Goal: Task Accomplishment & Management: Manage account settings

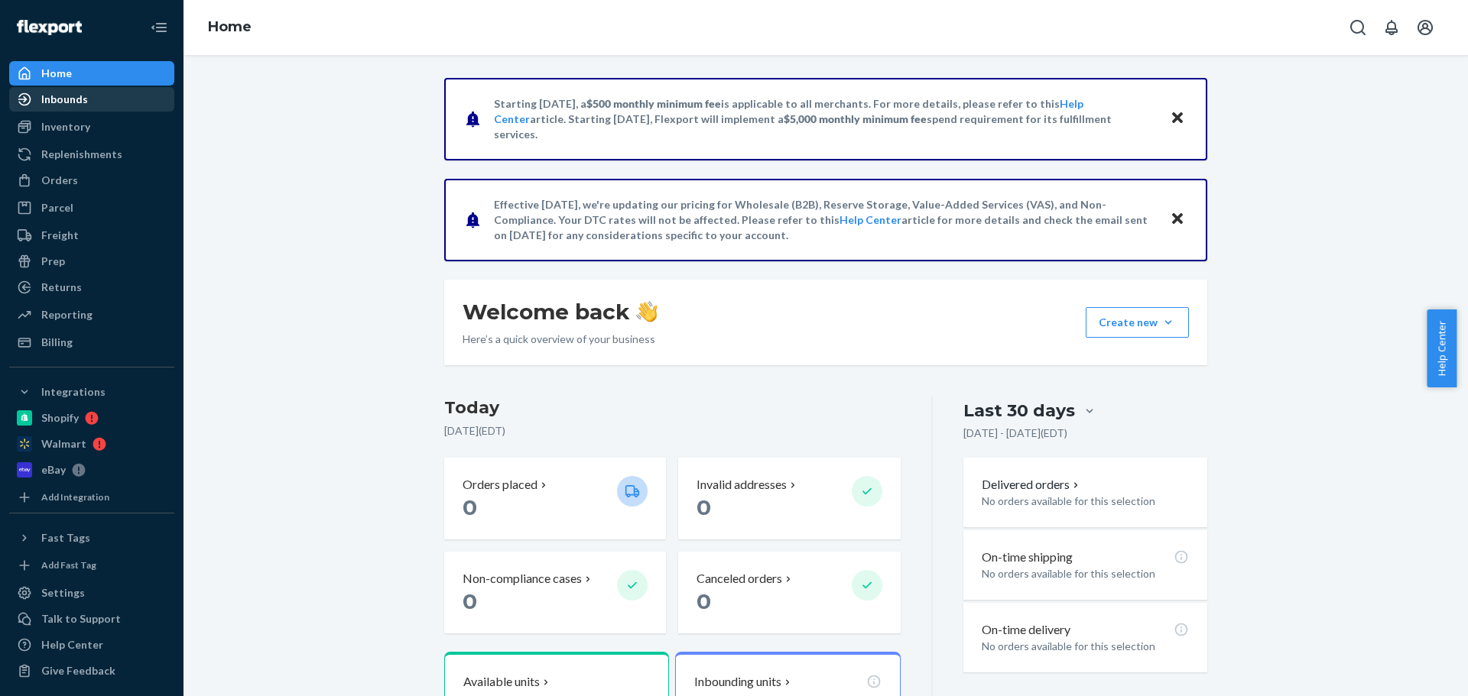
click at [77, 106] on div "Inbounds" at bounding box center [64, 99] width 47 height 15
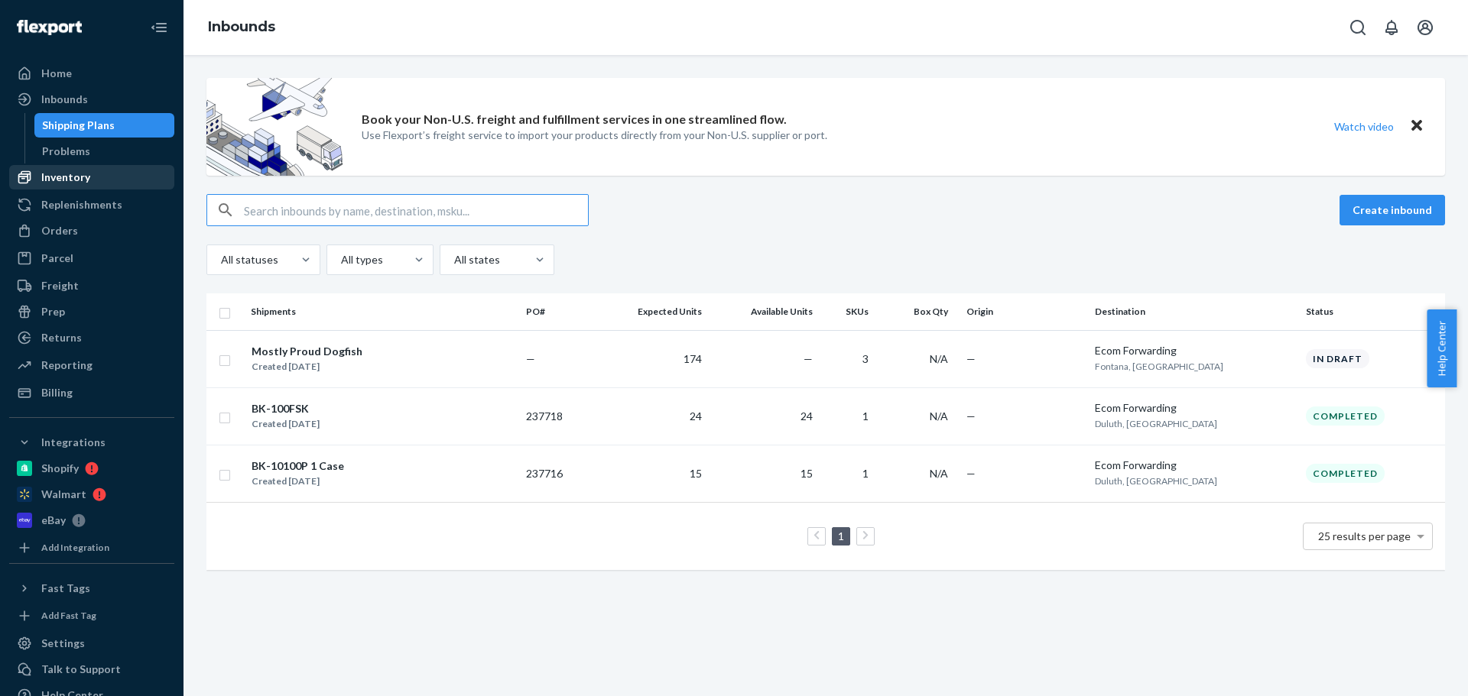
click at [63, 177] on div "Inventory" at bounding box center [65, 177] width 49 height 15
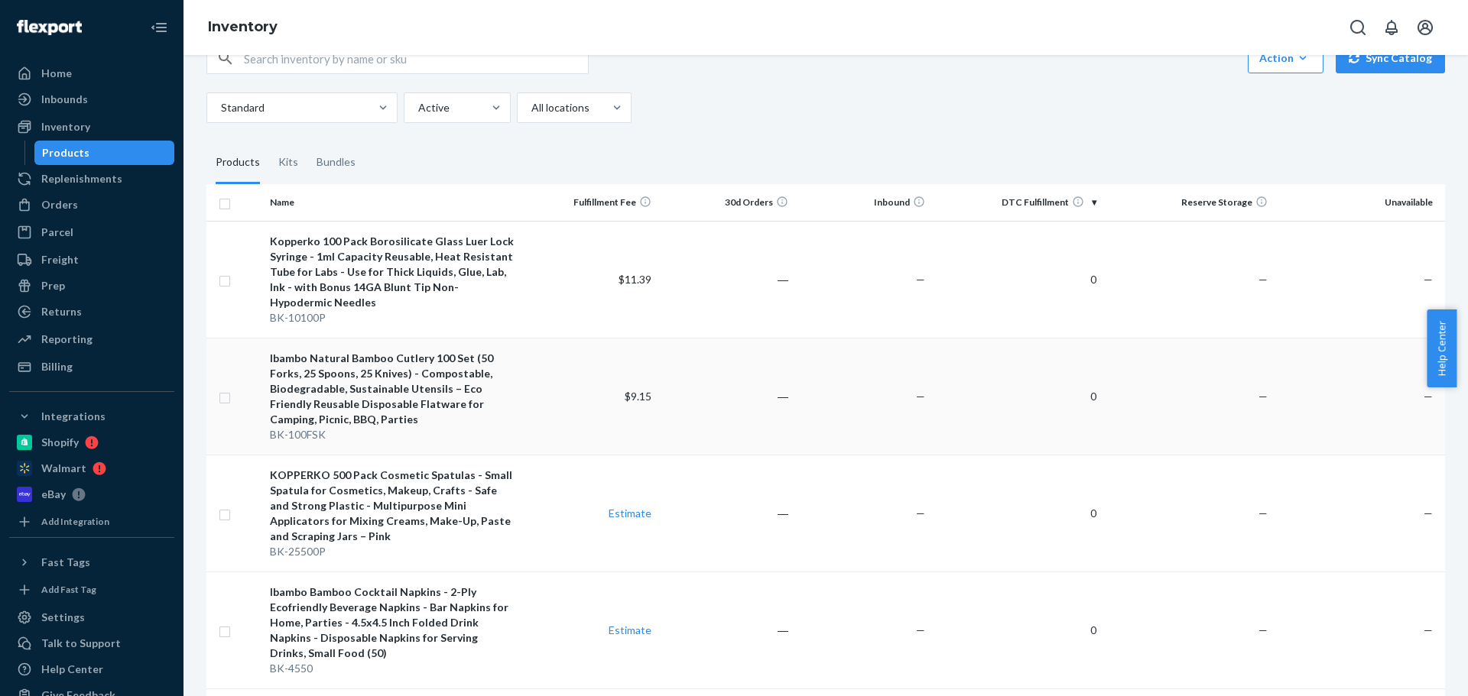
scroll to position [76, 0]
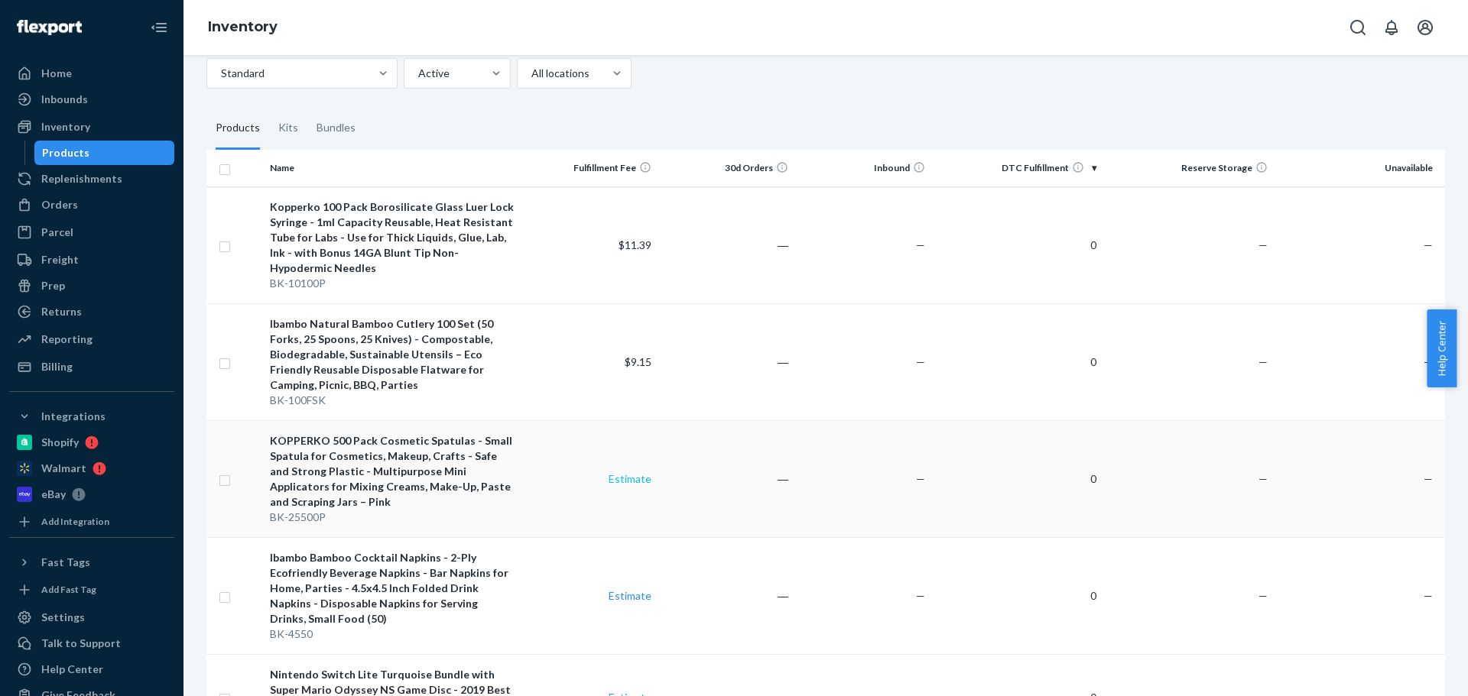
click at [626, 480] on link "Estimate" at bounding box center [629, 478] width 43 height 13
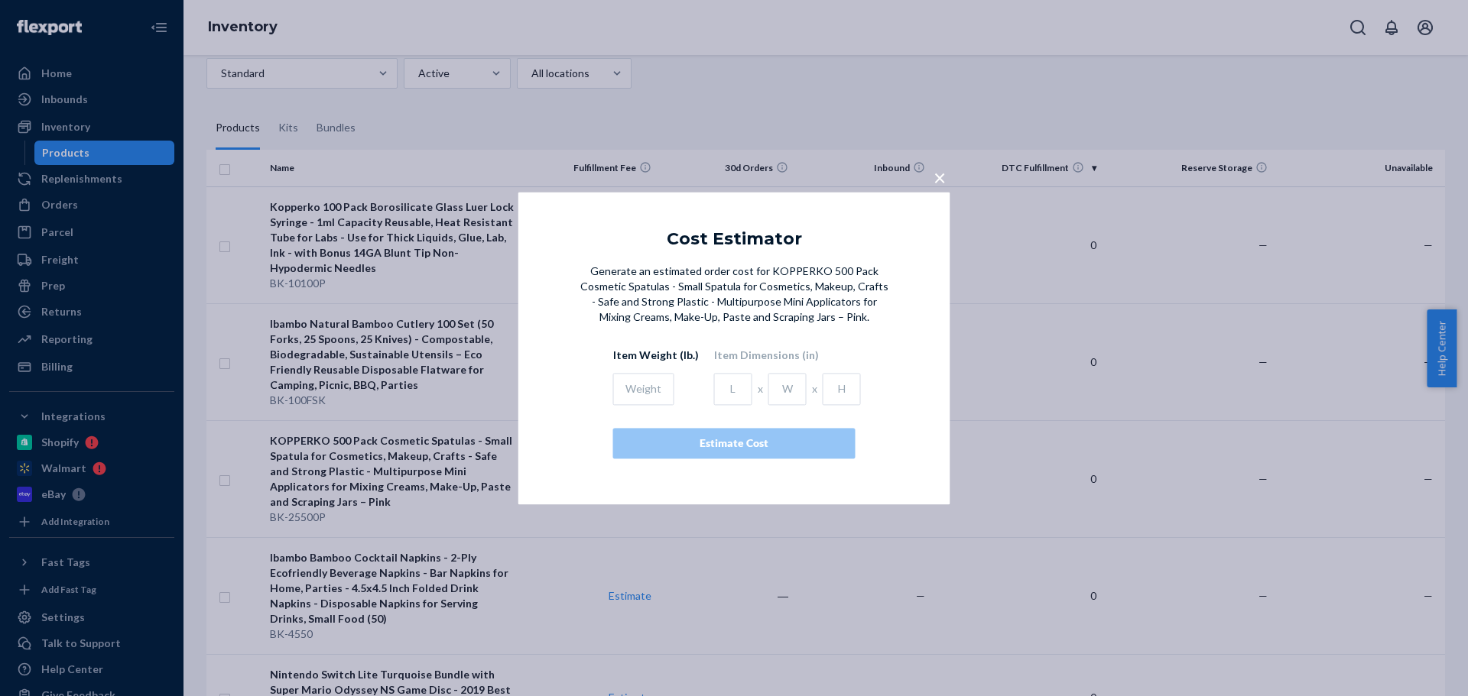
click at [936, 184] on span "×" at bounding box center [939, 177] width 12 height 26
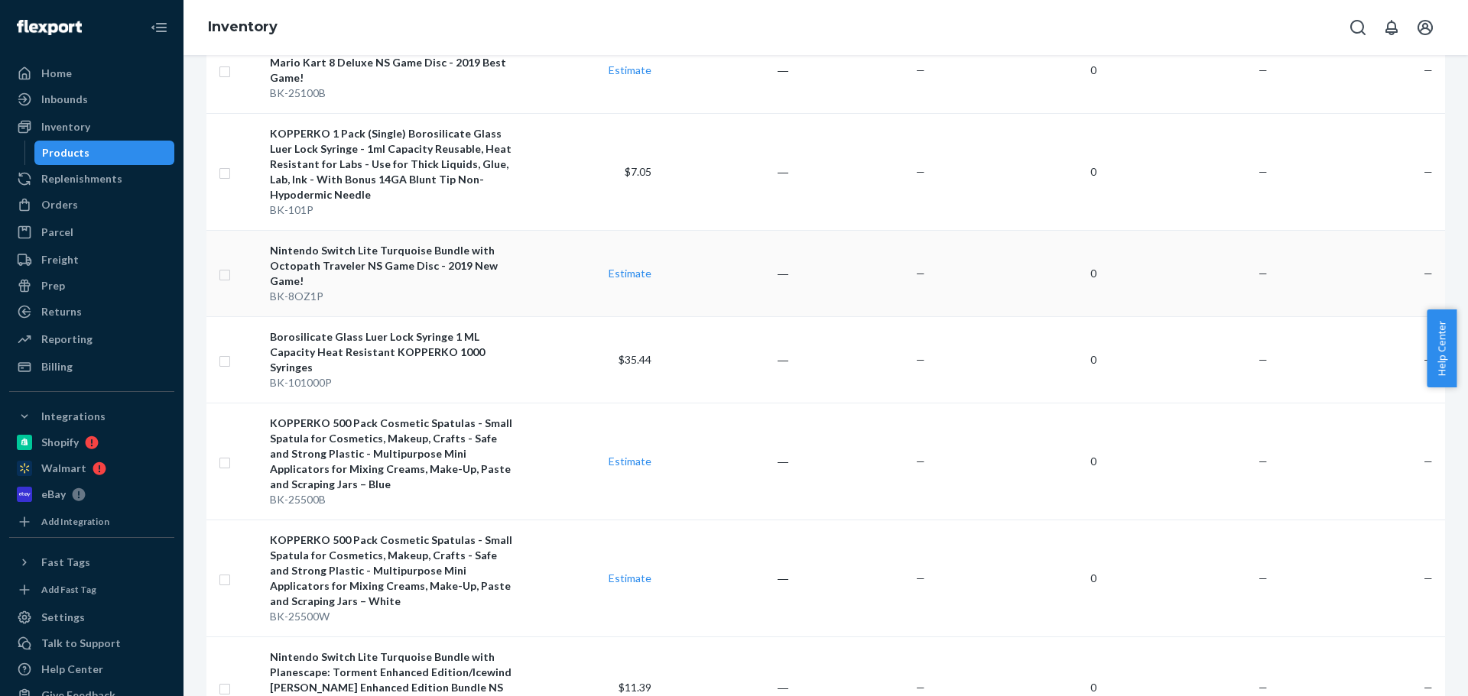
scroll to position [1299, 0]
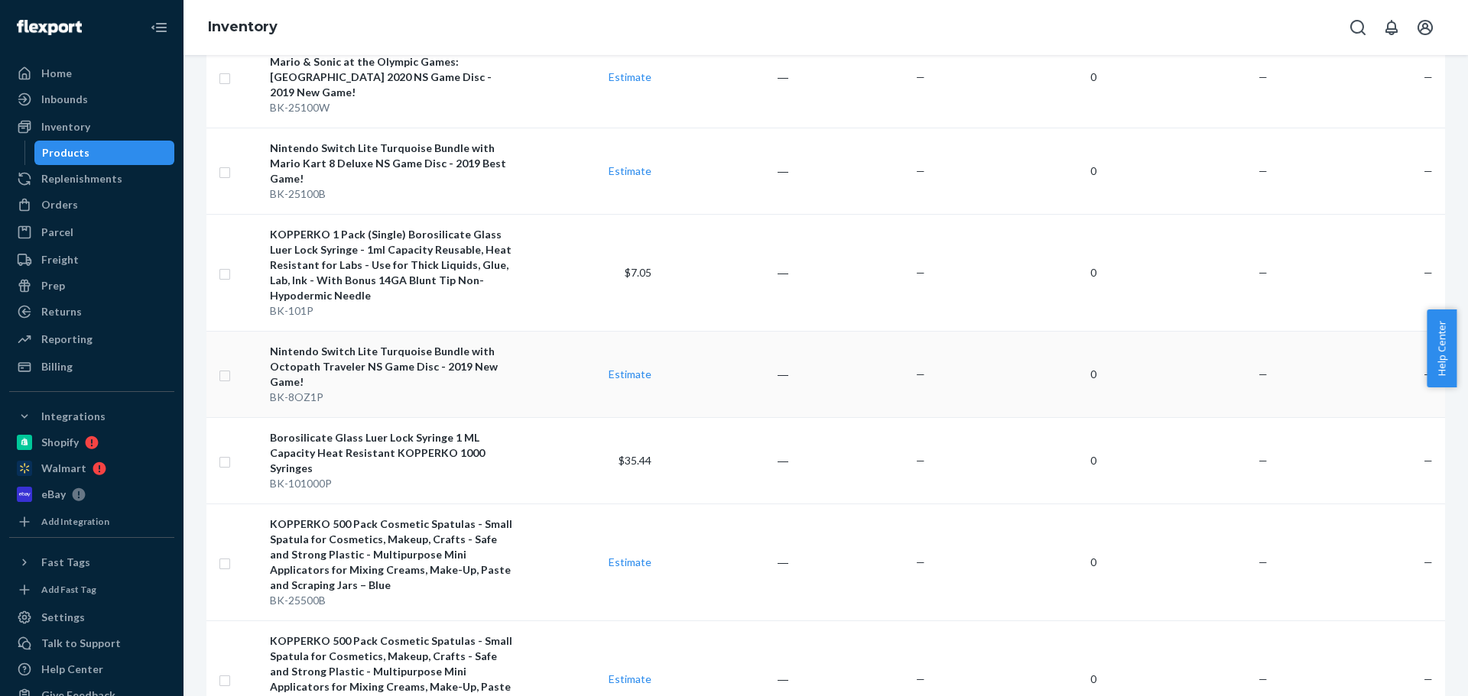
click at [223, 366] on input "checkbox" at bounding box center [225, 374] width 12 height 16
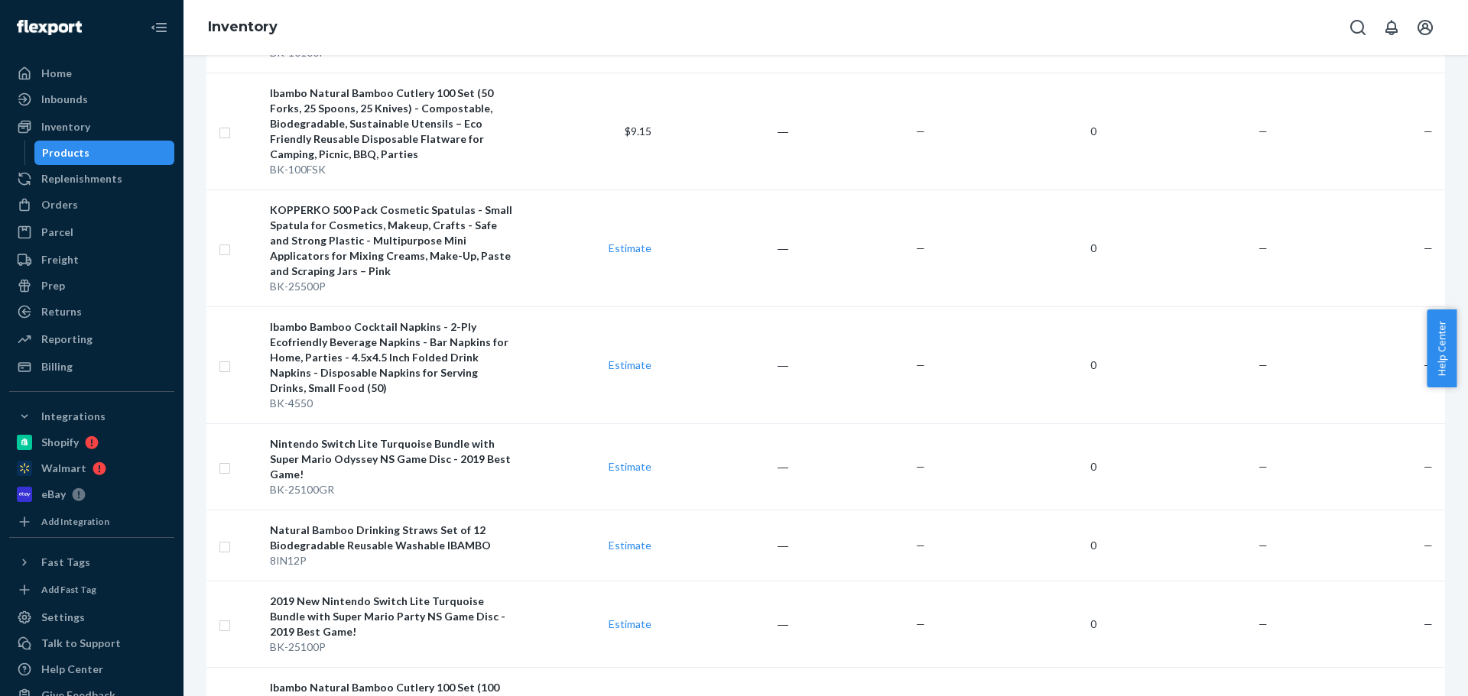
scroll to position [0, 0]
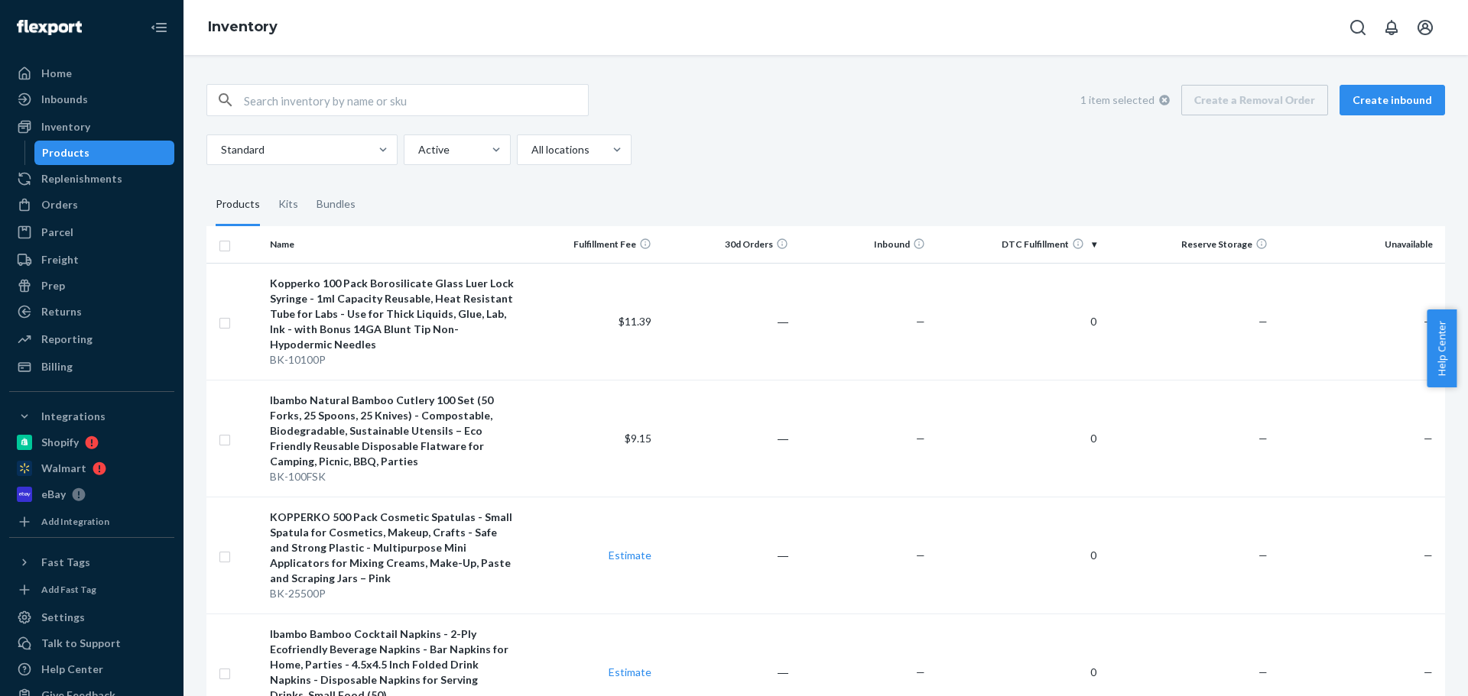
checkbox input "true"
click at [900, 131] on div "1 item selected Create a Removal Order Create inbound Standard Active All locat…" at bounding box center [825, 124] width 1238 height 81
click at [389, 415] on div "Ibambo Natural Bamboo Cutlery 100 Set (50 Forks, 25 Spoons, 25 Knives) - Compos…" at bounding box center [392, 431] width 245 height 76
checkbox input "true"
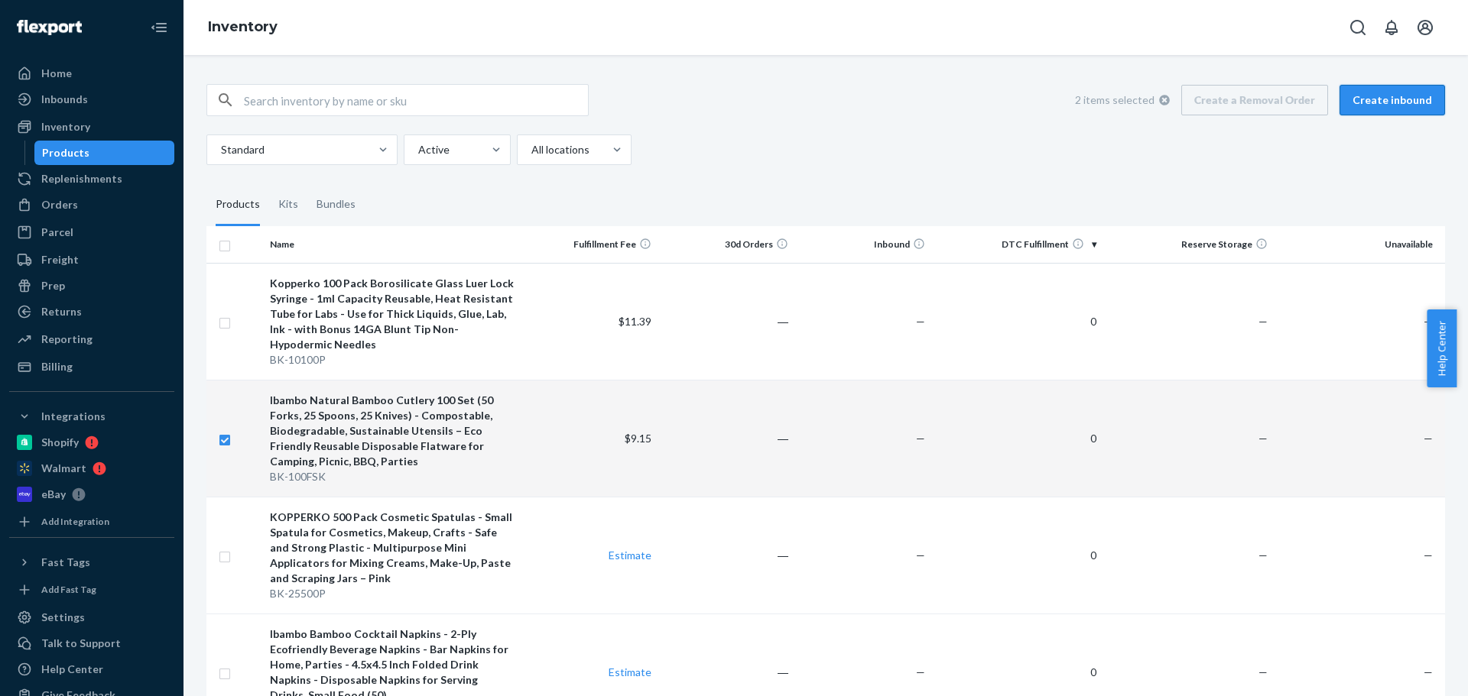
click at [1368, 96] on button "Create inbound" at bounding box center [1391, 100] width 105 height 31
checkbox input "true"
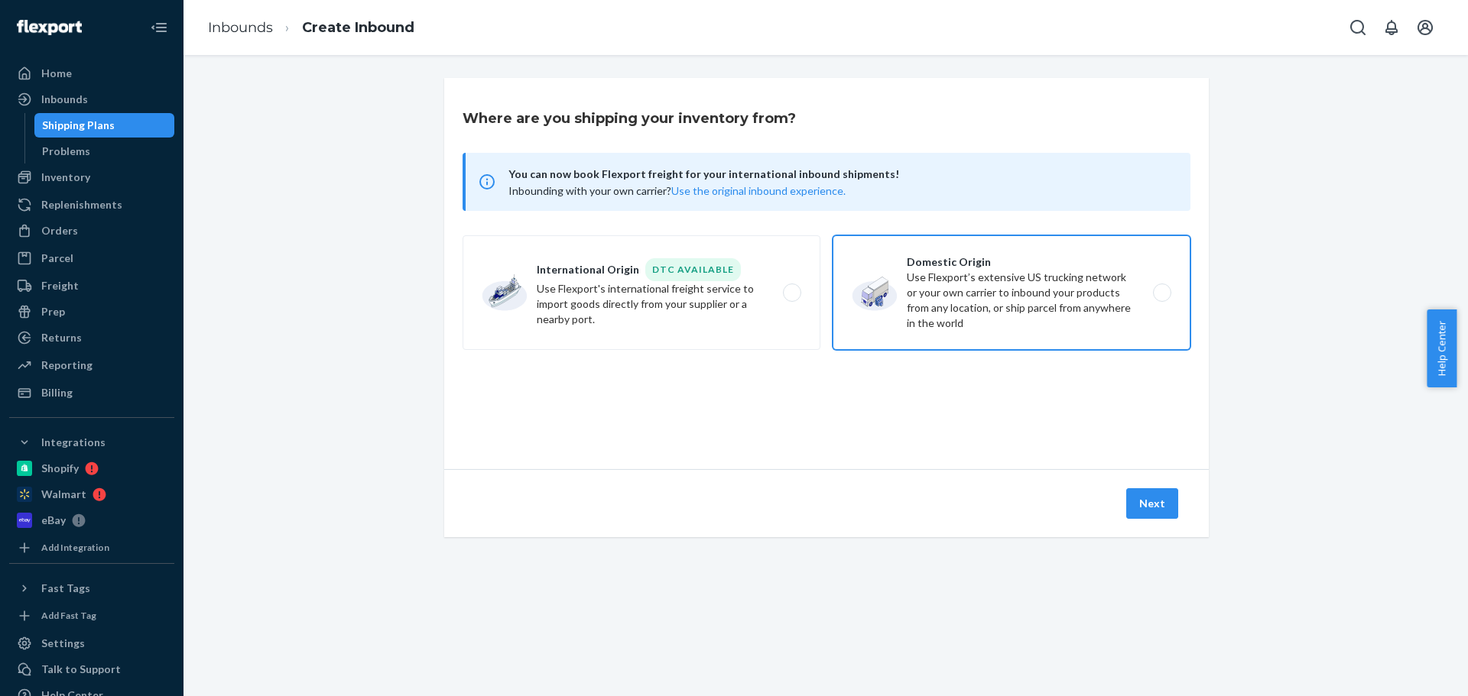
click at [911, 297] on label "Domestic Origin Use Flexport’s extensive US trucking network or your own carrie…" at bounding box center [1011, 292] width 358 height 115
click at [1161, 297] on input "Domestic Origin Use Flexport’s extensive US trucking network or your own carrie…" at bounding box center [1166, 293] width 10 height 10
radio input "true"
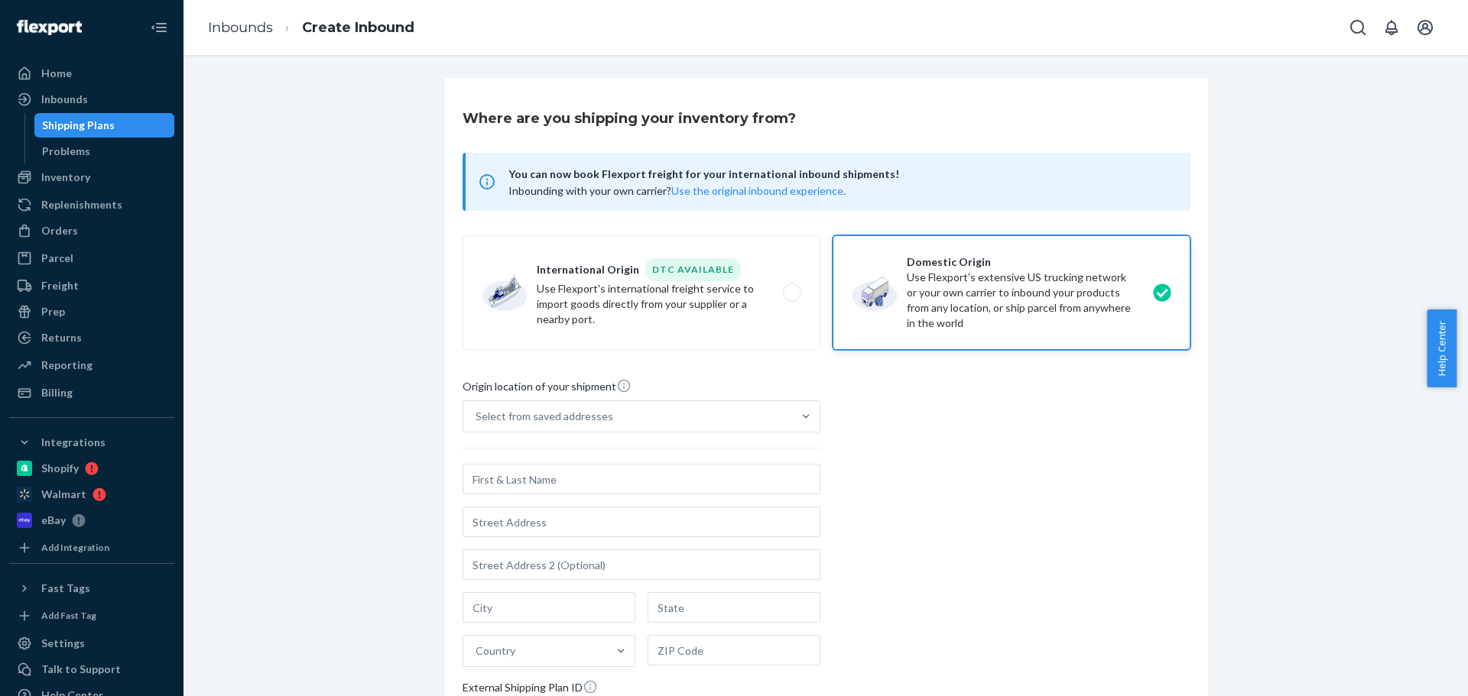
scroll to position [76, 0]
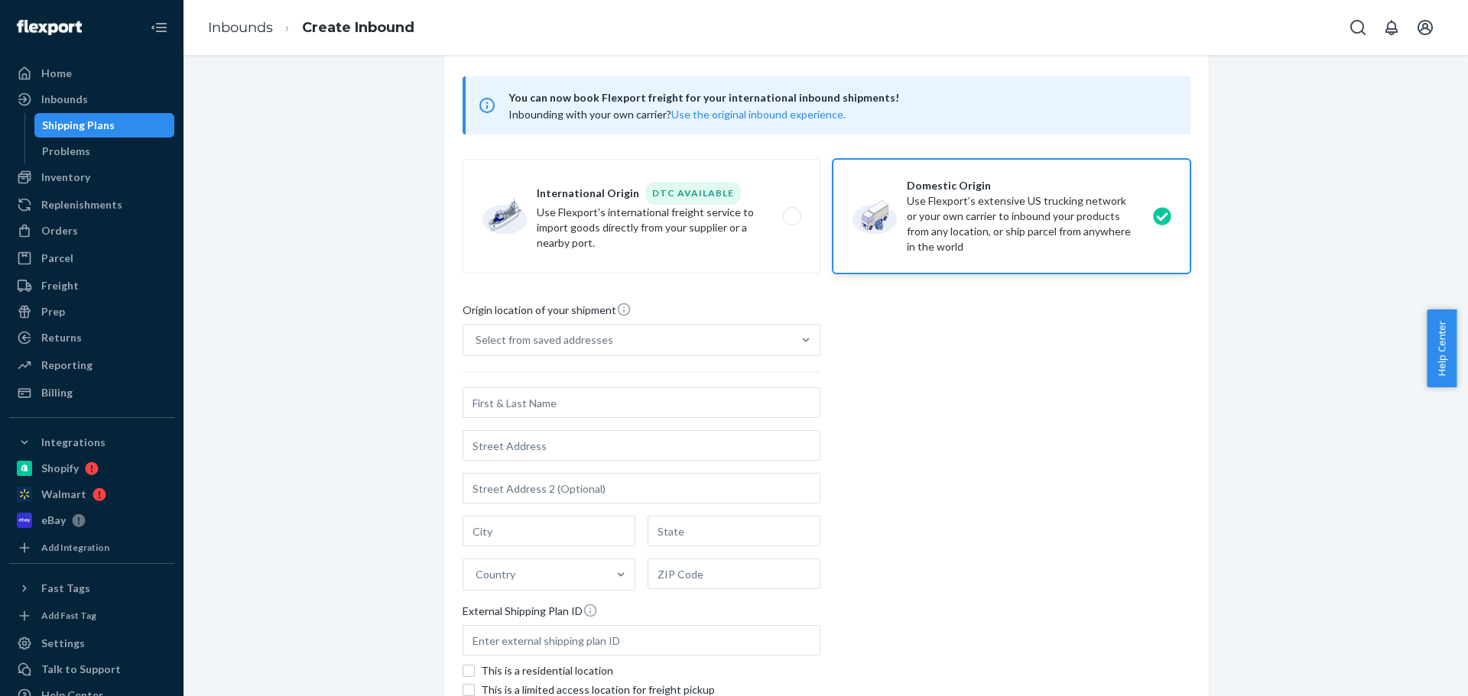
click at [540, 405] on input "text" at bounding box center [641, 403] width 358 height 31
click at [517, 414] on input "text" at bounding box center [641, 403] width 358 height 31
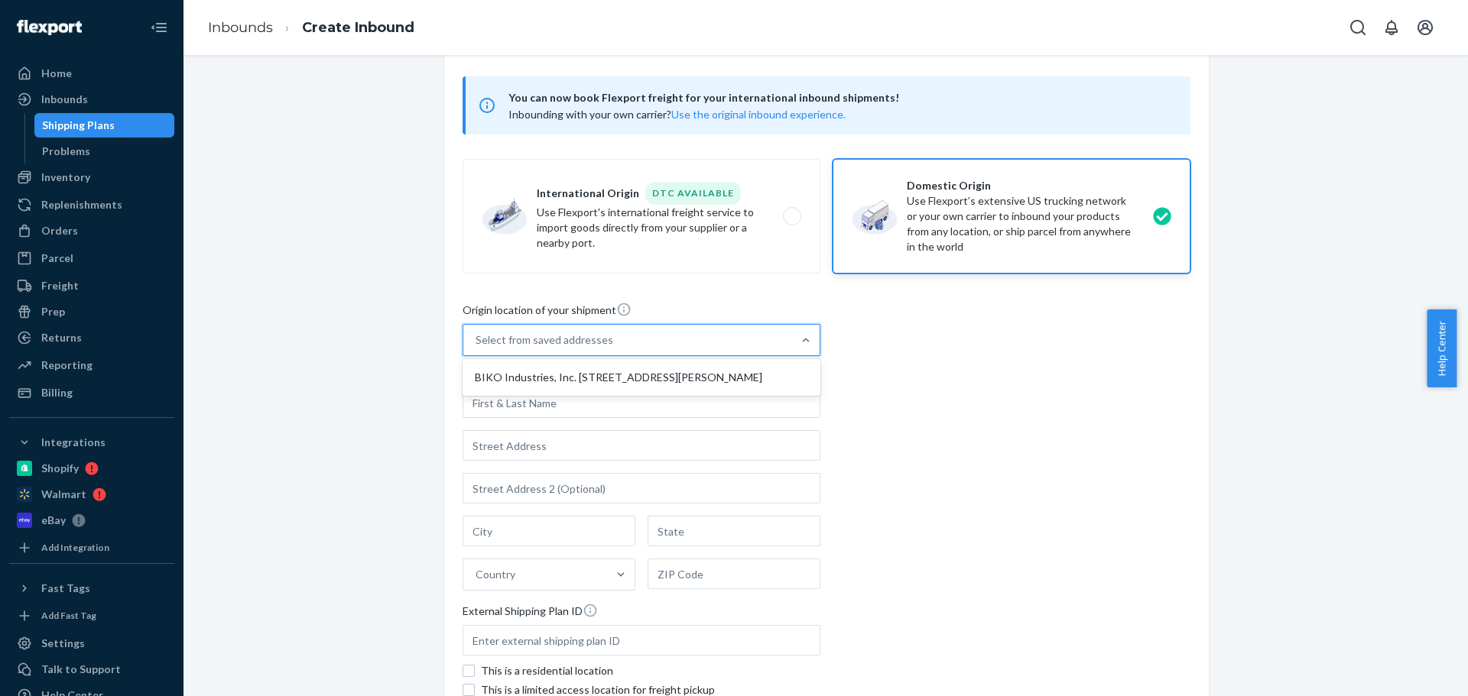
click at [556, 348] on div "Select from saved addresses" at bounding box center [627, 340] width 329 height 31
click at [477, 348] on input "option BIKO Industries, Inc. [STREET_ADDRESS][PERSON_NAME] focused, 1 of 1. 1 r…" at bounding box center [476, 340] width 2 height 15
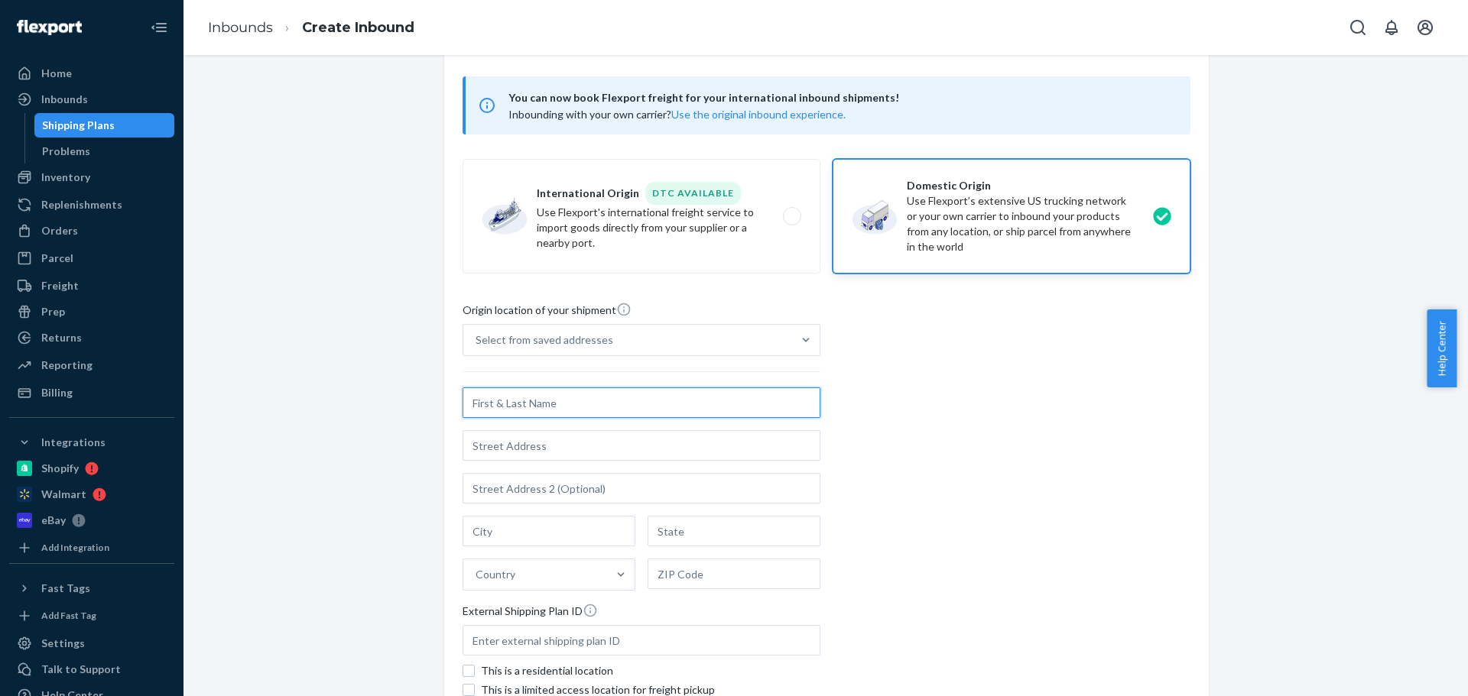
click at [501, 416] on input "text" at bounding box center [641, 403] width 358 height 31
type input "BIKO Industries, Inc."
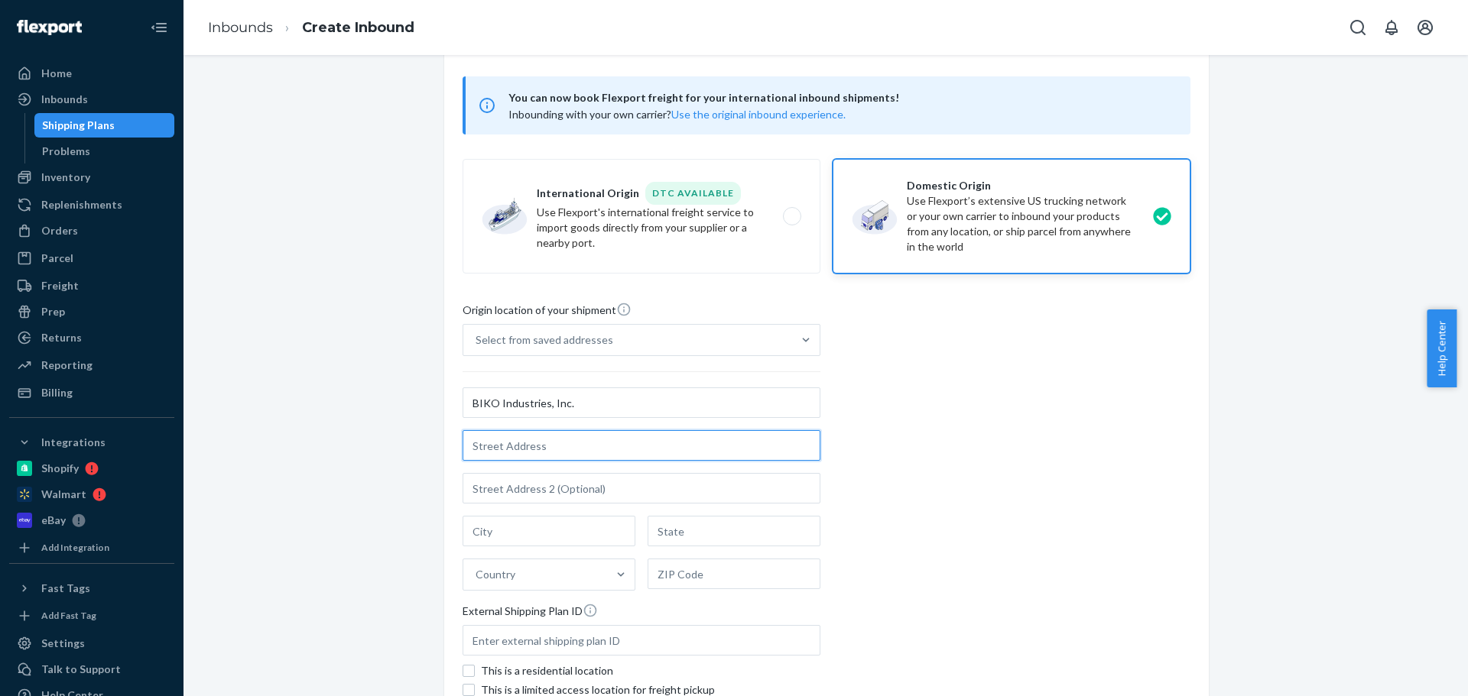
click at [517, 449] on input "text" at bounding box center [641, 445] width 358 height 31
click at [573, 453] on input "text" at bounding box center [641, 445] width 358 height 31
paste input "1823 [GEOGRAPHIC_DATA]"
type input "[STREET_ADDRESS]"
type input "Naperville"
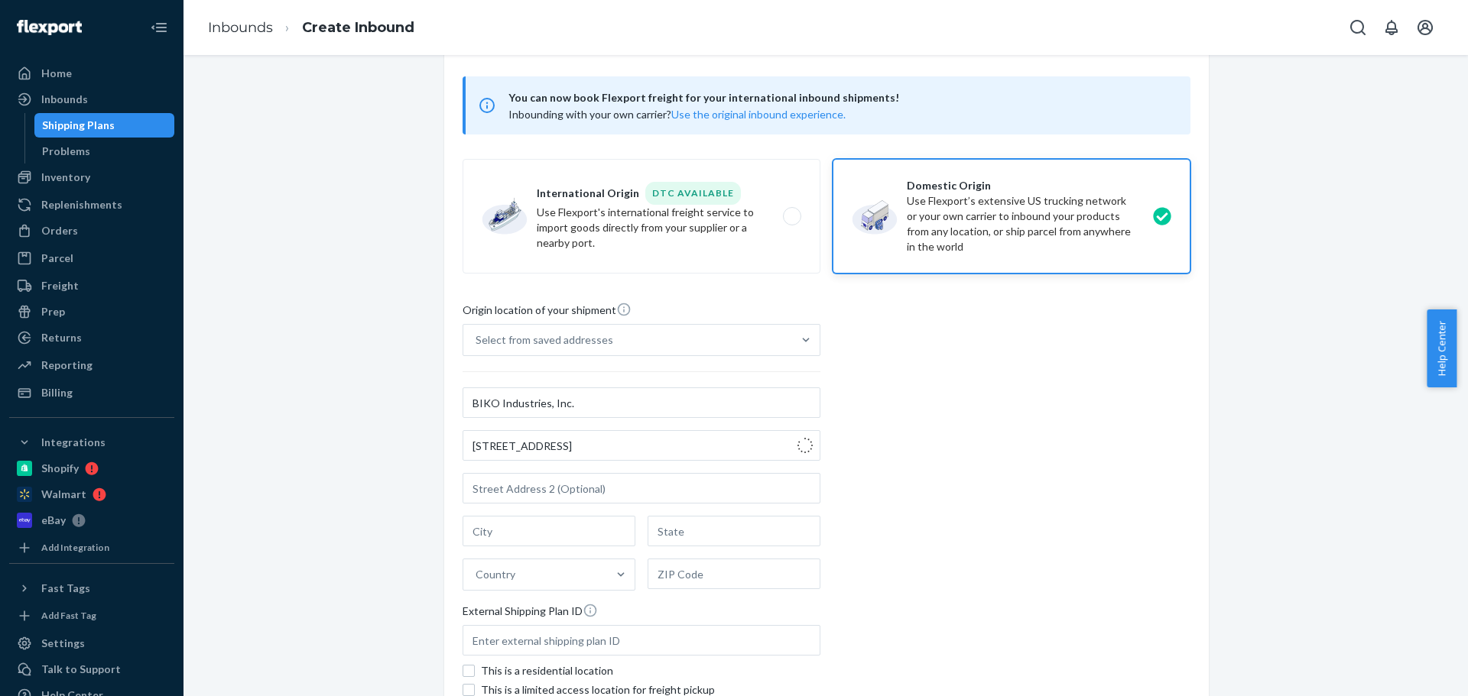
type input "IL"
type input "60540"
click at [1130, 592] on div "Origin location of your shipment Select from saved addresses BIKO Industries, I…" at bounding box center [826, 510] width 728 height 417
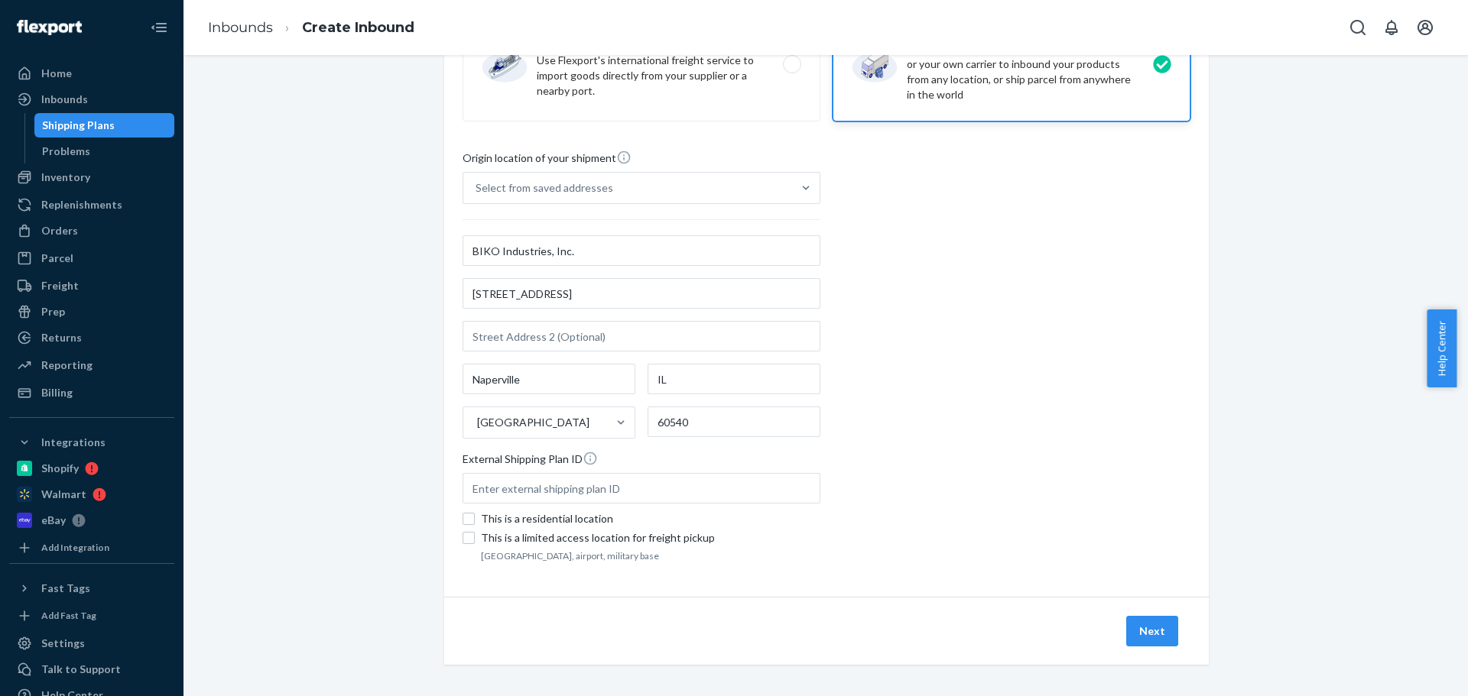
scroll to position [229, 0]
click at [1179, 646] on div "Next" at bounding box center [826, 630] width 764 height 68
click at [1150, 637] on button "Next" at bounding box center [1152, 630] width 52 height 31
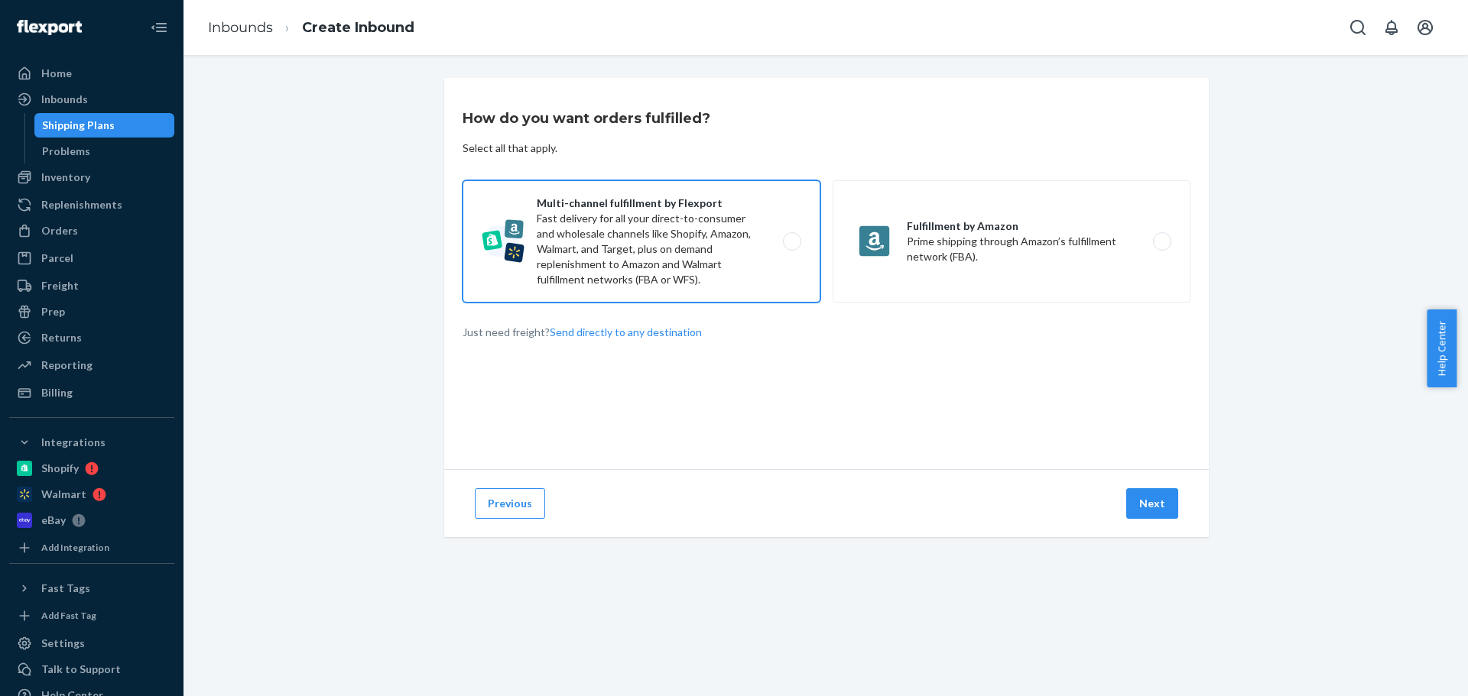
click at [715, 237] on label "Multi-channel fulfillment by Flexport Fast delivery for all your direct-to-cons…" at bounding box center [641, 241] width 358 height 122
click at [791, 237] on input "Multi-channel fulfillment by Flexport Fast delivery for all your direct-to-cons…" at bounding box center [796, 242] width 10 height 10
radio input "true"
click at [1153, 511] on button "Next" at bounding box center [1152, 503] width 52 height 31
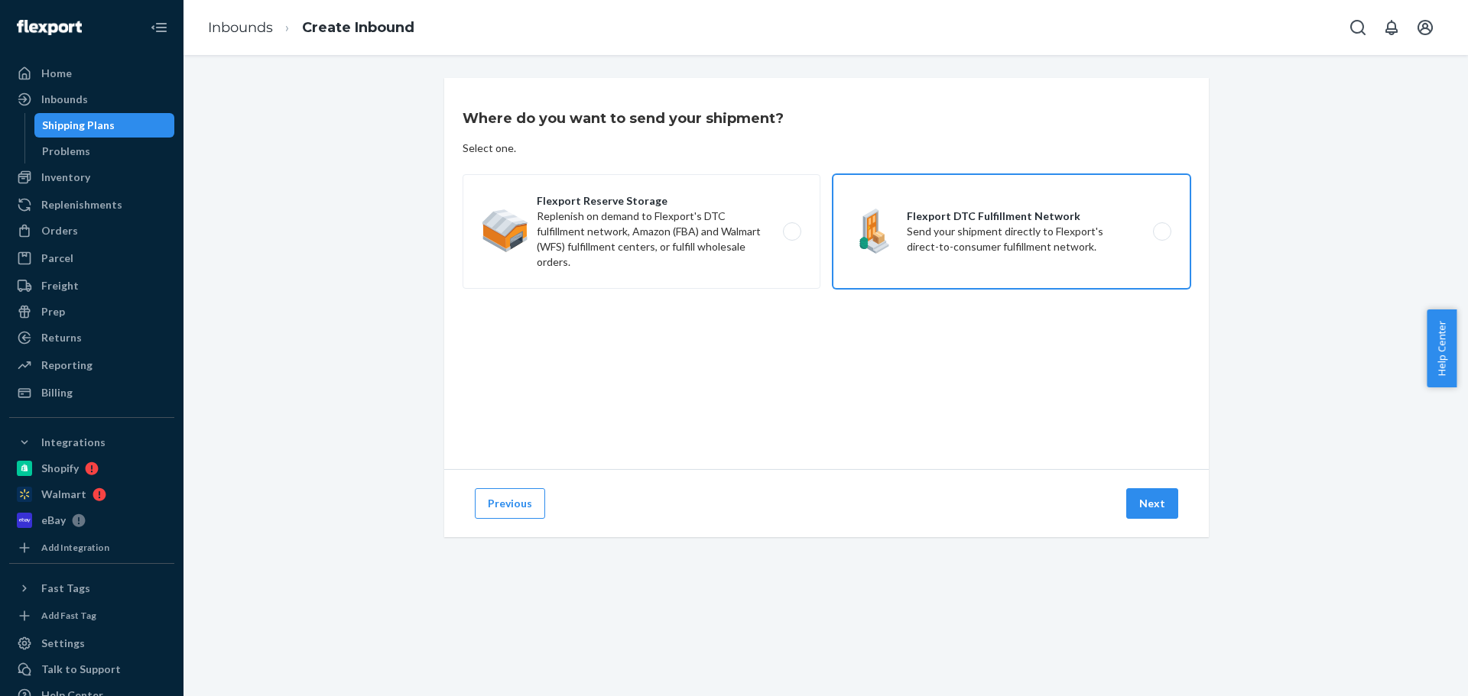
click at [959, 232] on label "Flexport DTC Fulfillment Network Send your shipment directly to Flexport's dire…" at bounding box center [1011, 231] width 358 height 115
click at [1161, 232] on input "Flexport DTC Fulfillment Network Send your shipment directly to Flexport's dire…" at bounding box center [1166, 232] width 10 height 10
radio input "true"
click at [1167, 503] on button "Next" at bounding box center [1152, 503] width 52 height 31
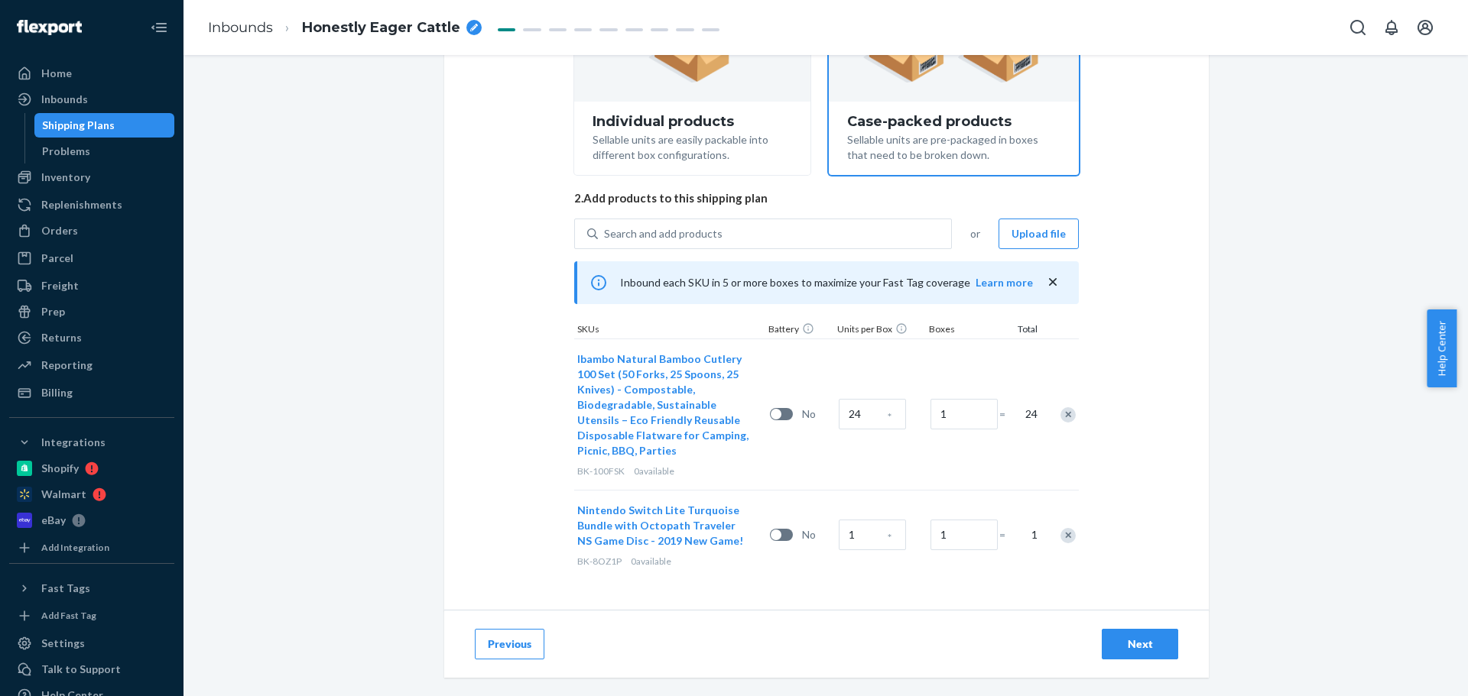
scroll to position [234, 0]
click at [1063, 534] on div "Remove Item" at bounding box center [1067, 534] width 15 height 15
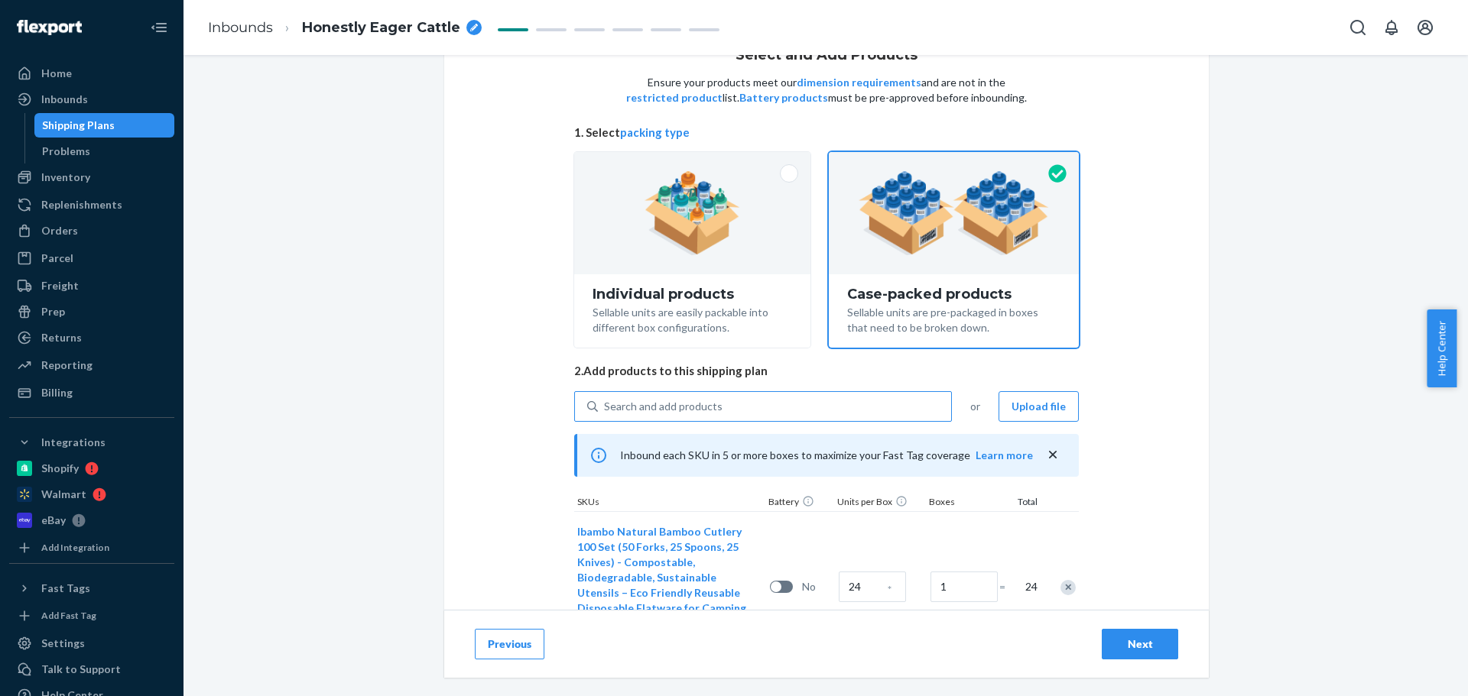
scroll to position [144, 0]
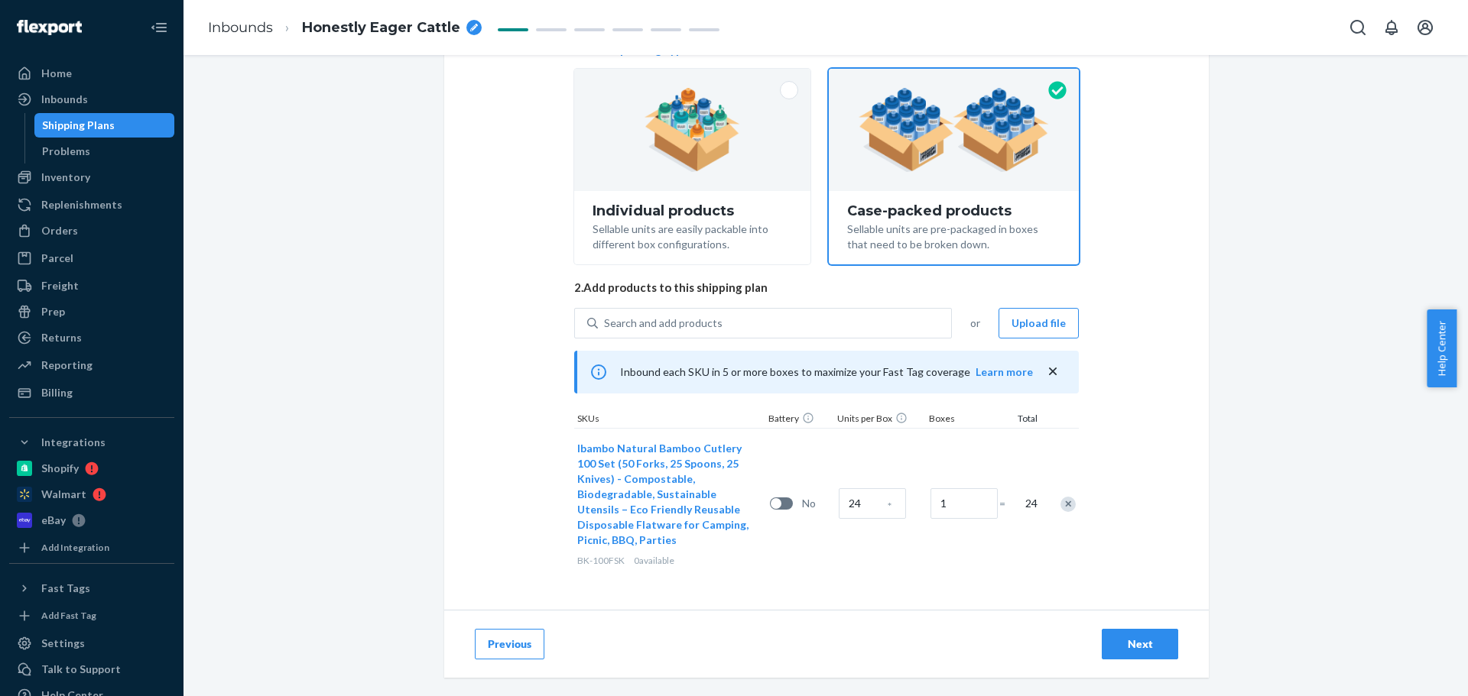
click at [1127, 649] on div "Next" at bounding box center [1139, 644] width 50 height 15
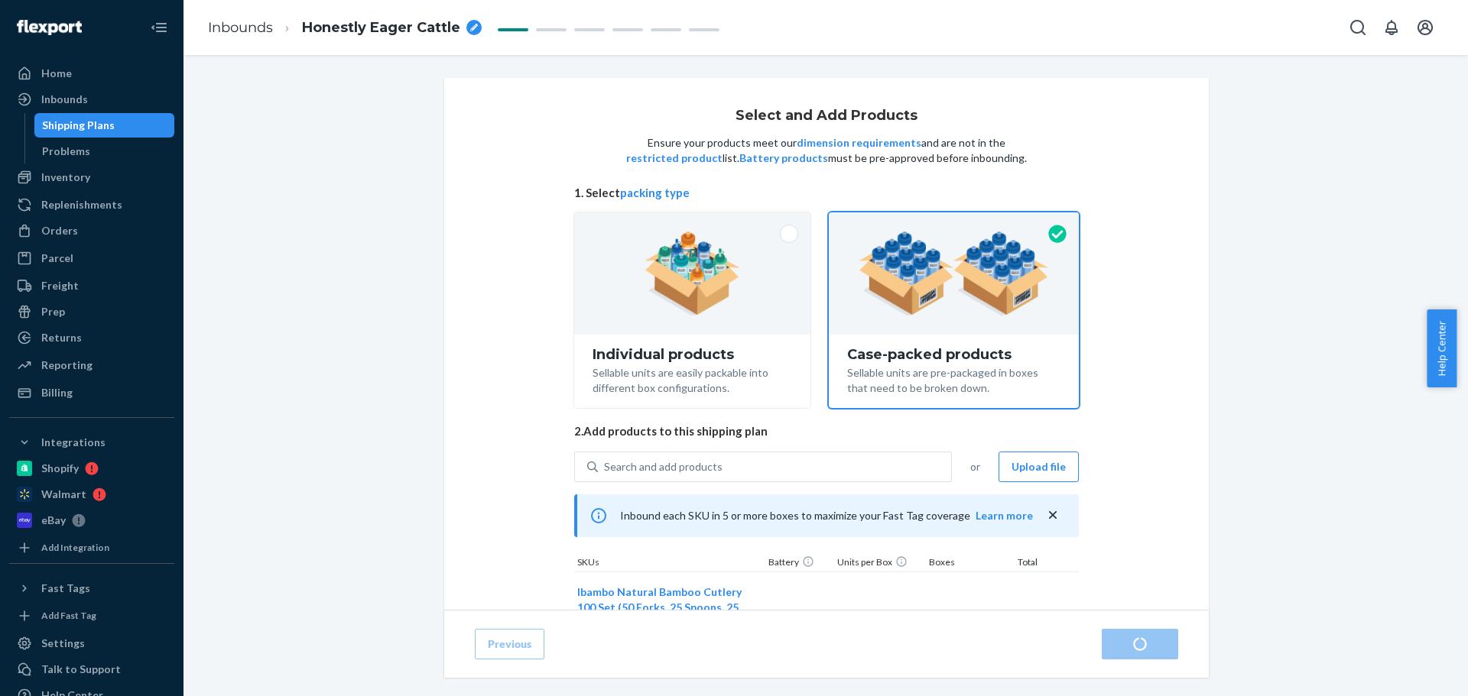
radio input "true"
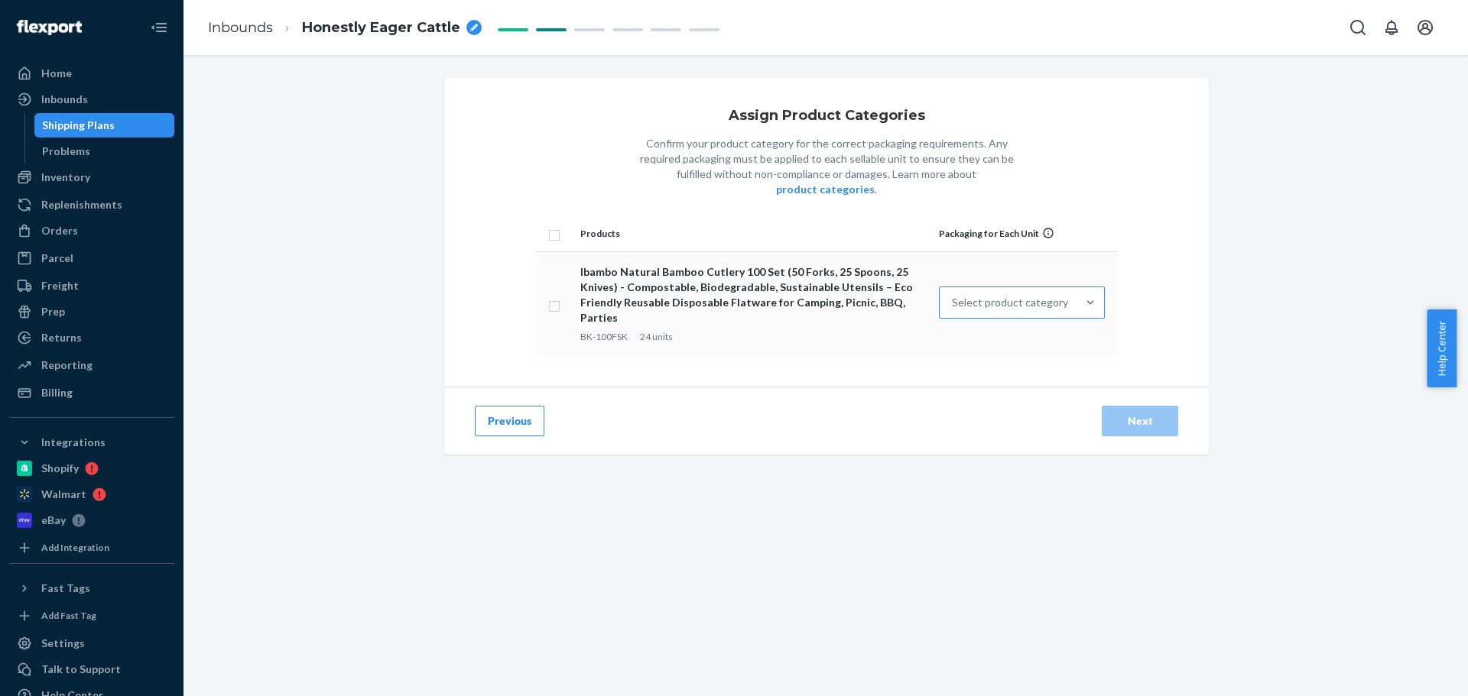
click at [1046, 295] on div "Select product category" at bounding box center [1010, 302] width 116 height 15
click at [953, 295] on input "Select product category" at bounding box center [953, 302] width 2 height 15
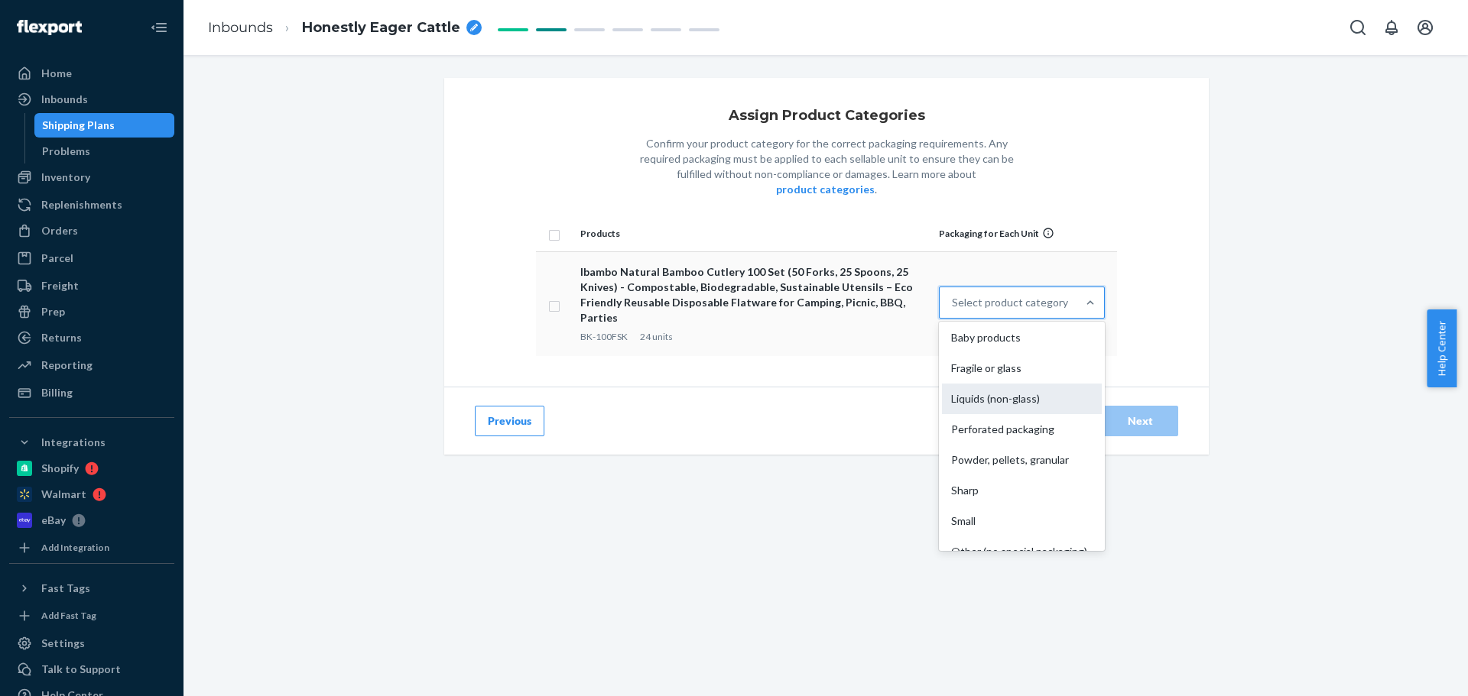
scroll to position [113, 0]
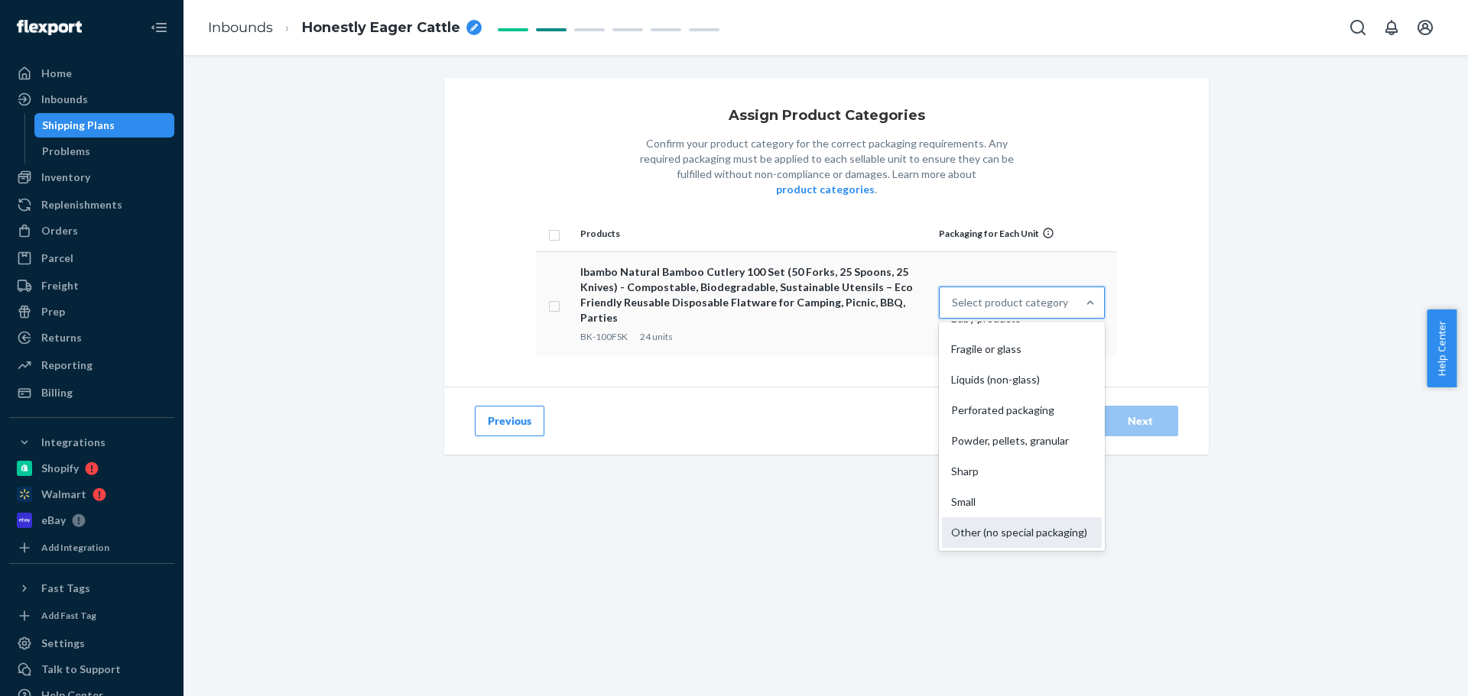
click at [998, 517] on div "Other (no special packaging)" at bounding box center [1022, 532] width 160 height 31
click at [953, 310] on input "option Other (no special packaging) focused, 10 of 10. 10 results available. Us…" at bounding box center [953, 302] width 2 height 15
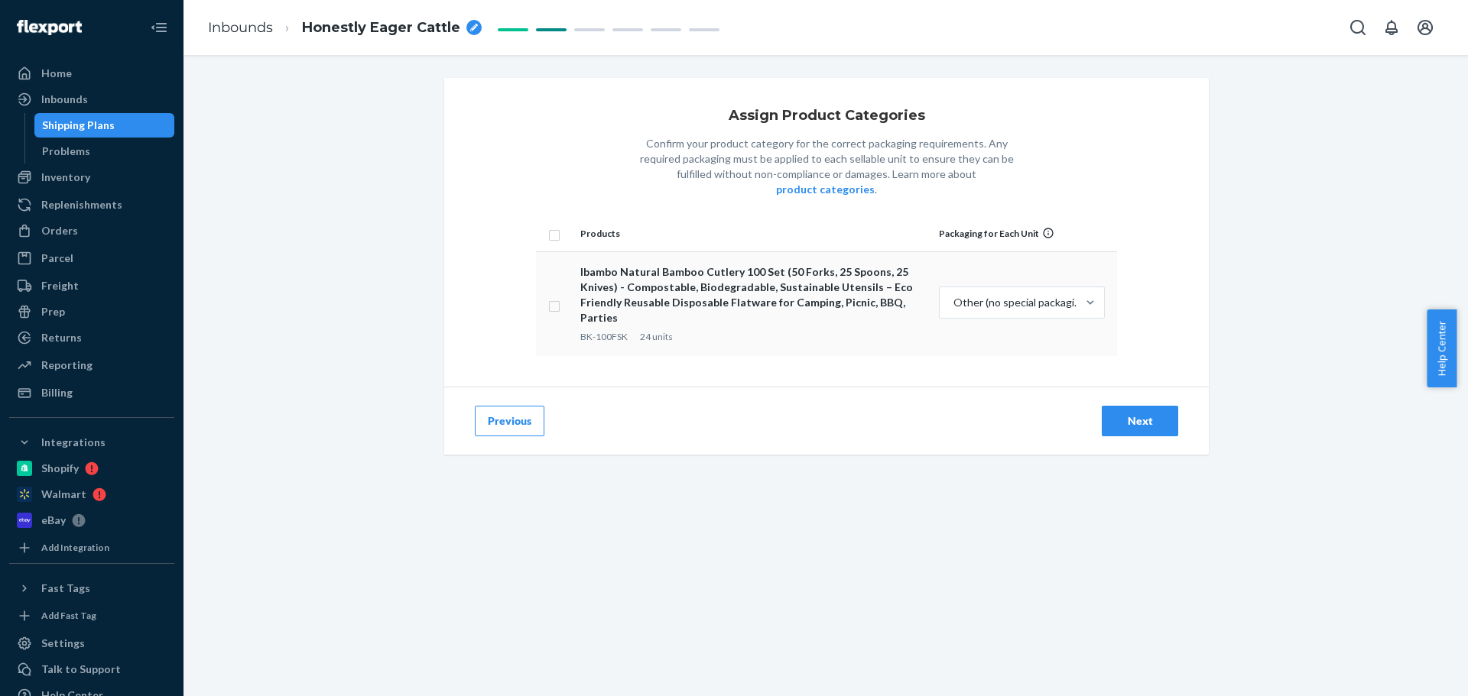
click at [839, 354] on div "Assign Product Categories Confirm your product category for the correct packagi…" at bounding box center [826, 232] width 764 height 309
click at [1127, 406] on button "Next" at bounding box center [1139, 421] width 76 height 31
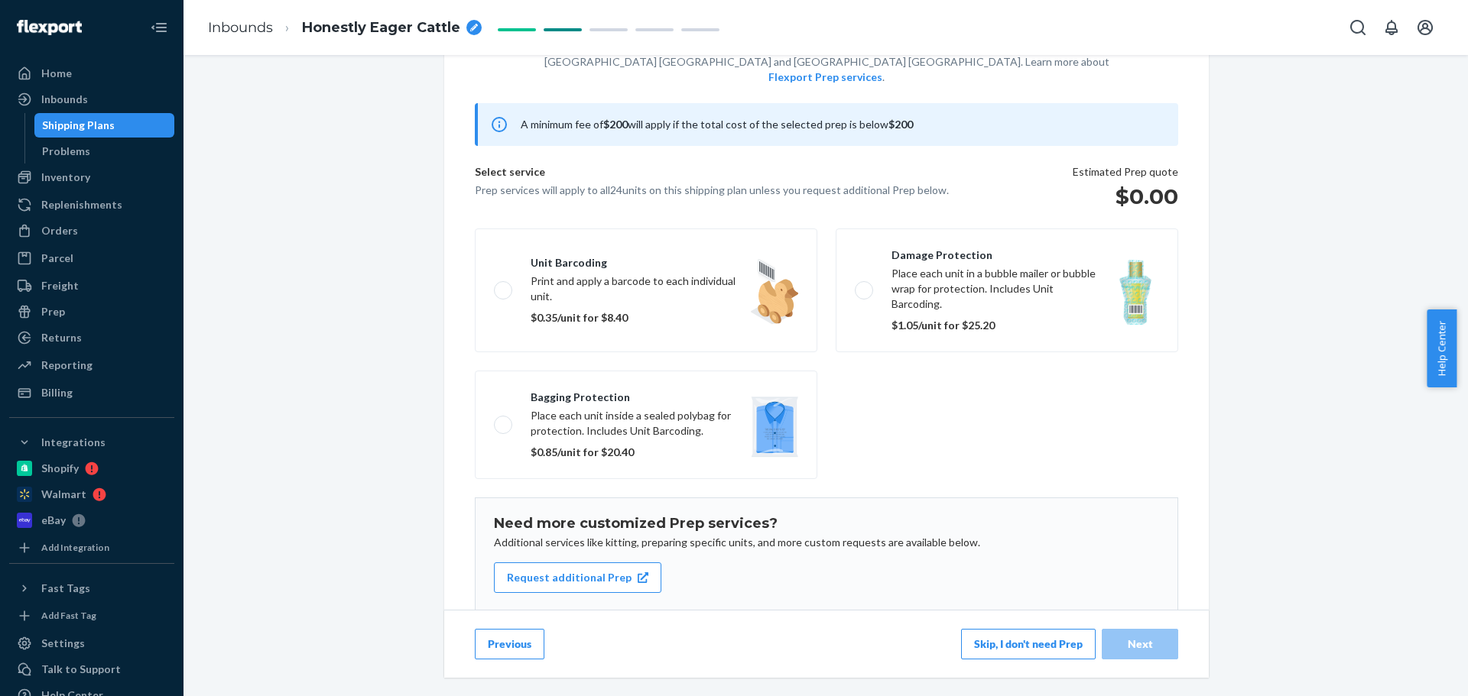
scroll to position [133, 0]
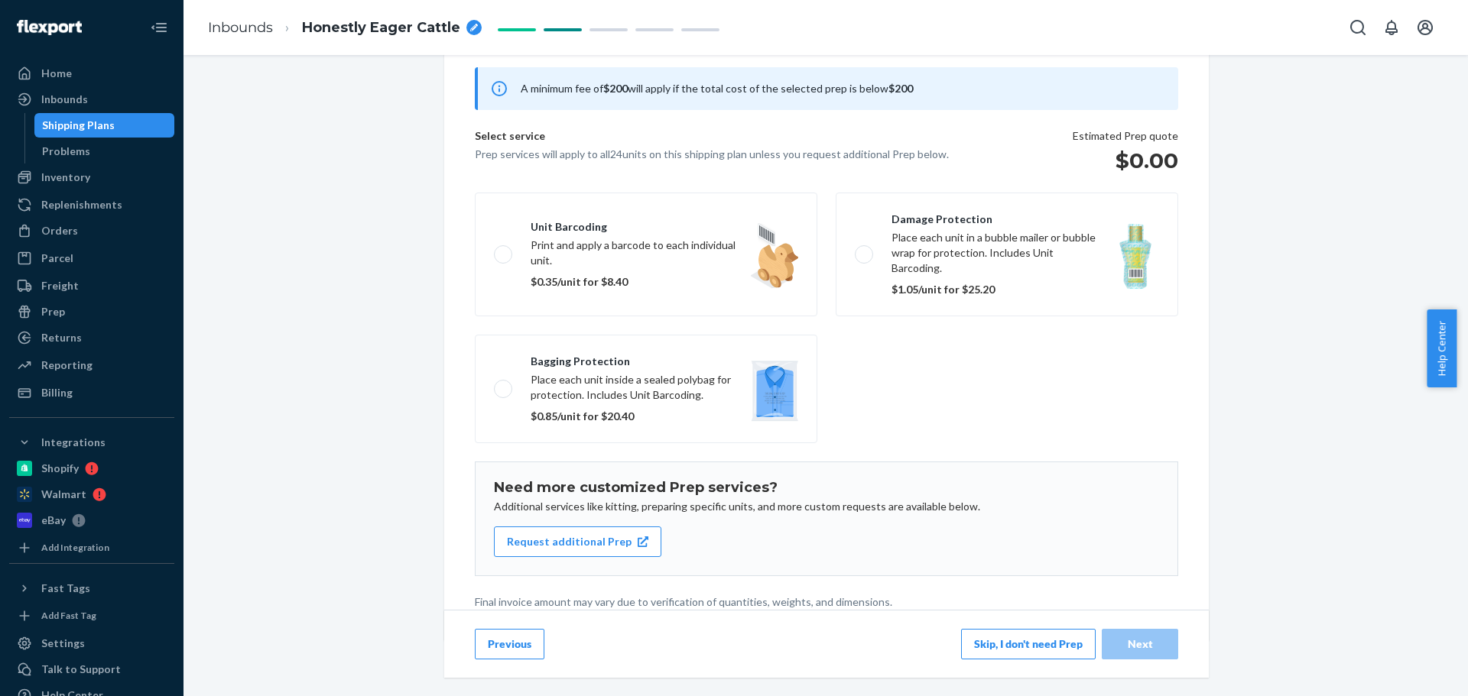
click at [1050, 645] on button "Skip, I don't need Prep" at bounding box center [1028, 644] width 135 height 31
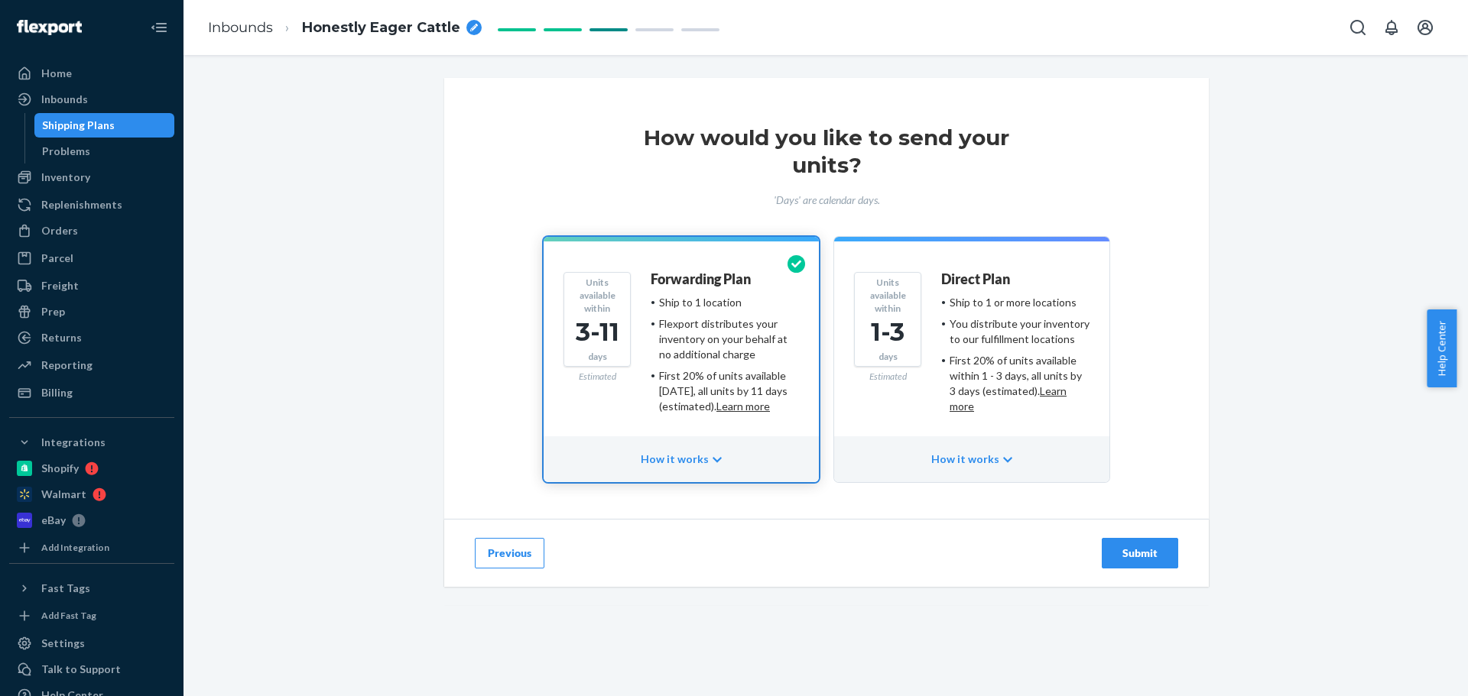
click at [726, 462] on div "How it works" at bounding box center [680, 459] width 275 height 46
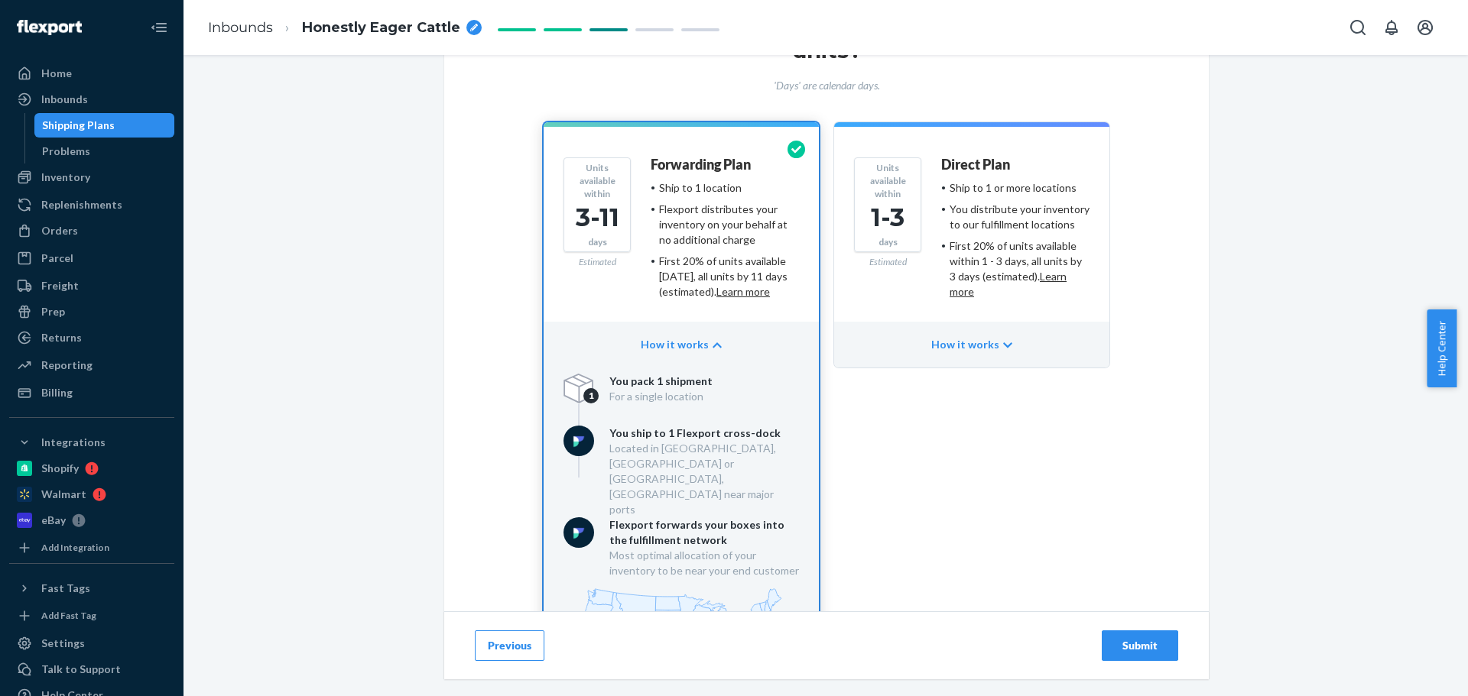
scroll to position [153, 0]
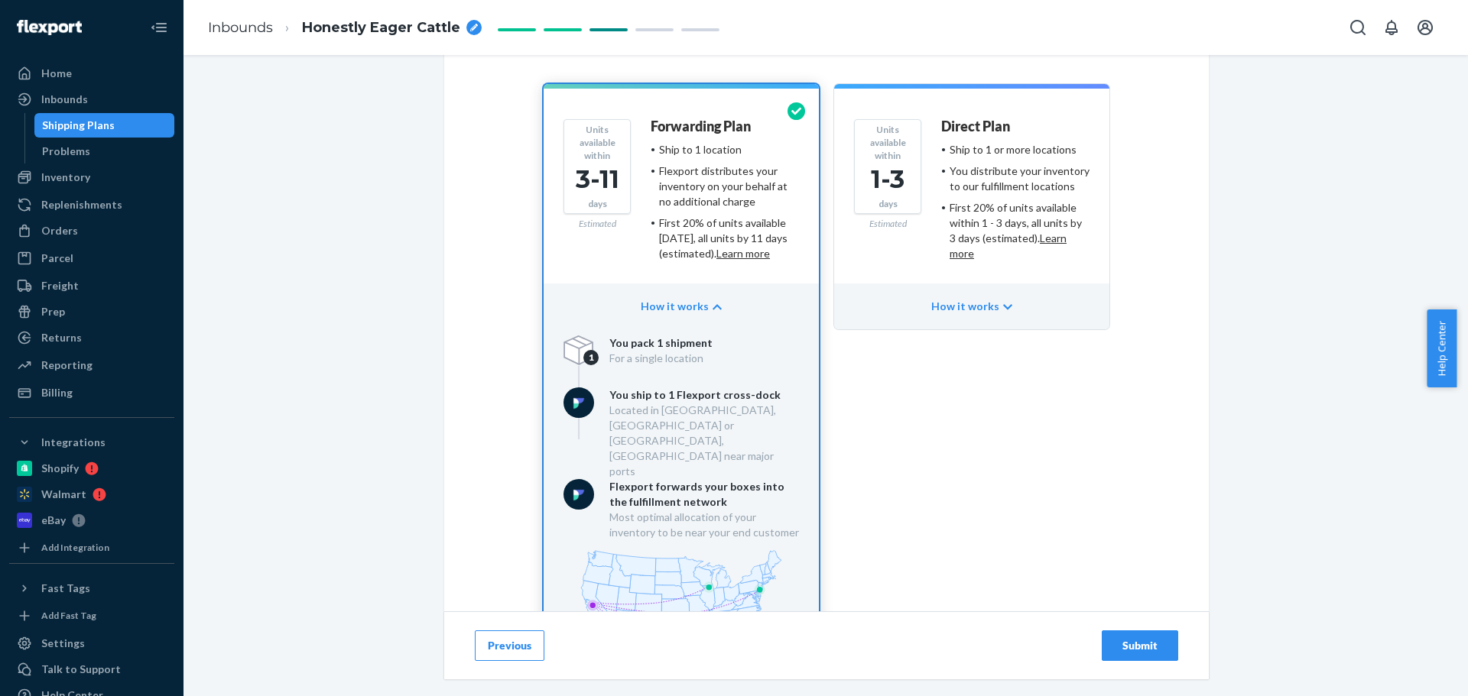
click at [947, 309] on div "How it works" at bounding box center [971, 307] width 275 height 46
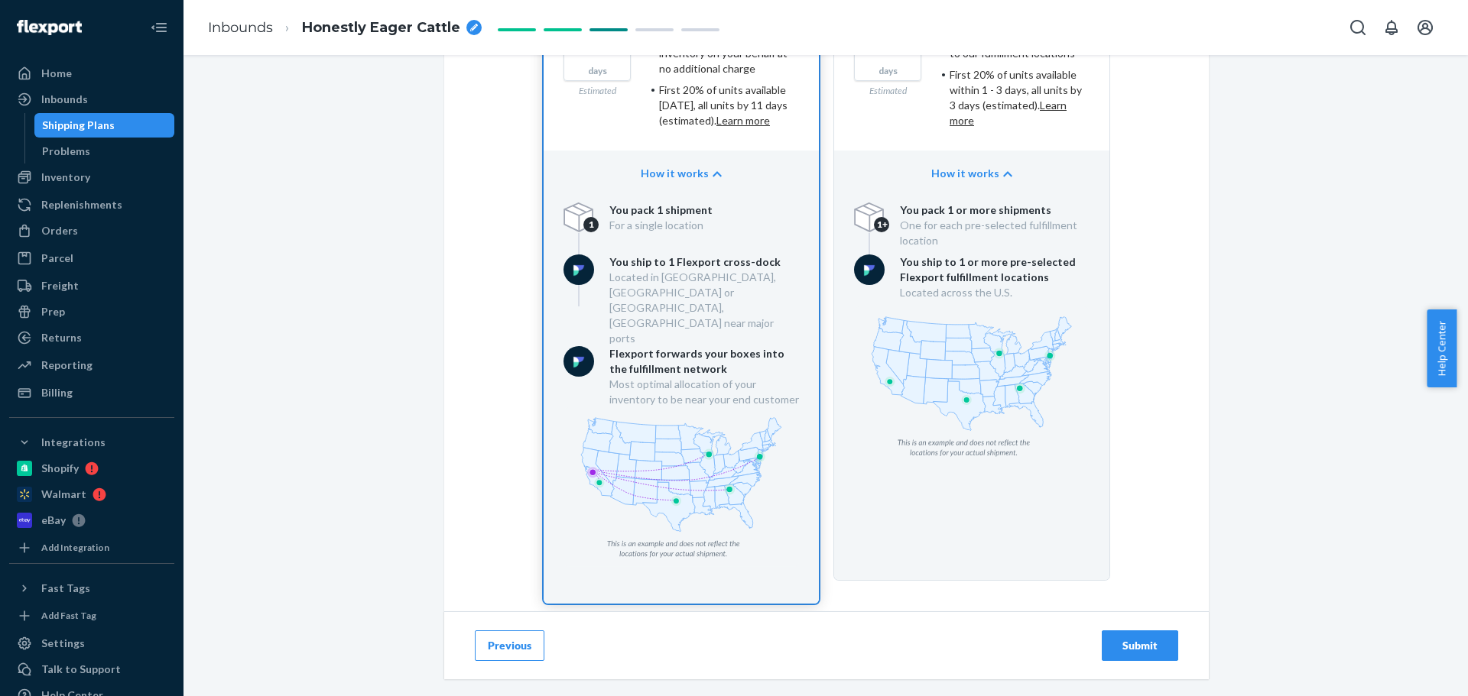
scroll to position [340, 0]
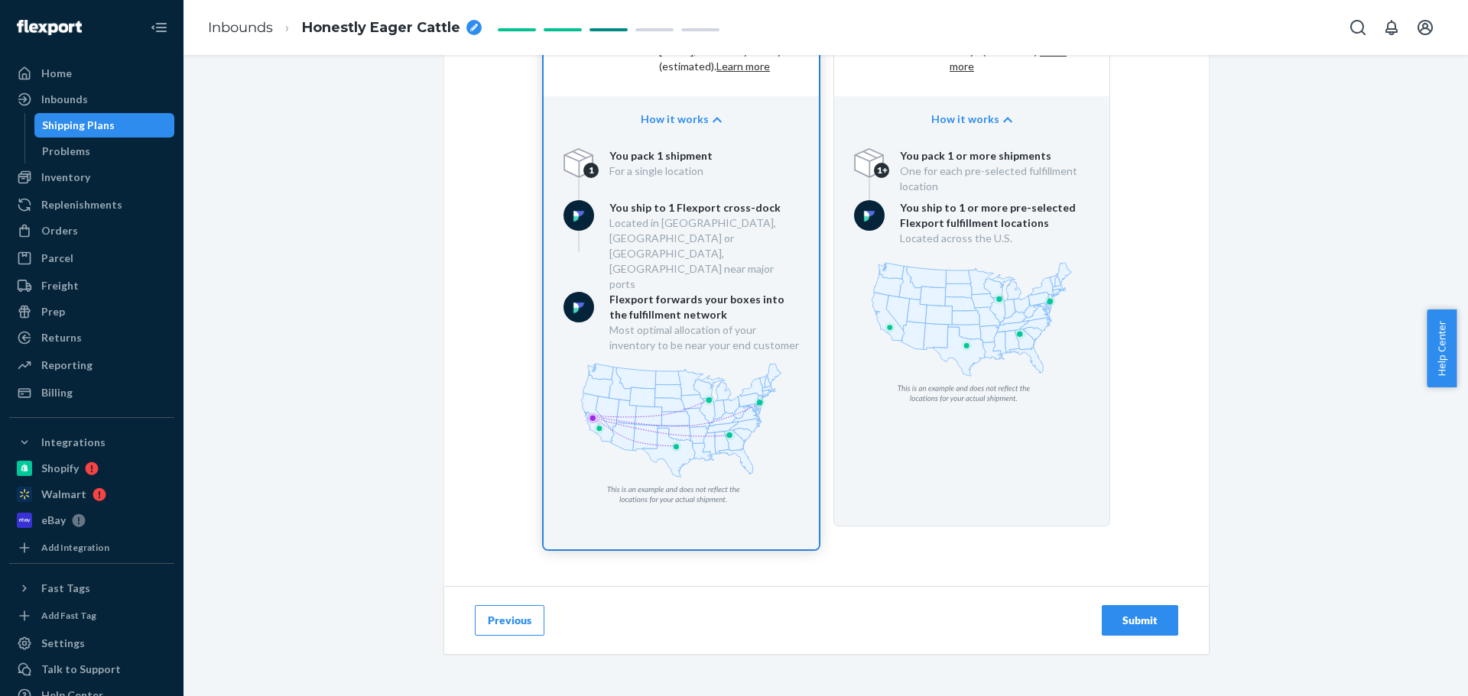
click at [1135, 612] on button "Submit" at bounding box center [1139, 620] width 76 height 31
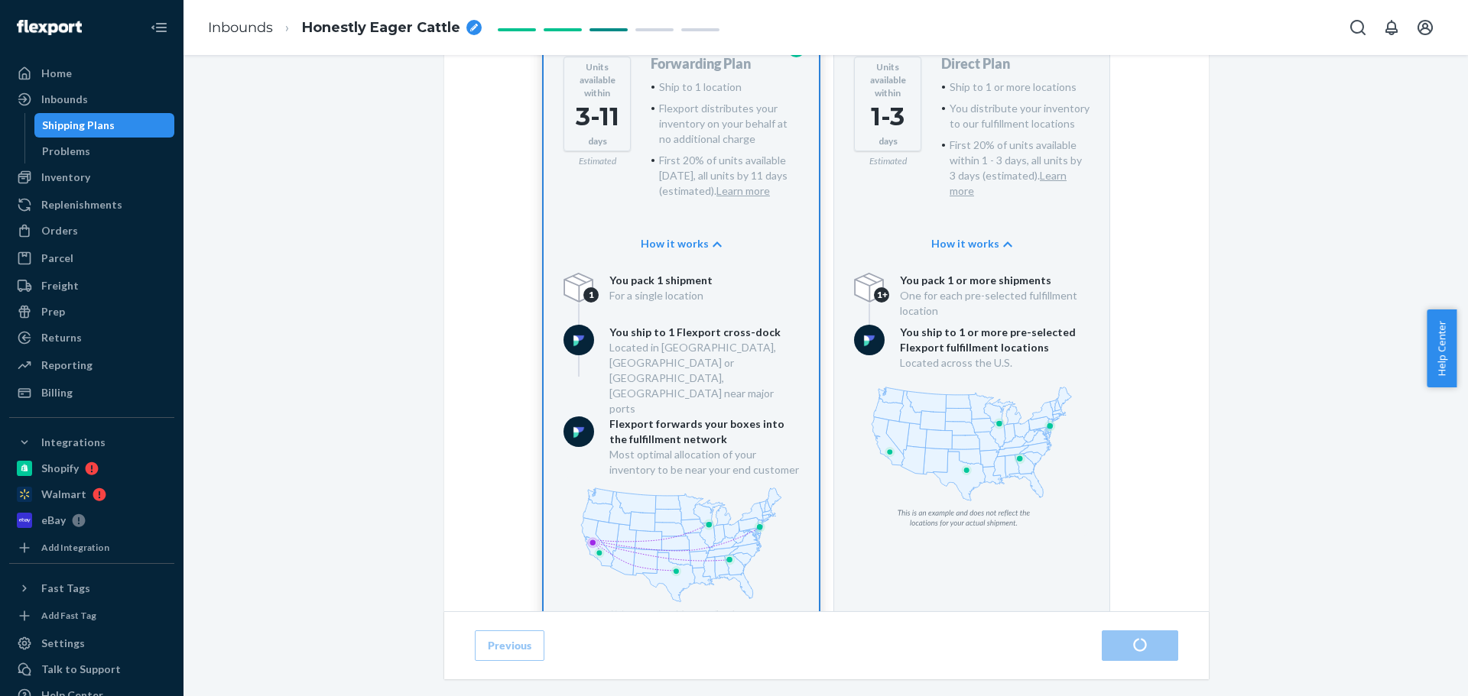
scroll to position [229, 0]
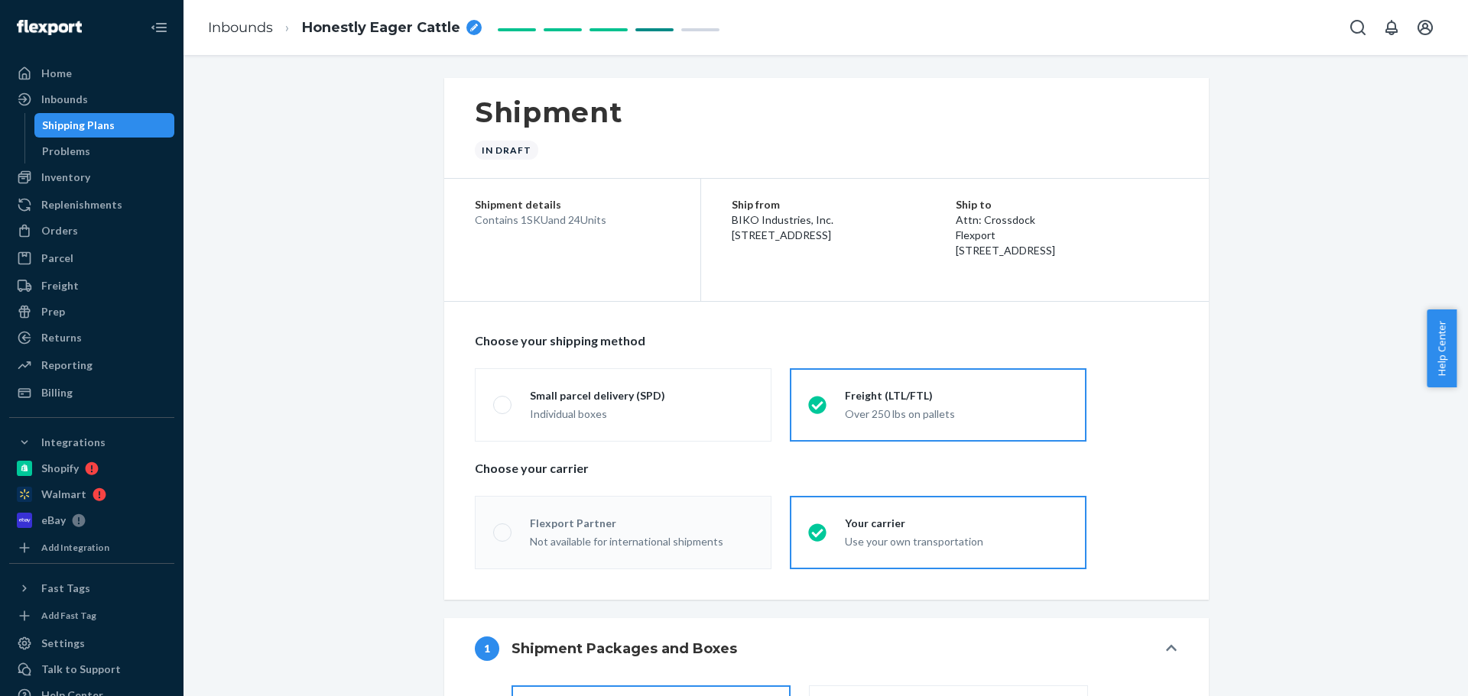
radio input "true"
radio input "false"
radio input "true"
radio input "false"
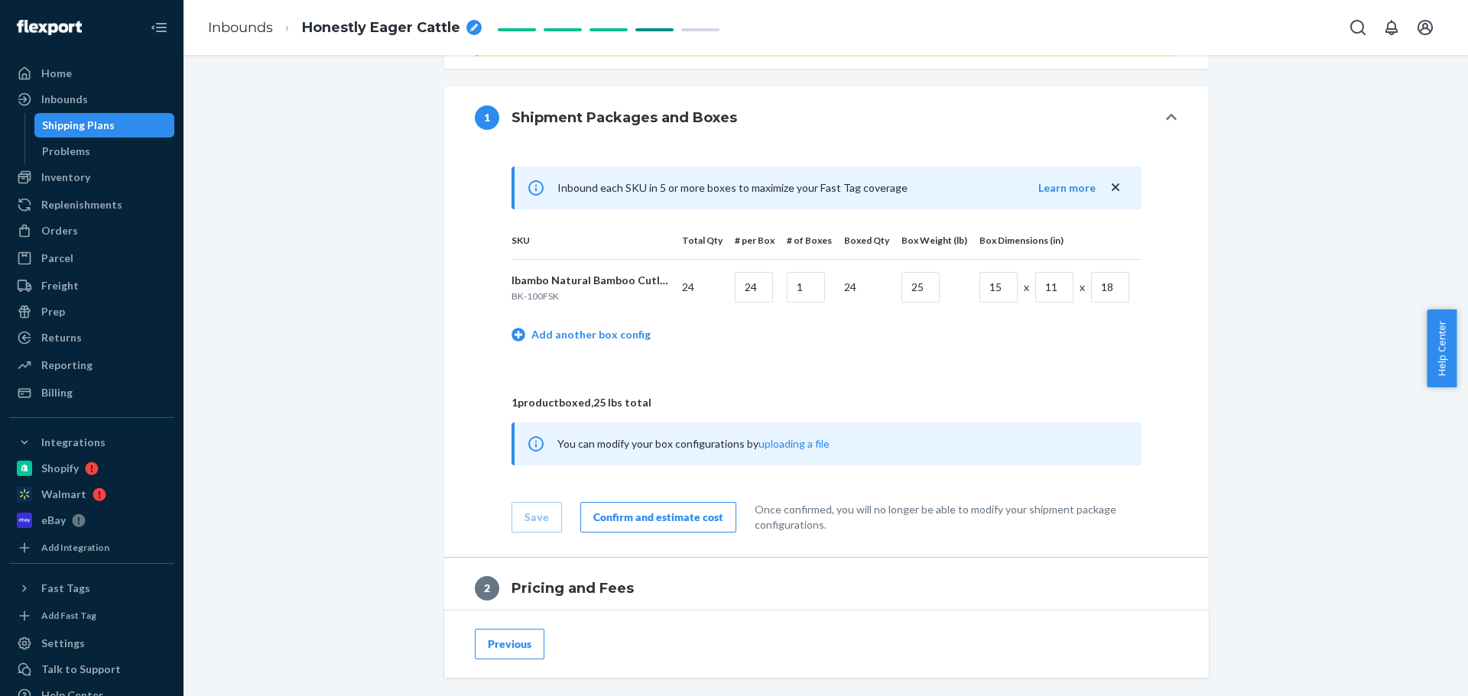
scroll to position [612, 0]
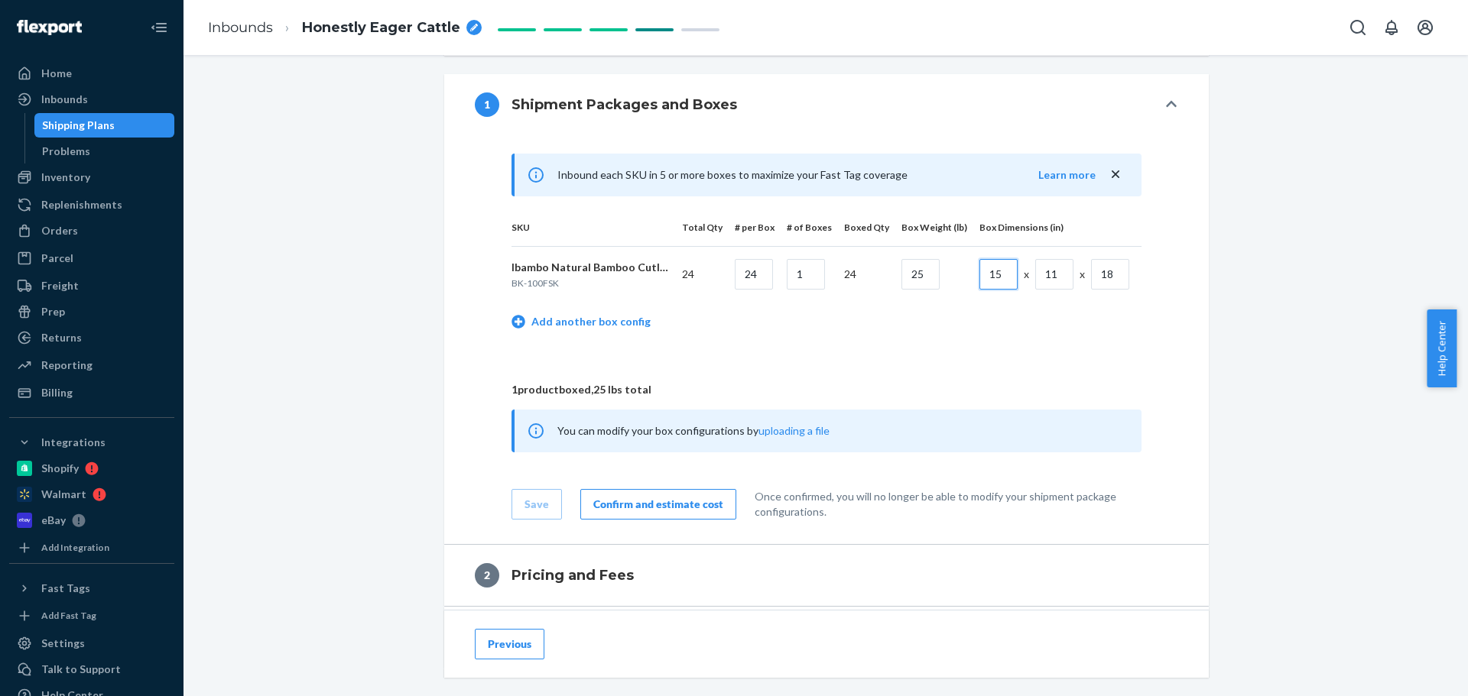
click at [988, 274] on input "15" at bounding box center [998, 274] width 38 height 31
type input "16"
click at [1046, 270] on input "11" at bounding box center [1054, 274] width 38 height 31
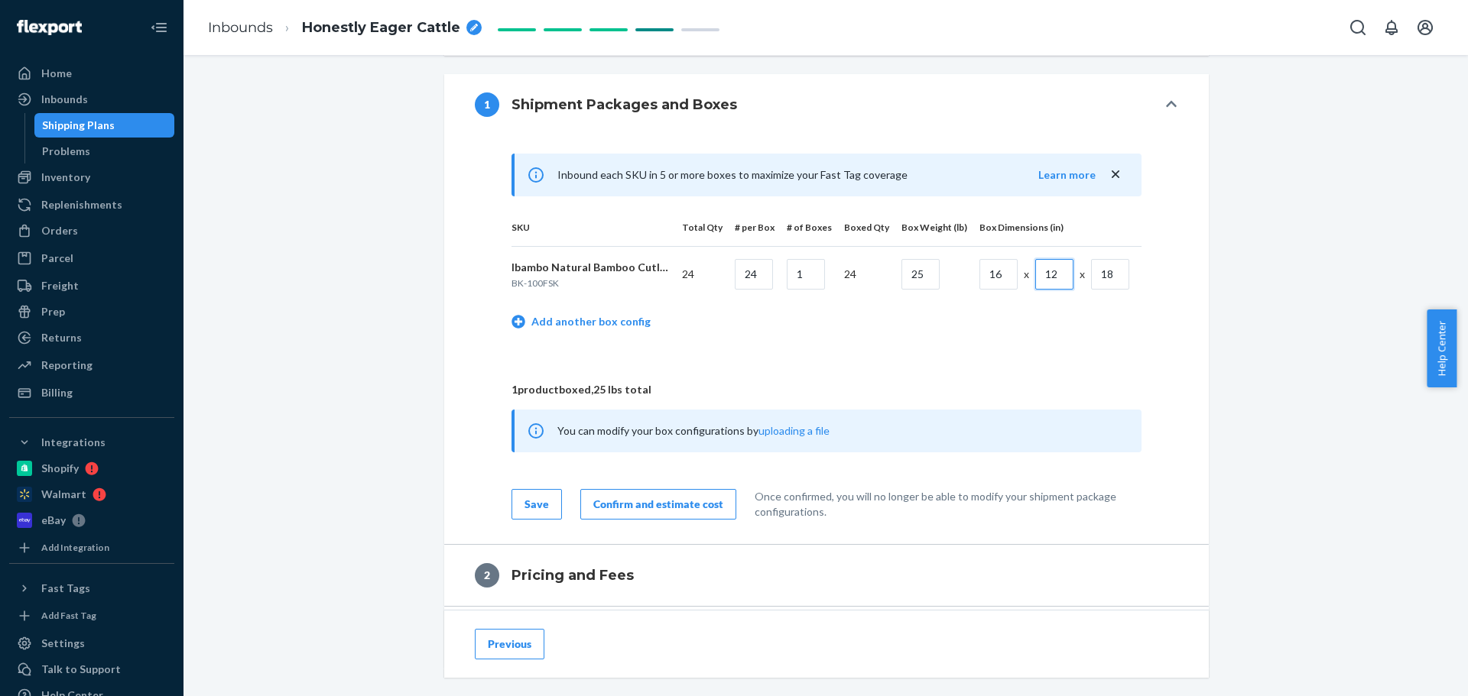
type input "12"
click at [1107, 271] on input "18" at bounding box center [1110, 274] width 38 height 31
type input "20"
click at [1017, 330] on td "Add another box config" at bounding box center [826, 324] width 630 height 44
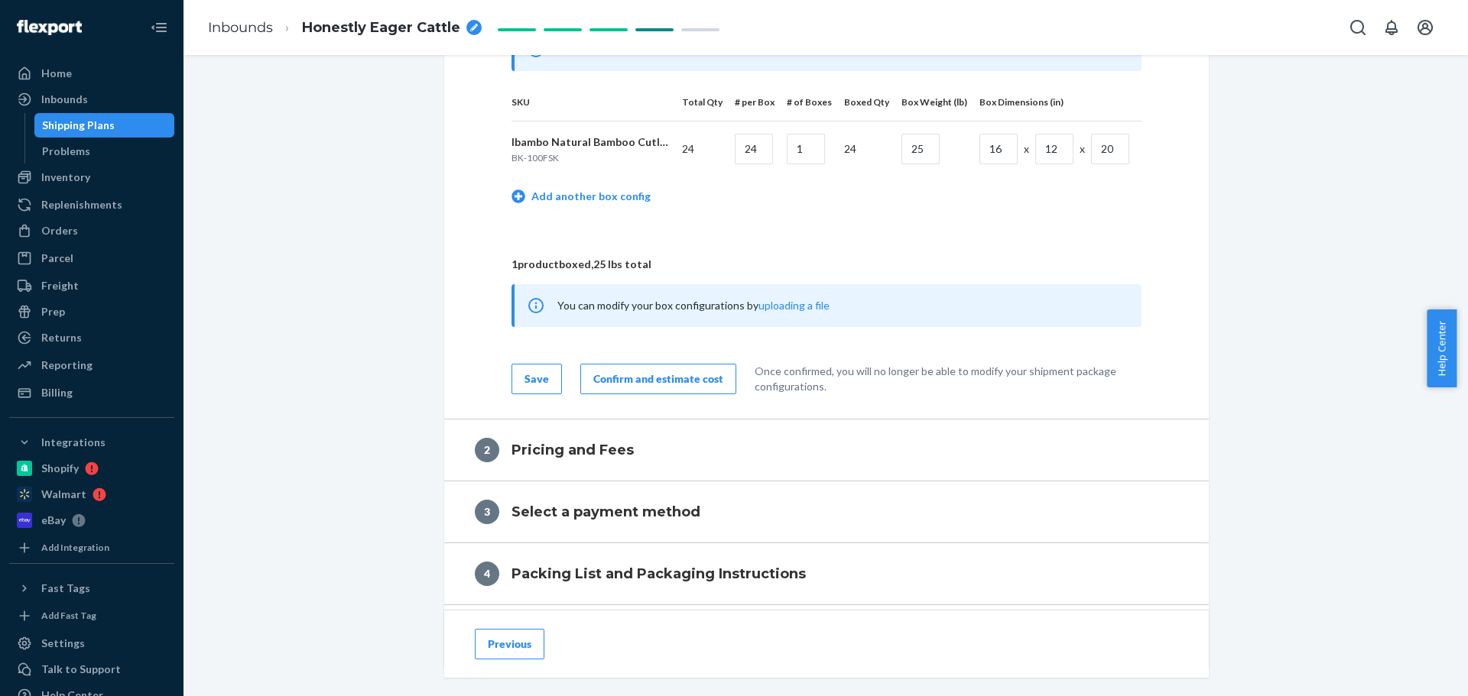
scroll to position [764, 0]
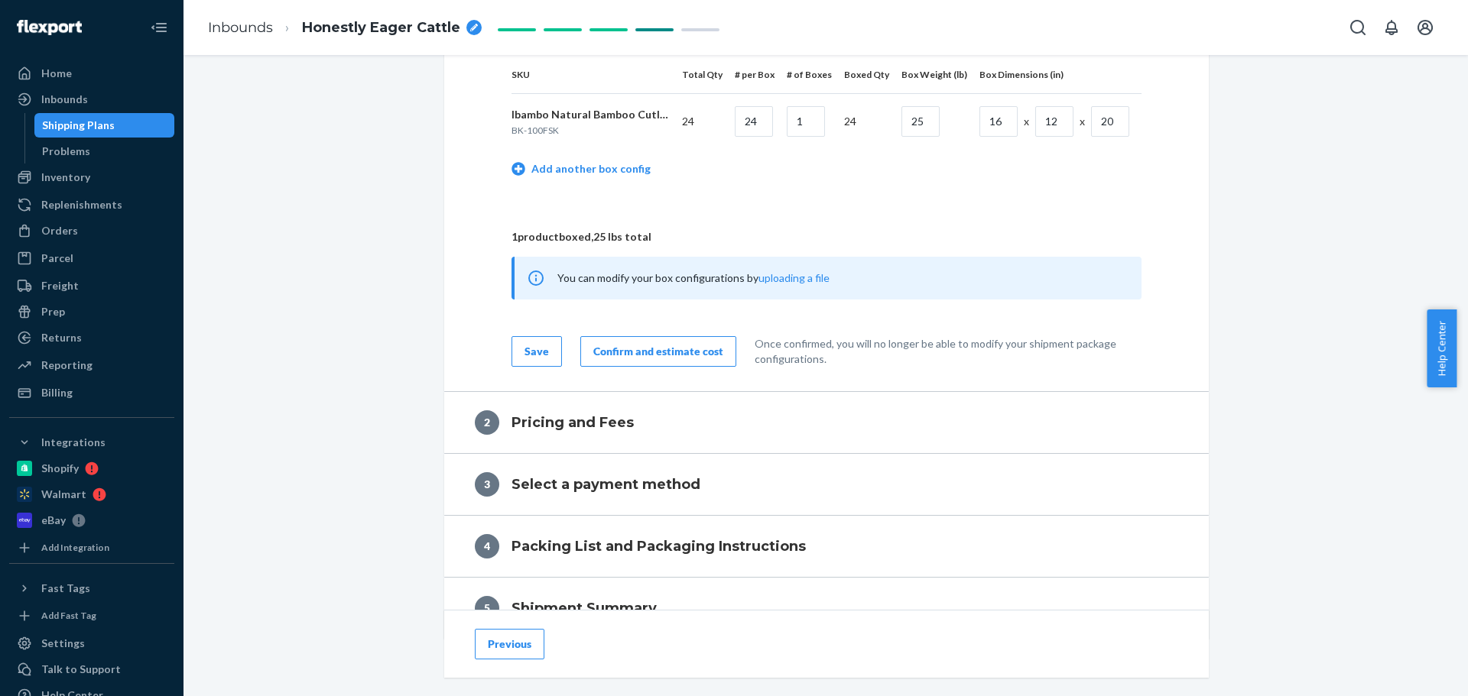
click at [654, 349] on div "Confirm and estimate cost" at bounding box center [658, 351] width 130 height 15
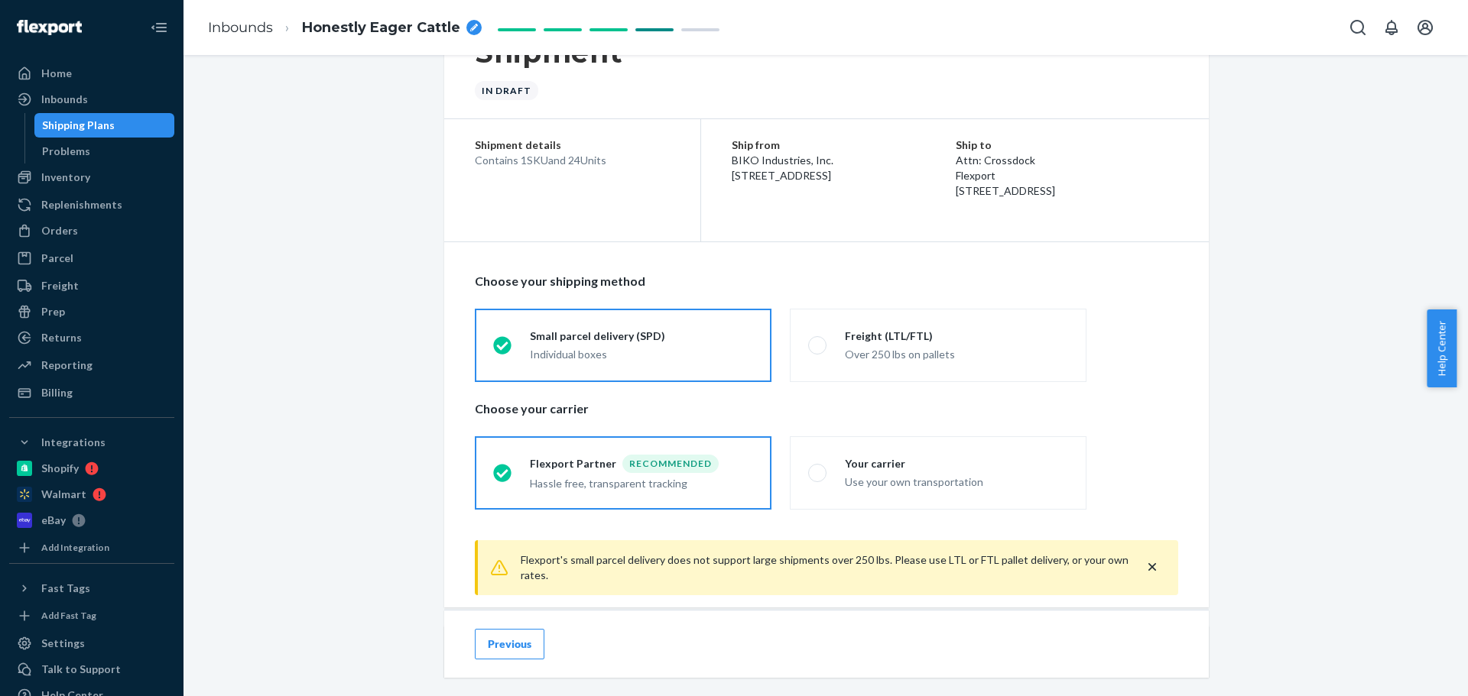
scroll to position [0, 0]
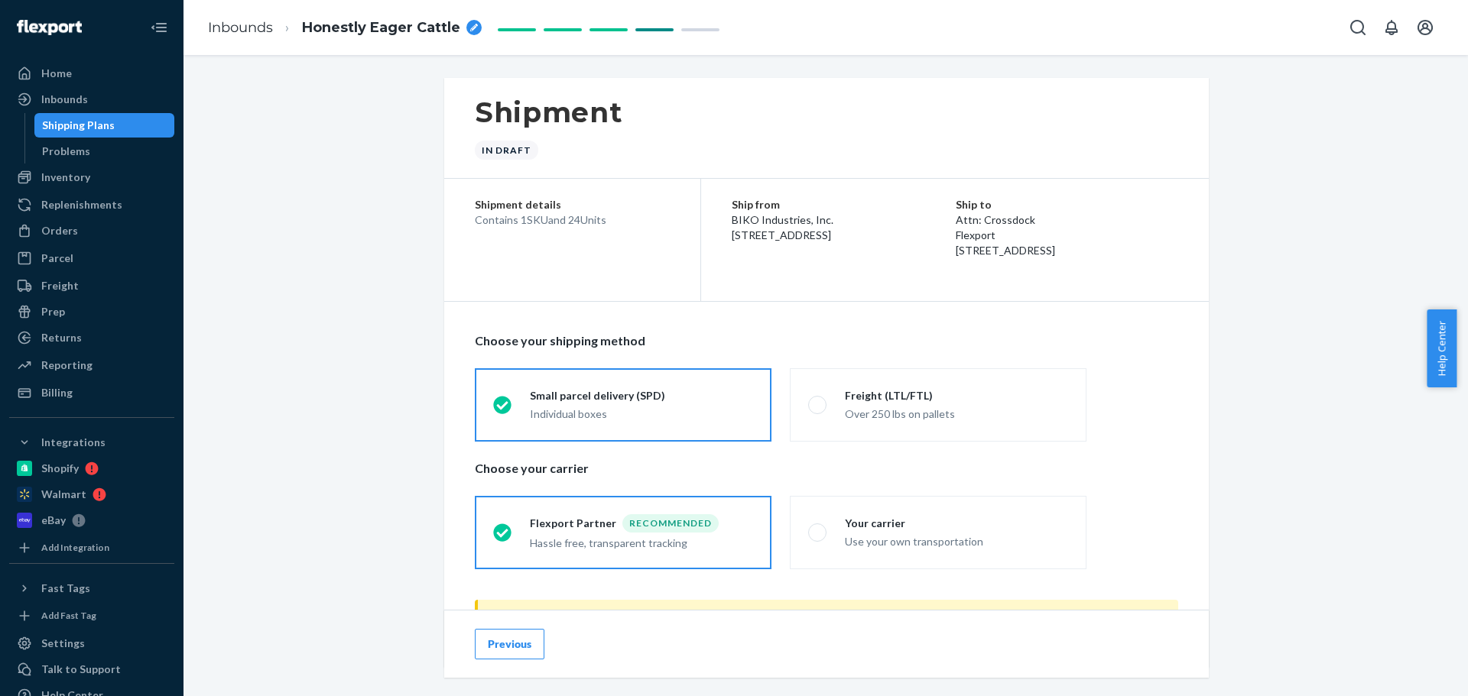
click at [59, 124] on div "Shipping Plans" at bounding box center [78, 125] width 73 height 15
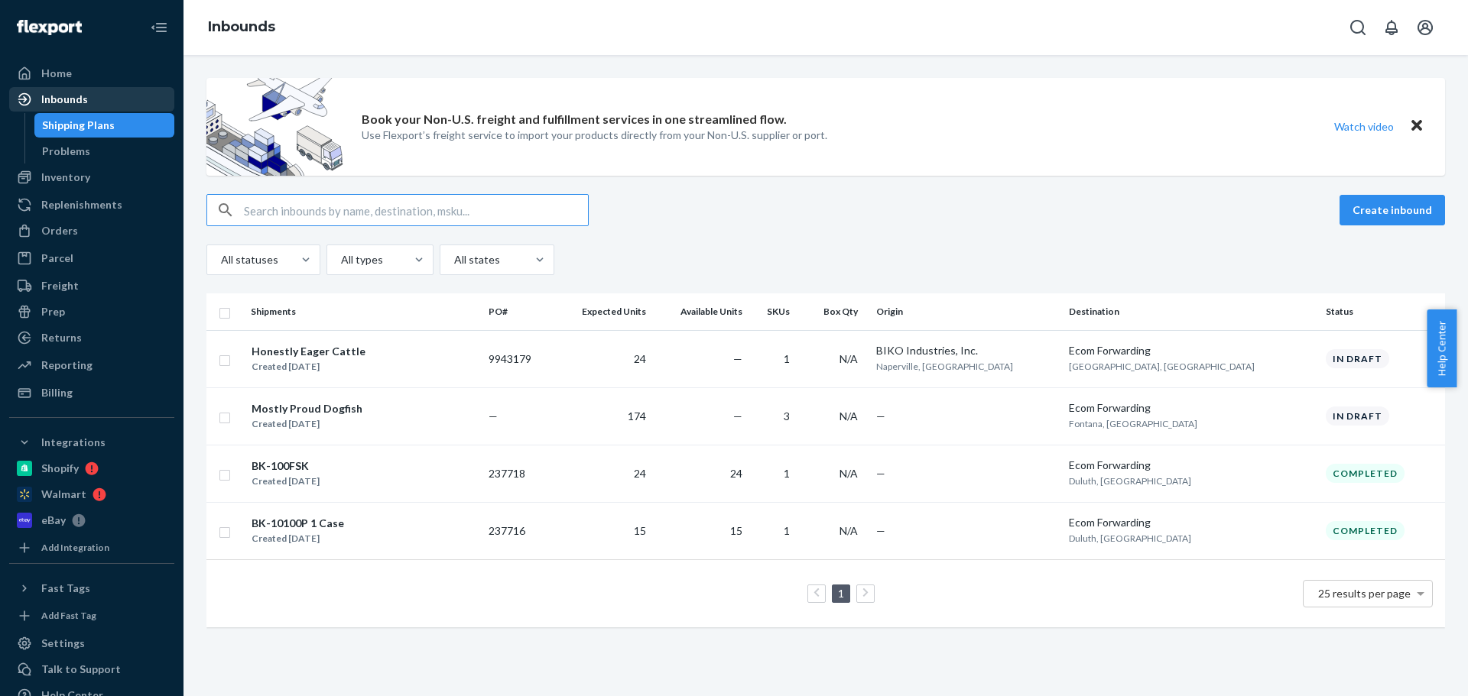
click at [94, 92] on div "Inbounds" at bounding box center [92, 99] width 162 height 21
click at [67, 176] on div "Inventory" at bounding box center [65, 177] width 49 height 15
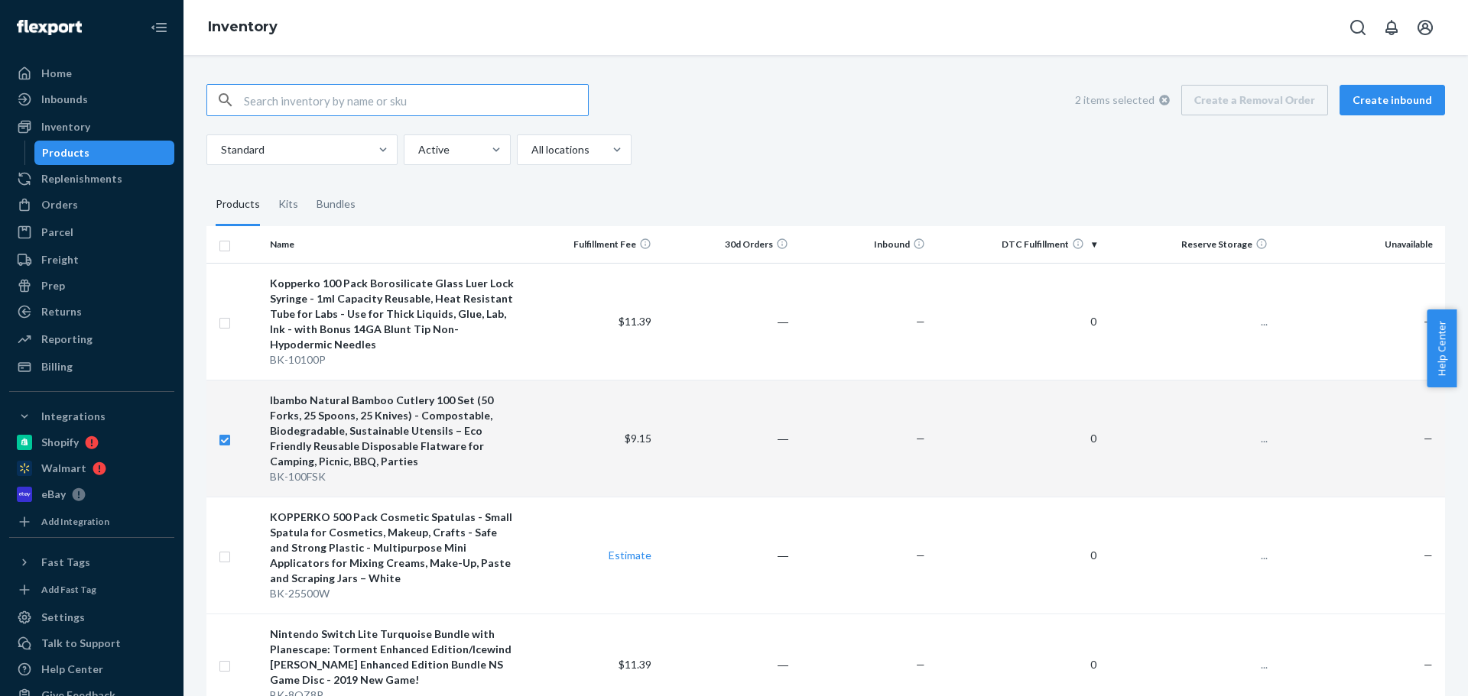
checkbox input "true"
click at [645, 439] on span "$9.15" at bounding box center [638, 438] width 27 height 13
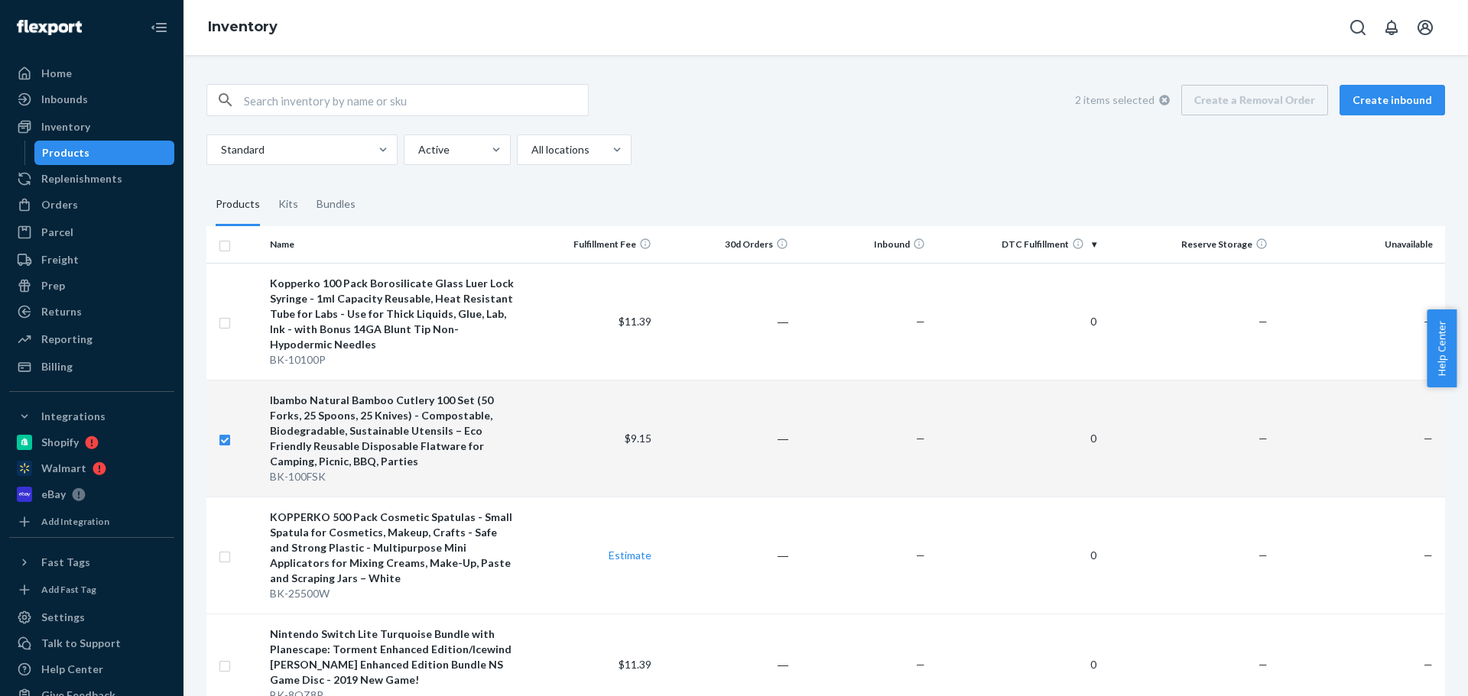
click at [332, 439] on div "Ibambo Natural Bamboo Cutlery 100 Set (50 Forks, 25 Spoons, 25 Knives) - Compos…" at bounding box center [392, 431] width 245 height 76
checkbox input "false"
checkbox input "true"
click at [307, 480] on div "BK-100FSK" at bounding box center [392, 476] width 245 height 15
checkbox input "true"
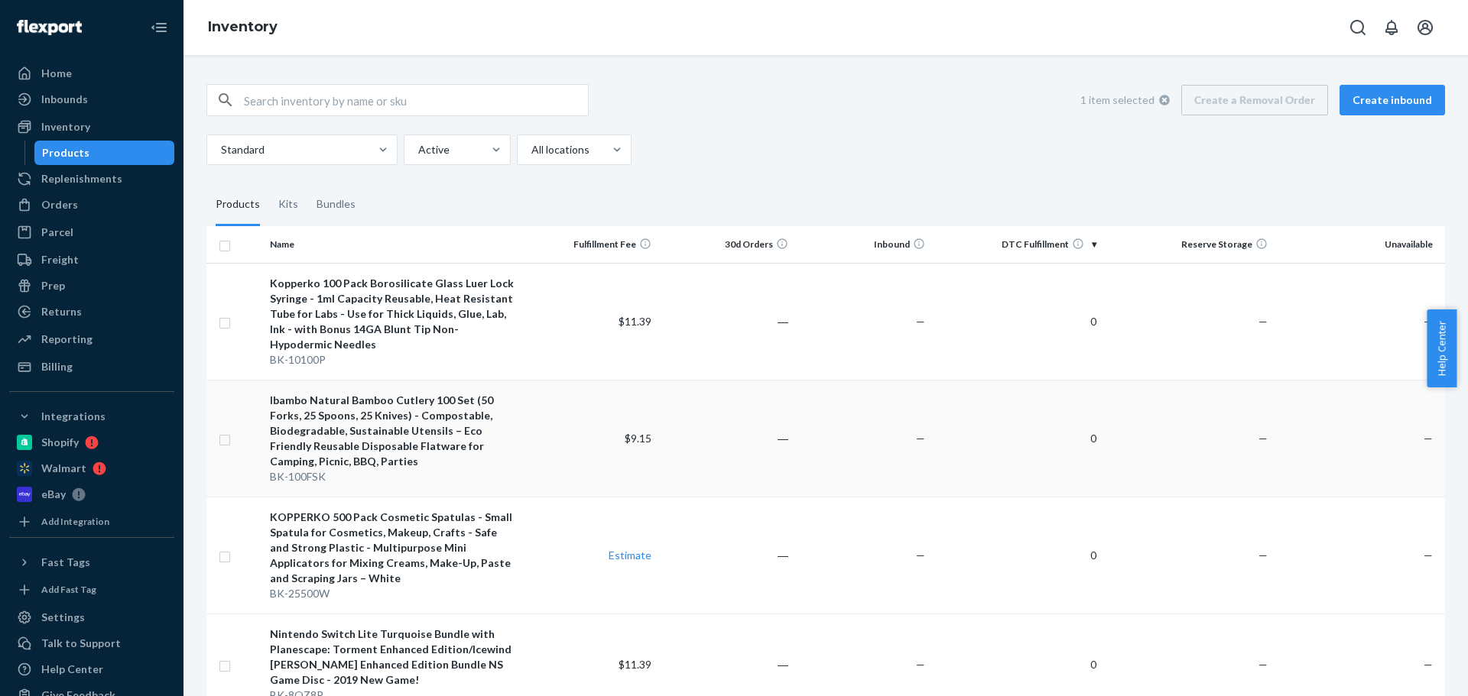
checkbox input "true"
click at [1224, 440] on td "—" at bounding box center [1187, 438] width 171 height 117
checkbox input "false"
checkbox input "true"
click at [453, 414] on div "Ibambo Natural Bamboo Cutlery 100 Set (50 Forks, 25 Spoons, 25 Knives) - Compos…" at bounding box center [392, 431] width 245 height 76
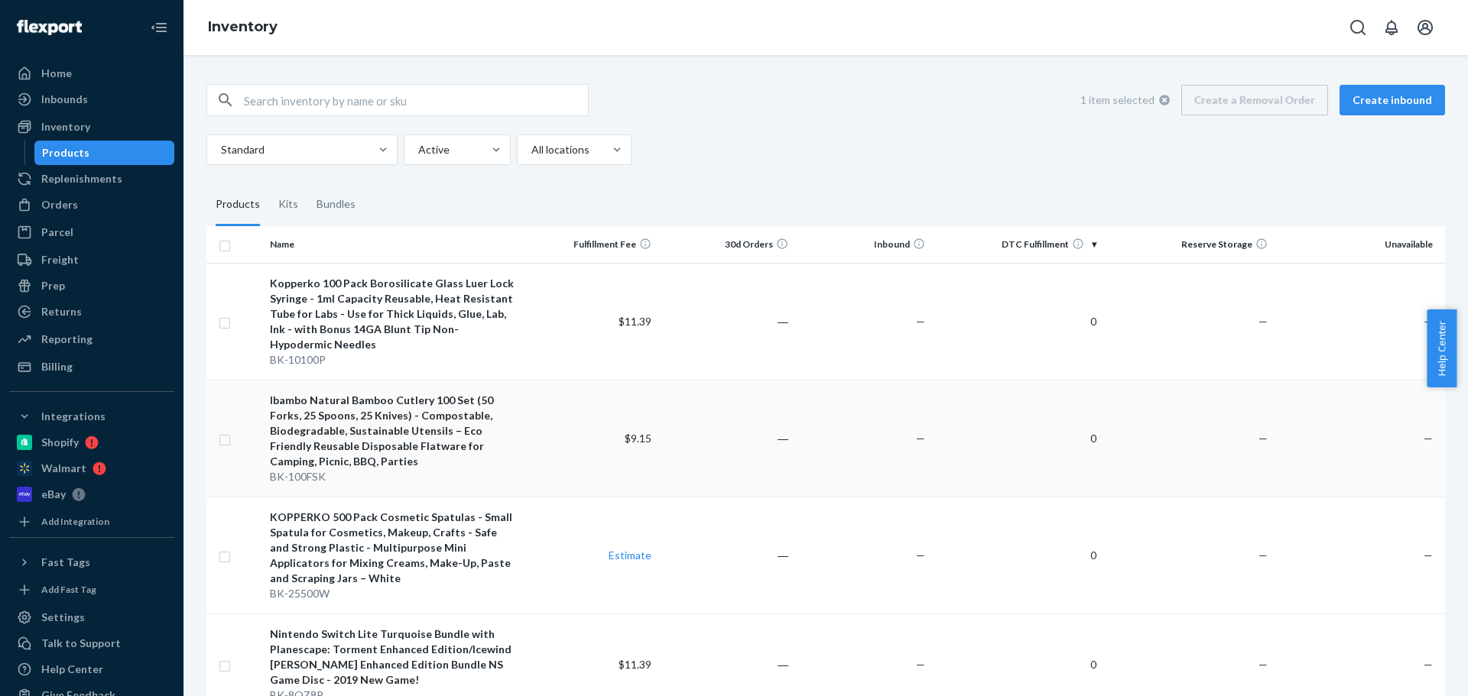
checkbox input "true"
click at [449, 404] on div "Ibambo Natural Bamboo Cutlery 100 Set (50 Forks, 25 Spoons, 25 Knives) - Compos…" at bounding box center [392, 431] width 245 height 76
checkbox input "false"
checkbox input "true"
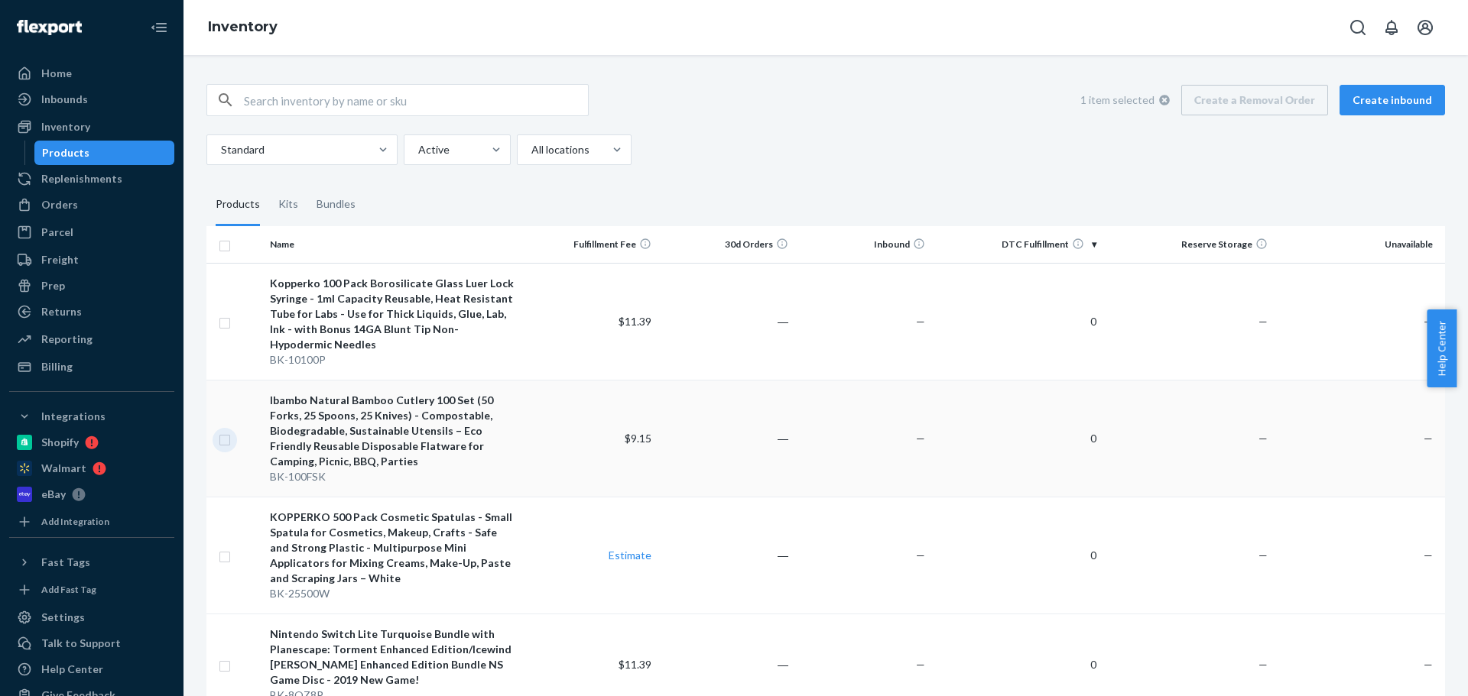
click at [225, 440] on input "checkbox" at bounding box center [225, 438] width 12 height 16
checkbox input "true"
click at [354, 437] on div "Ibambo Natural Bamboo Cutlery 100 Set (50 Forks, 25 Spoons, 25 Knives) - Compos…" at bounding box center [392, 431] width 245 height 76
checkbox input "false"
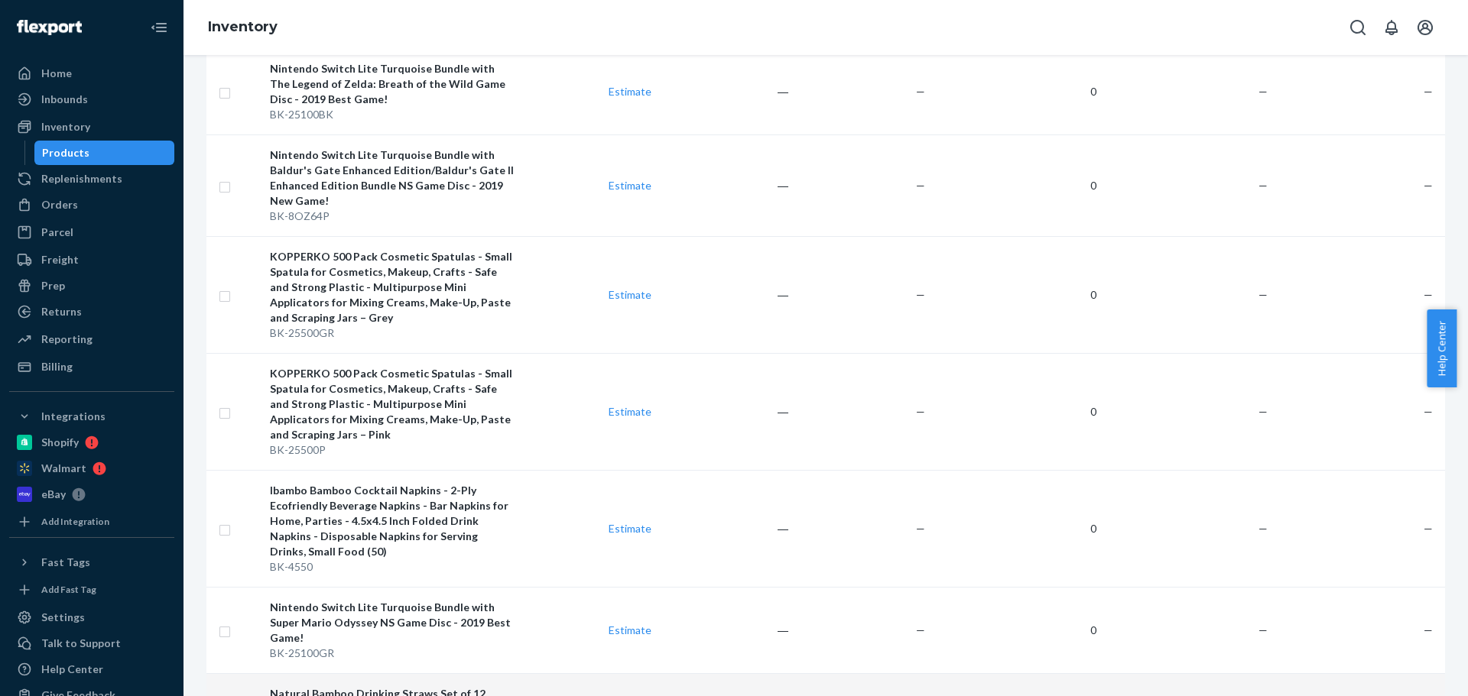
scroll to position [1260, 0]
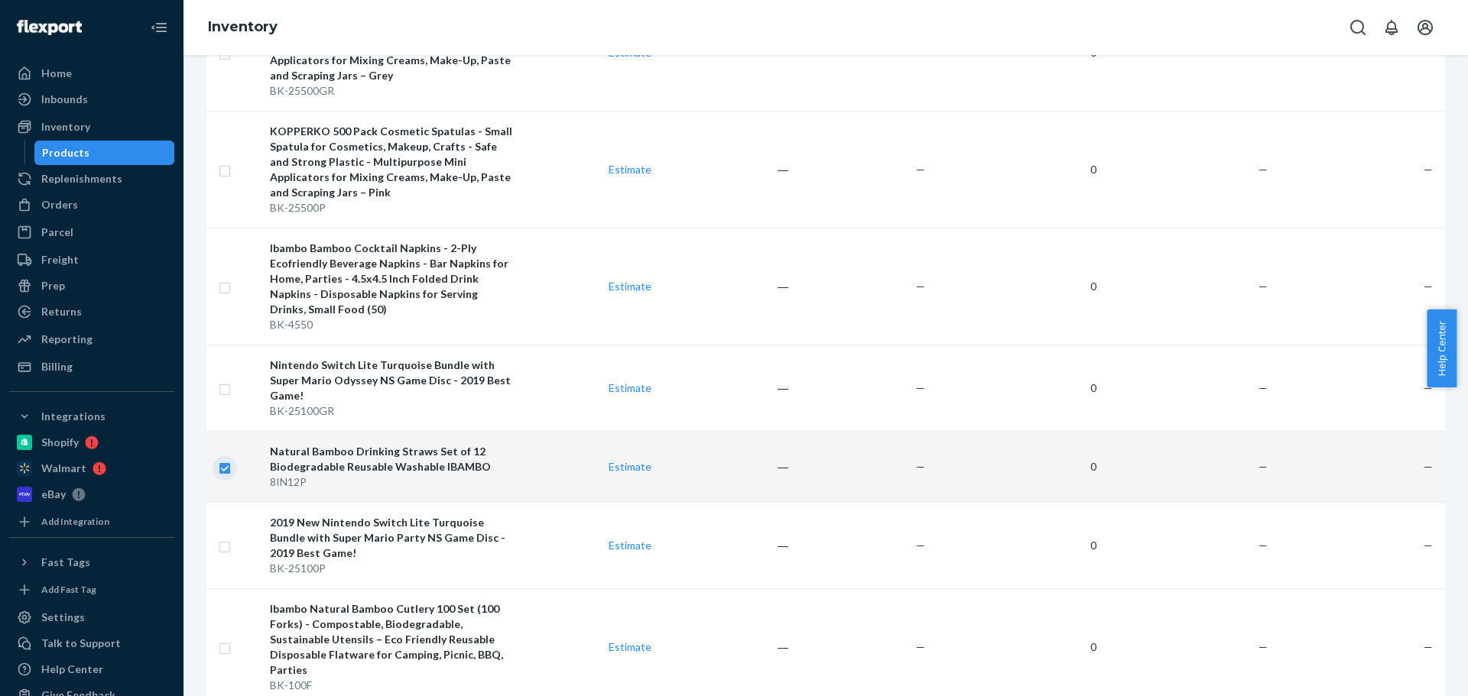
click at [225, 459] on input "checkbox" at bounding box center [225, 467] width 12 height 16
checkbox input "false"
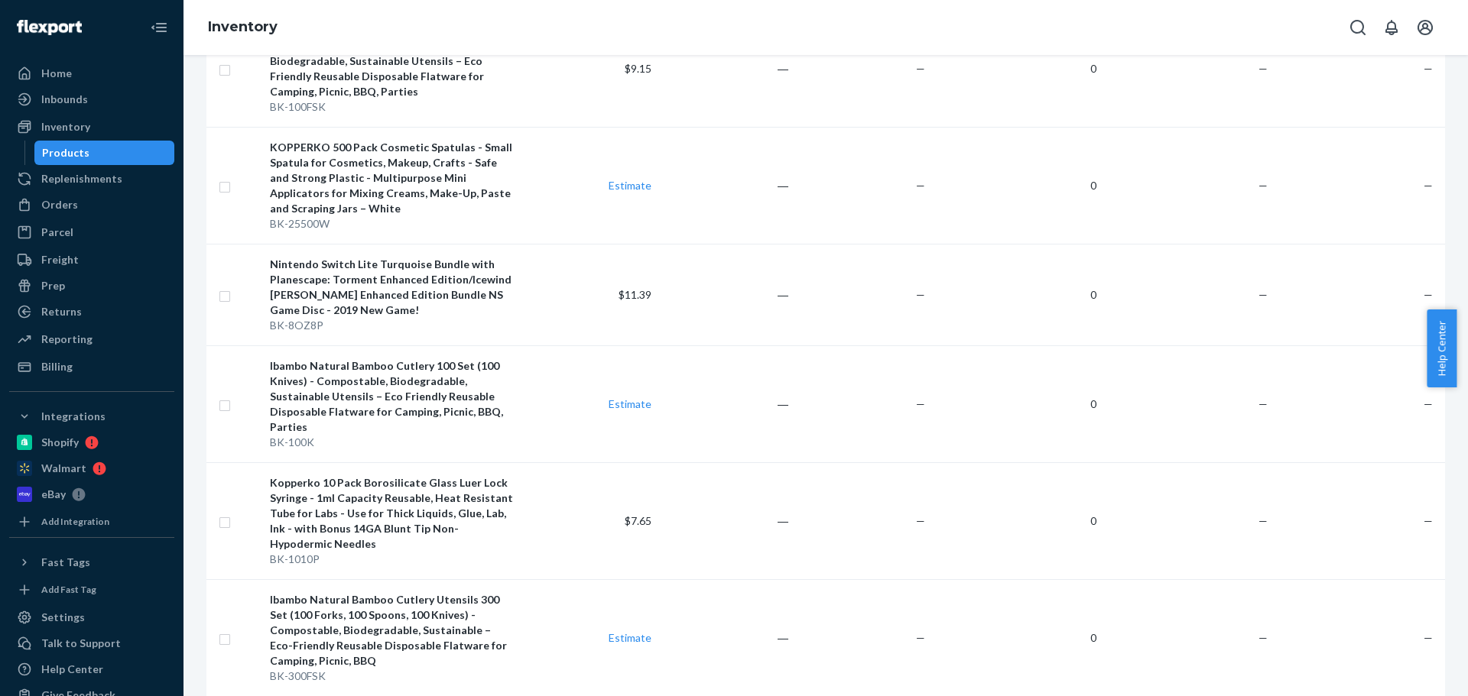
scroll to position [37, 0]
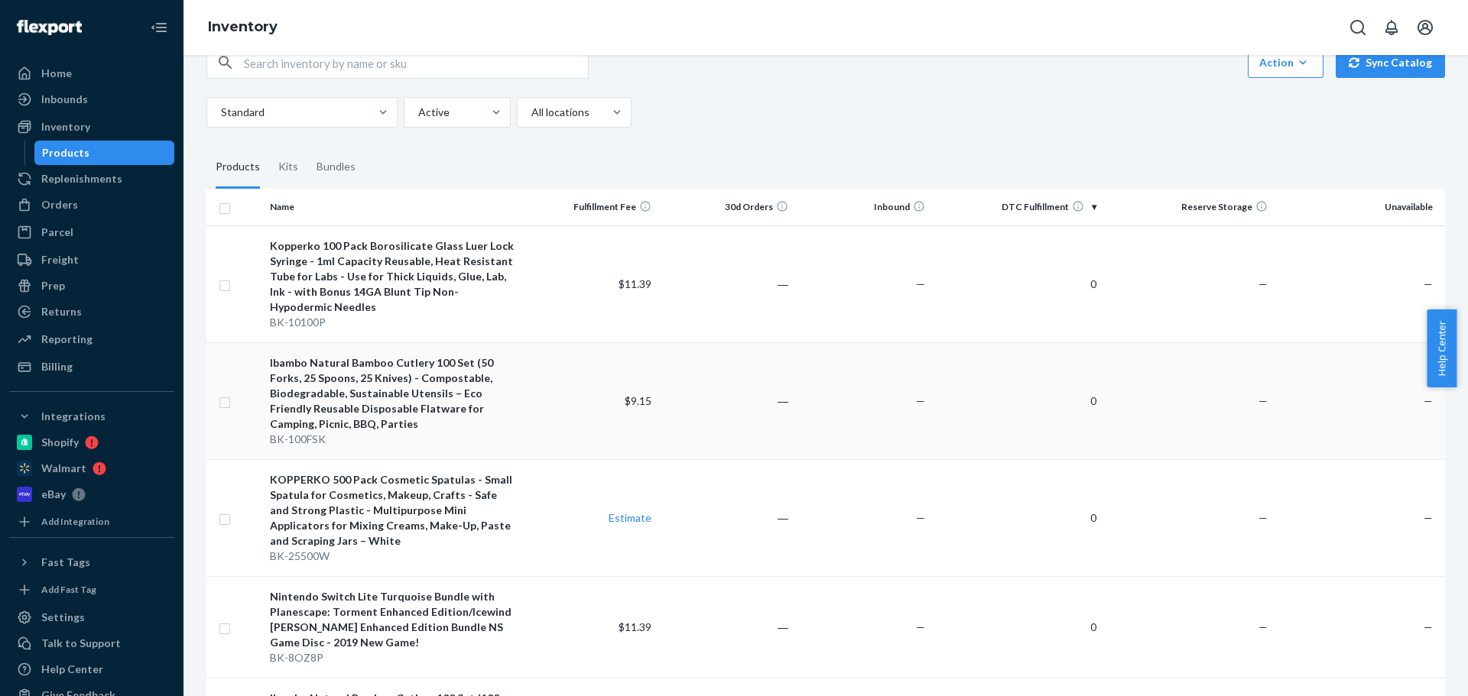
click at [466, 380] on div "Ibambo Natural Bamboo Cutlery 100 Set (50 Forks, 25 Spoons, 25 Knives) - Compos…" at bounding box center [392, 393] width 245 height 76
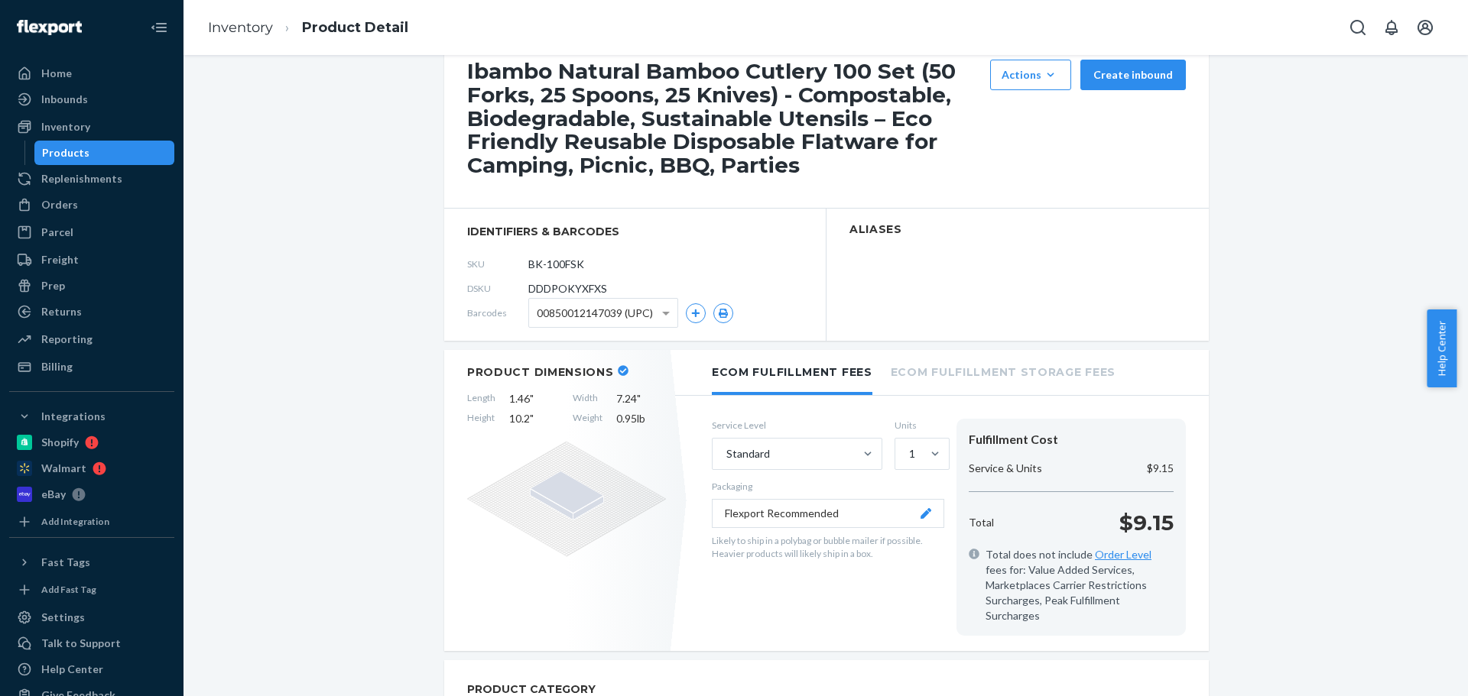
scroll to position [76, 0]
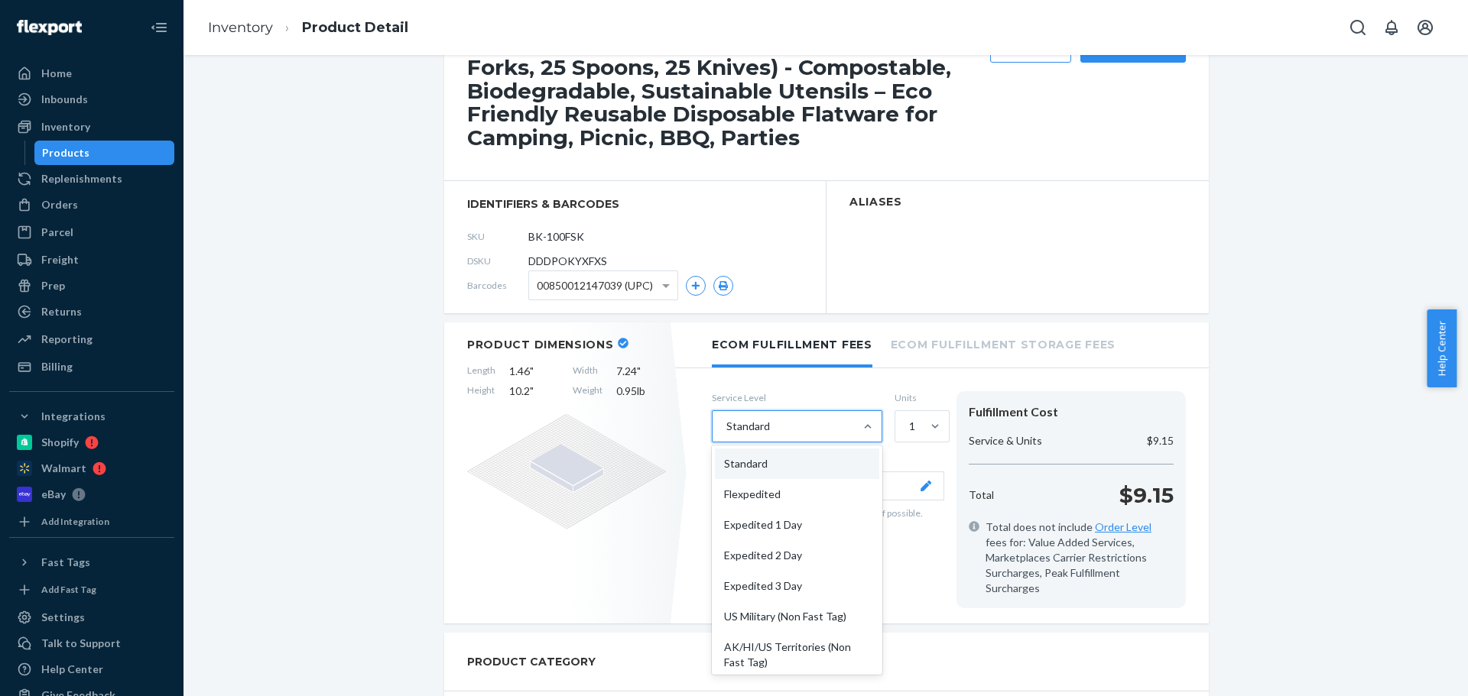
click at [802, 423] on div "Standard" at bounding box center [782, 426] width 141 height 31
click at [726, 423] on input "option Standard focused, 1 of 10. 10 results available. Use Up and Down to choo…" at bounding box center [726, 426] width 2 height 15
click at [802, 423] on div "Standard" at bounding box center [782, 426] width 141 height 31
click at [726, 423] on input "0 results available. Select is focused ,type to refine list, press Down to open…" at bounding box center [726, 426] width 2 height 15
click at [802, 423] on div "Standard" at bounding box center [782, 426] width 141 height 31
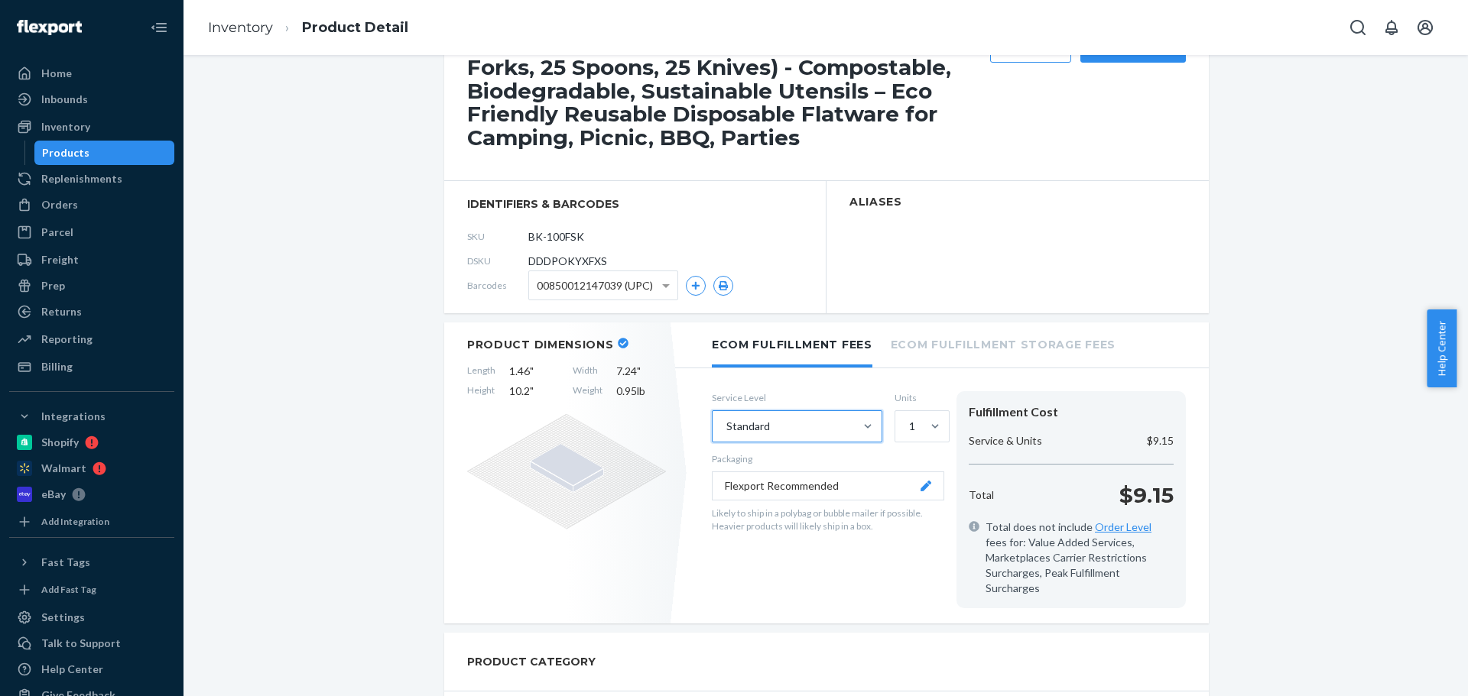
click at [726, 423] on input "0 results available. Select is focused ,type to refine list, press Down to open…" at bounding box center [726, 426] width 2 height 15
click at [802, 423] on div "Standard" at bounding box center [782, 426] width 141 height 31
click at [726, 423] on input "0 results available. Select is focused ,type to refine list, press Down to open…" at bounding box center [726, 426] width 2 height 15
click at [802, 423] on div "Standard" at bounding box center [782, 426] width 141 height 31
click at [726, 423] on input "option Standard focused, 1 of 10. 10 results available. Use Up and Down to choo…" at bounding box center [726, 426] width 2 height 15
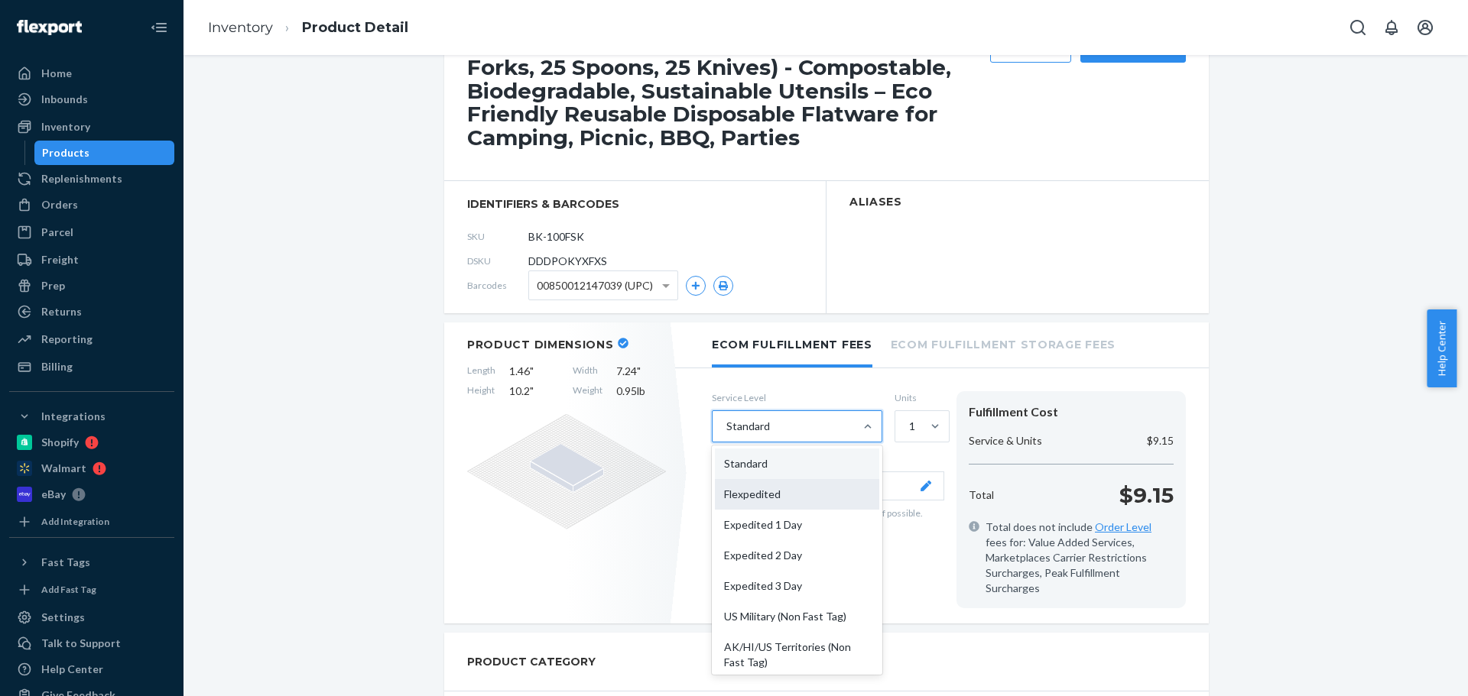
click at [774, 498] on div "Flexpedited" at bounding box center [797, 494] width 164 height 31
click at [726, 434] on input "option Flexpedited focused, 2 of 10. 10 results available. Use Up and Down to c…" at bounding box center [726, 426] width 2 height 15
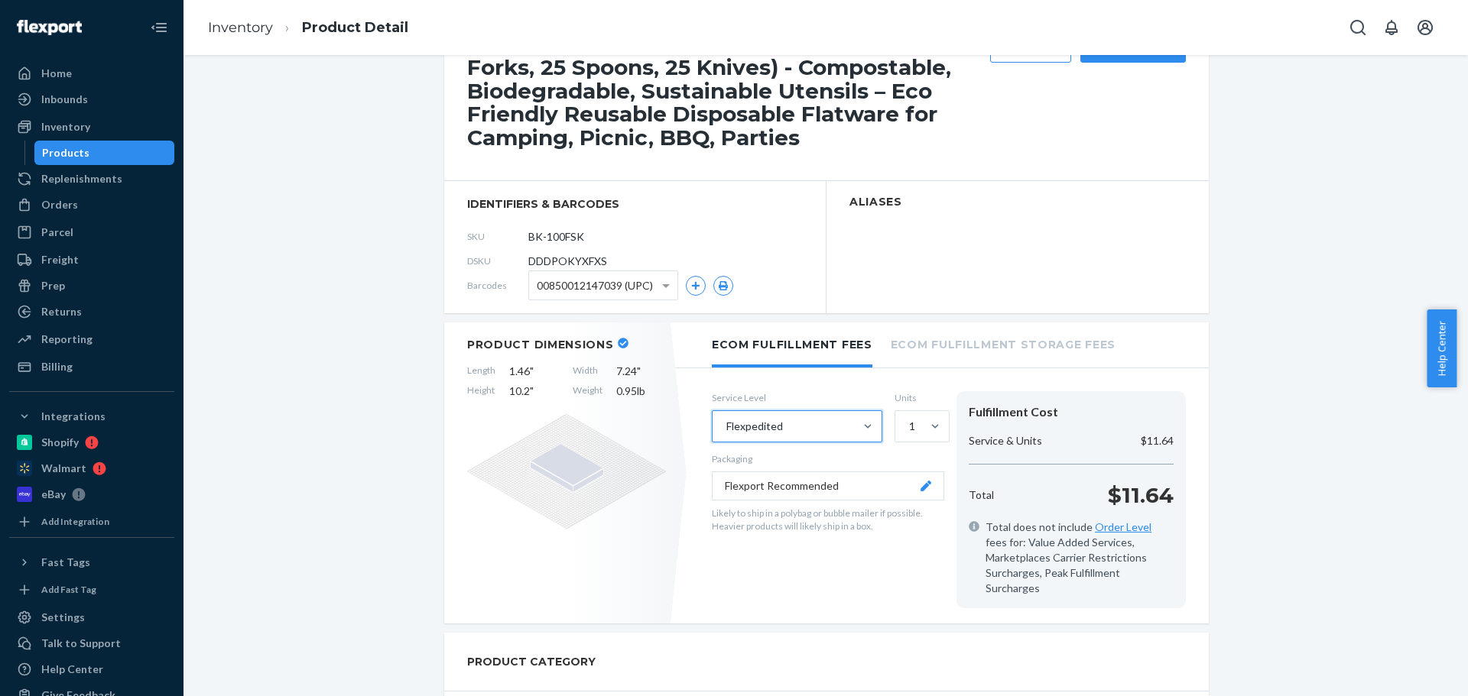
click at [788, 434] on div "Flexpedited" at bounding box center [782, 426] width 141 height 31
click at [726, 434] on input "option Flexpedited, selected. 0 results available. Select is focused ,type to r…" at bounding box center [726, 426] width 2 height 15
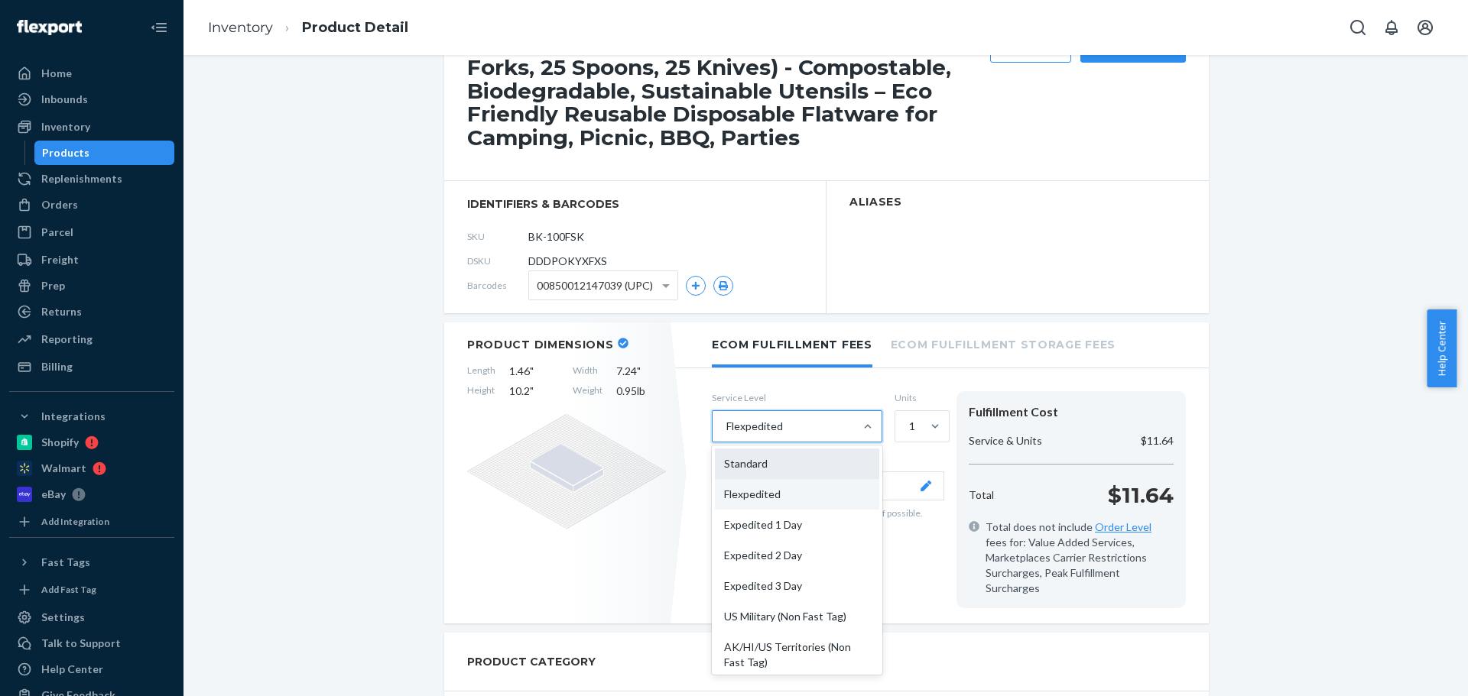
click at [761, 470] on div "Standard" at bounding box center [797, 464] width 164 height 31
click at [726, 434] on input "option Flexpedited, selected. option Standard focused, 1 of 10. 10 results avai…" at bounding box center [726, 426] width 2 height 15
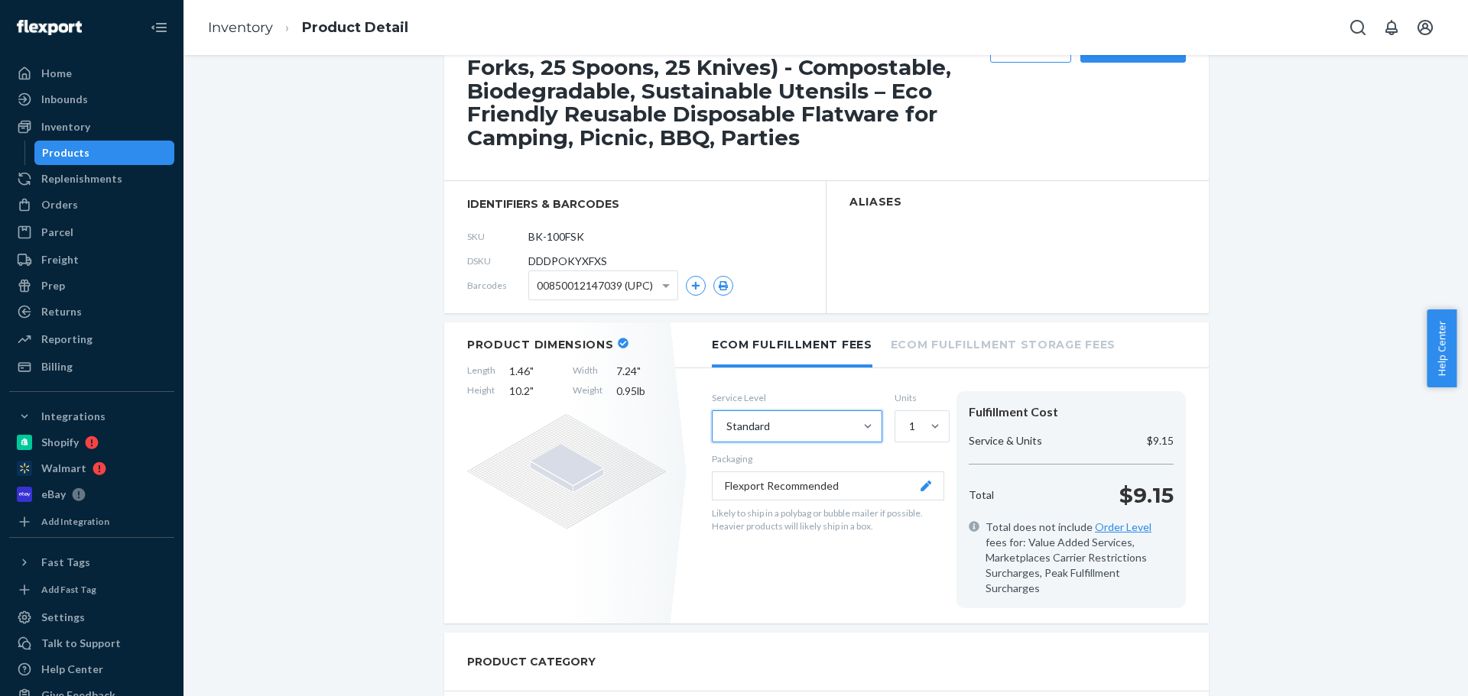
click at [761, 439] on div "Standard" at bounding box center [782, 426] width 141 height 31
click at [726, 434] on input "option Standard, selected. 0 results available. Select is focused ,type to refi…" at bounding box center [726, 426] width 2 height 15
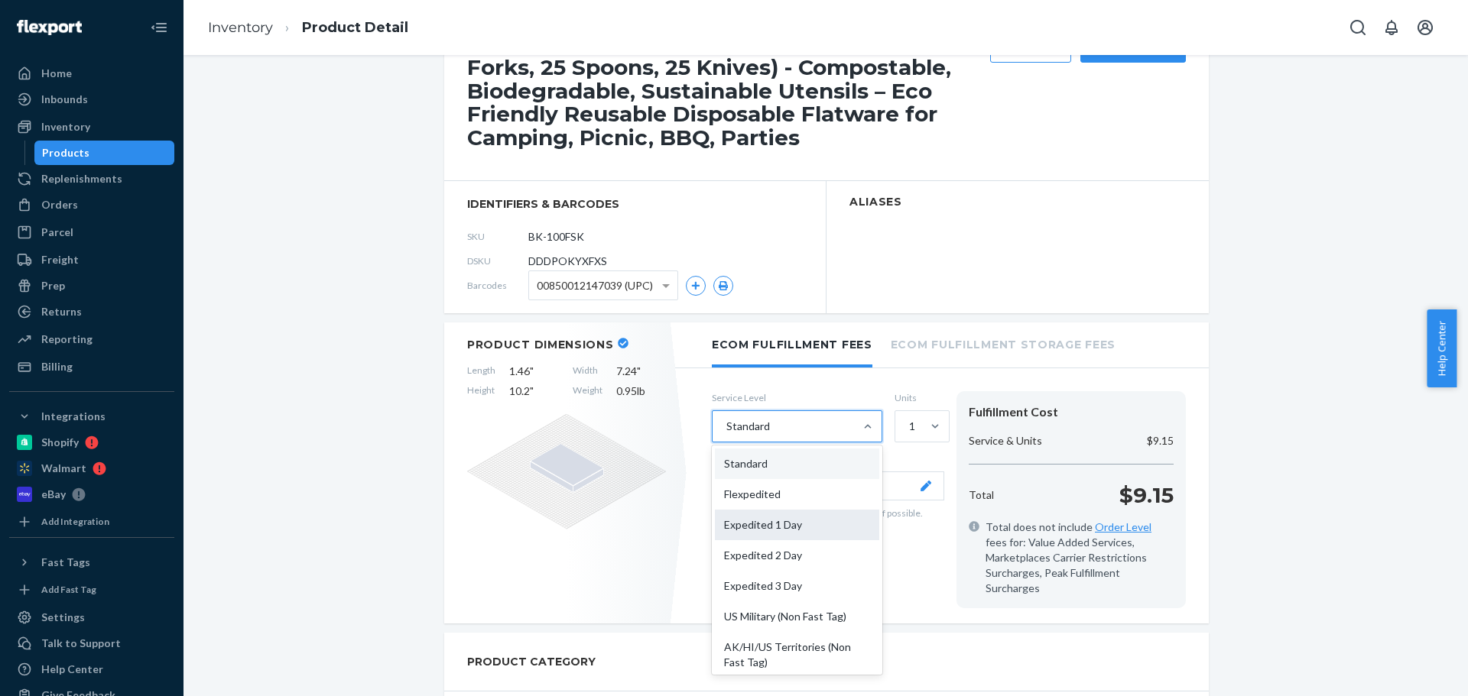
click at [737, 532] on div "Expedited 1 Day" at bounding box center [797, 525] width 164 height 31
click at [726, 434] on input "option Standard, selected. option Expedited 1 Day focused, 3 of 10. 10 results …" at bounding box center [726, 426] width 2 height 15
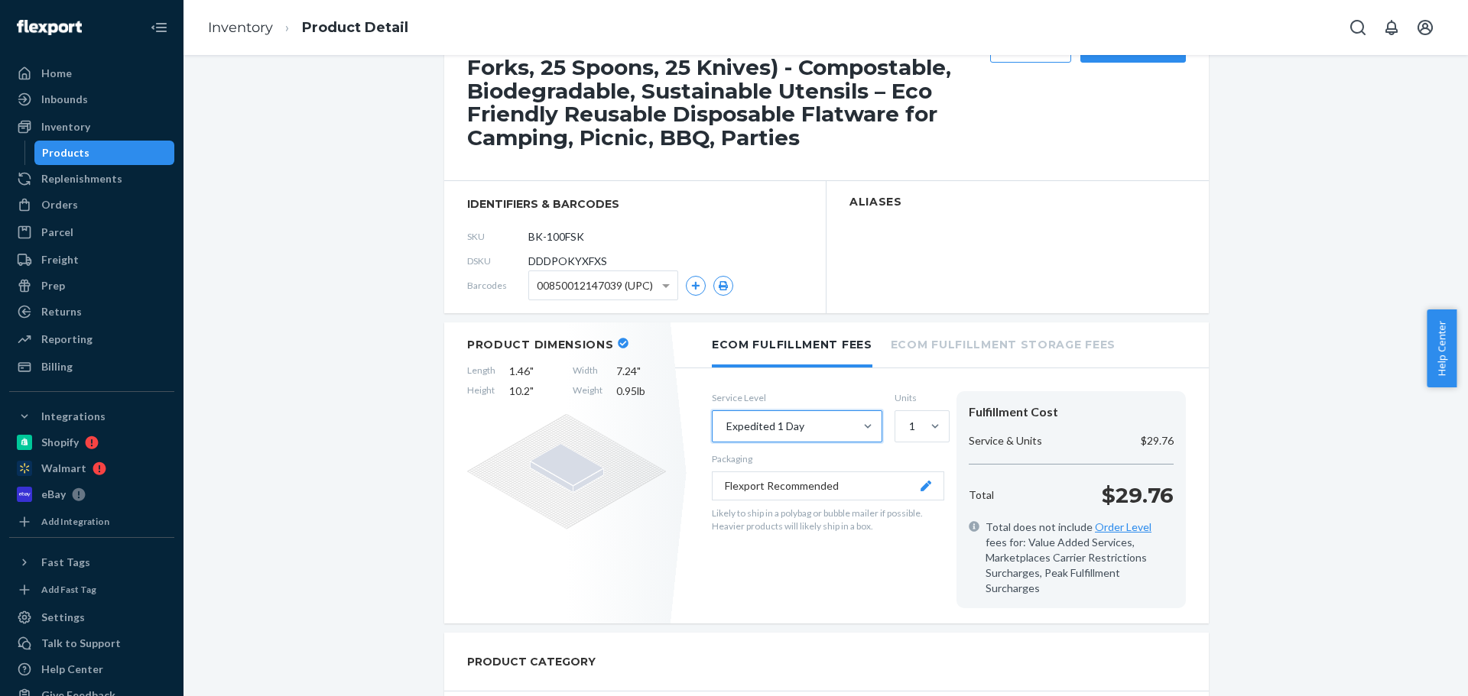
click at [764, 417] on div "Expedited 1 Day" at bounding box center [782, 426] width 141 height 31
click at [726, 419] on input "option Expedited 1 Day, selected. 0 results available. Select is focused ,type …" at bounding box center [726, 426] width 2 height 15
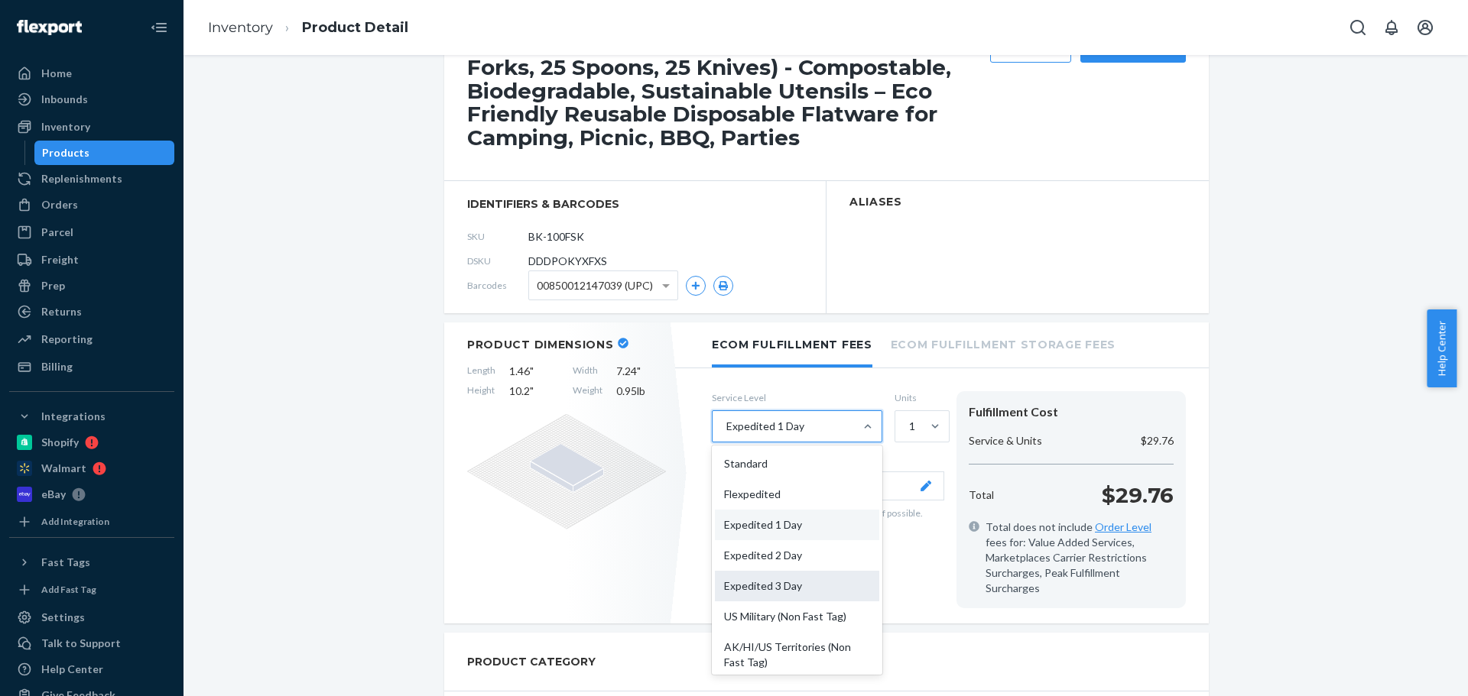
click at [745, 589] on div "Expedited 3 Day" at bounding box center [797, 586] width 164 height 31
click at [726, 434] on input "option Expedited 1 Day, selected. option Expedited 3 Day focused, 5 of 10. 10 r…" at bounding box center [726, 426] width 2 height 15
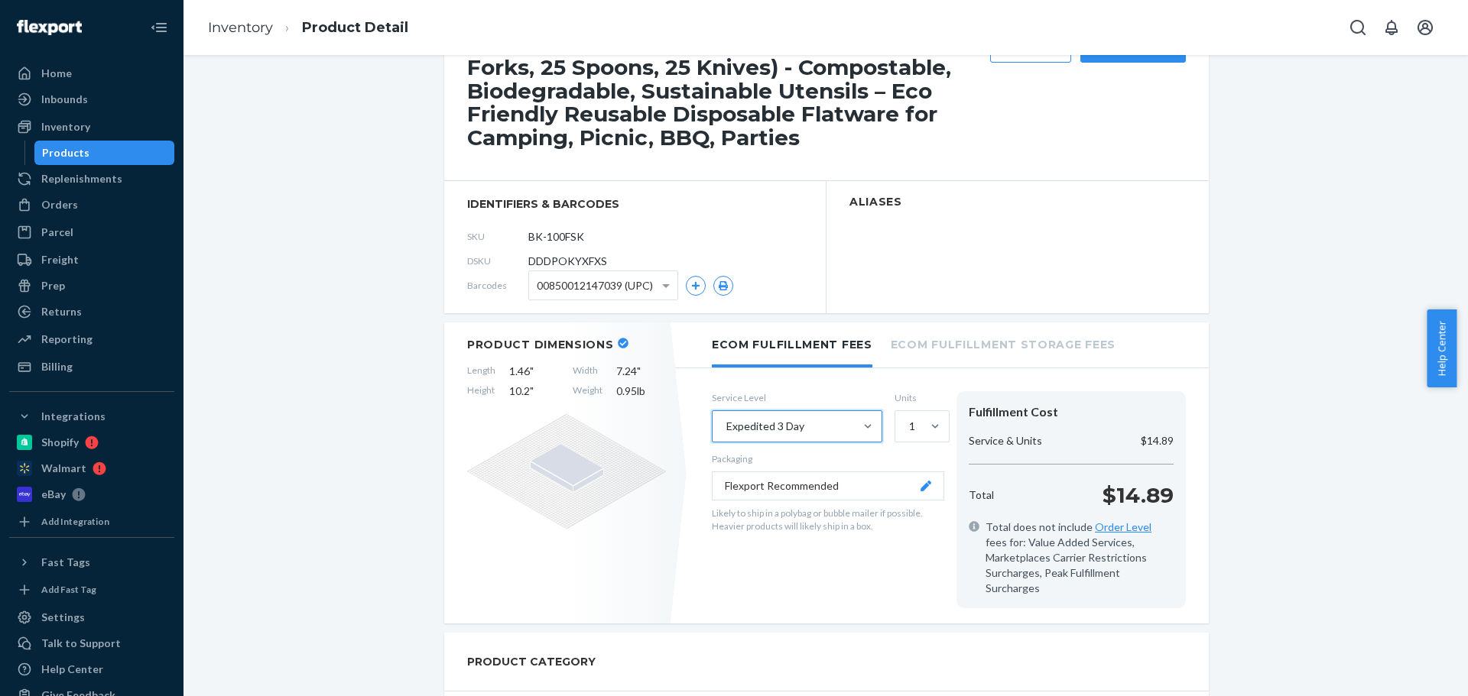
drag, startPoint x: 790, startPoint y: 397, endPoint x: 787, endPoint y: 416, distance: 18.6
click at [789, 401] on label "Service Level" at bounding box center [797, 397] width 170 height 13
click at [787, 422] on div "Expedited 3 Day" at bounding box center [765, 426] width 78 height 15
click at [726, 422] on input "Expedited 3 Day" at bounding box center [726, 426] width 2 height 15
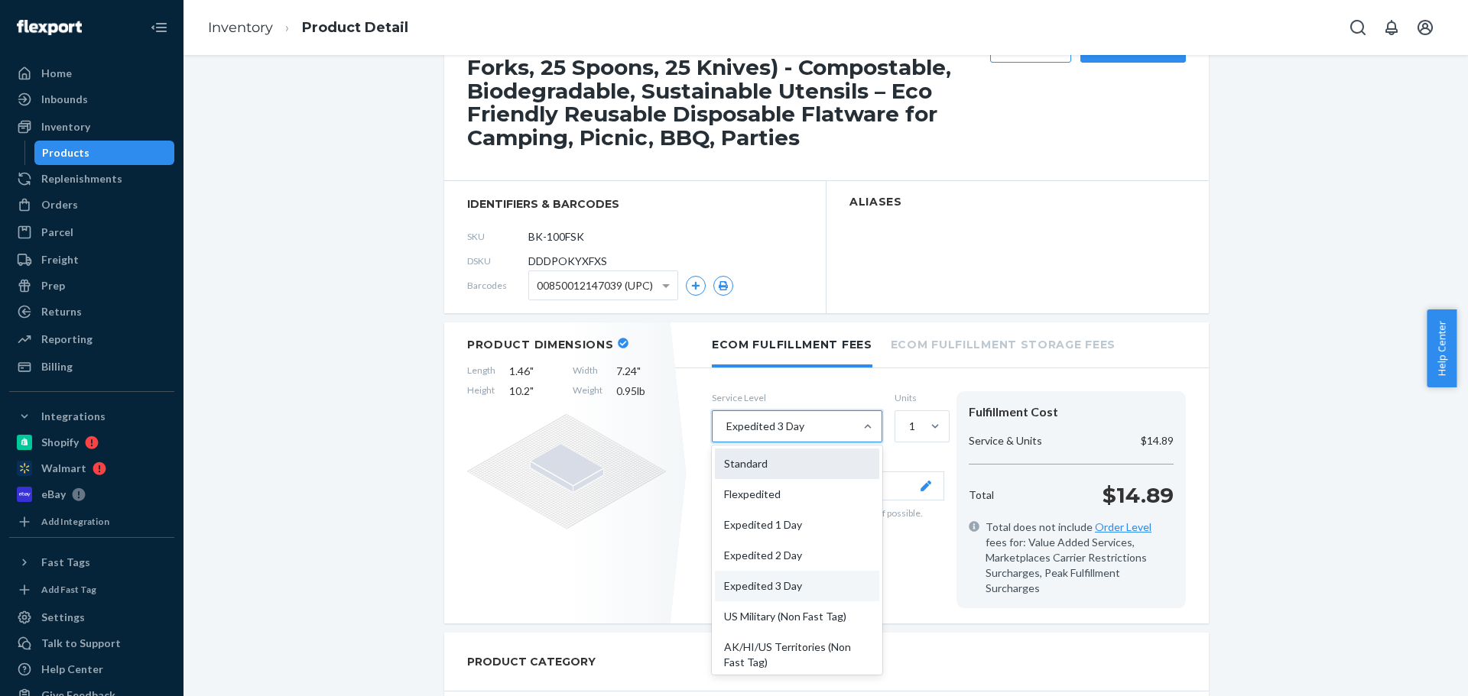
click at [778, 460] on div "Standard" at bounding box center [797, 464] width 164 height 31
click at [726, 434] on input "option Expedited 3 Day, selected. option Standard focused, 1 of 10. 10 results …" at bounding box center [726, 426] width 2 height 15
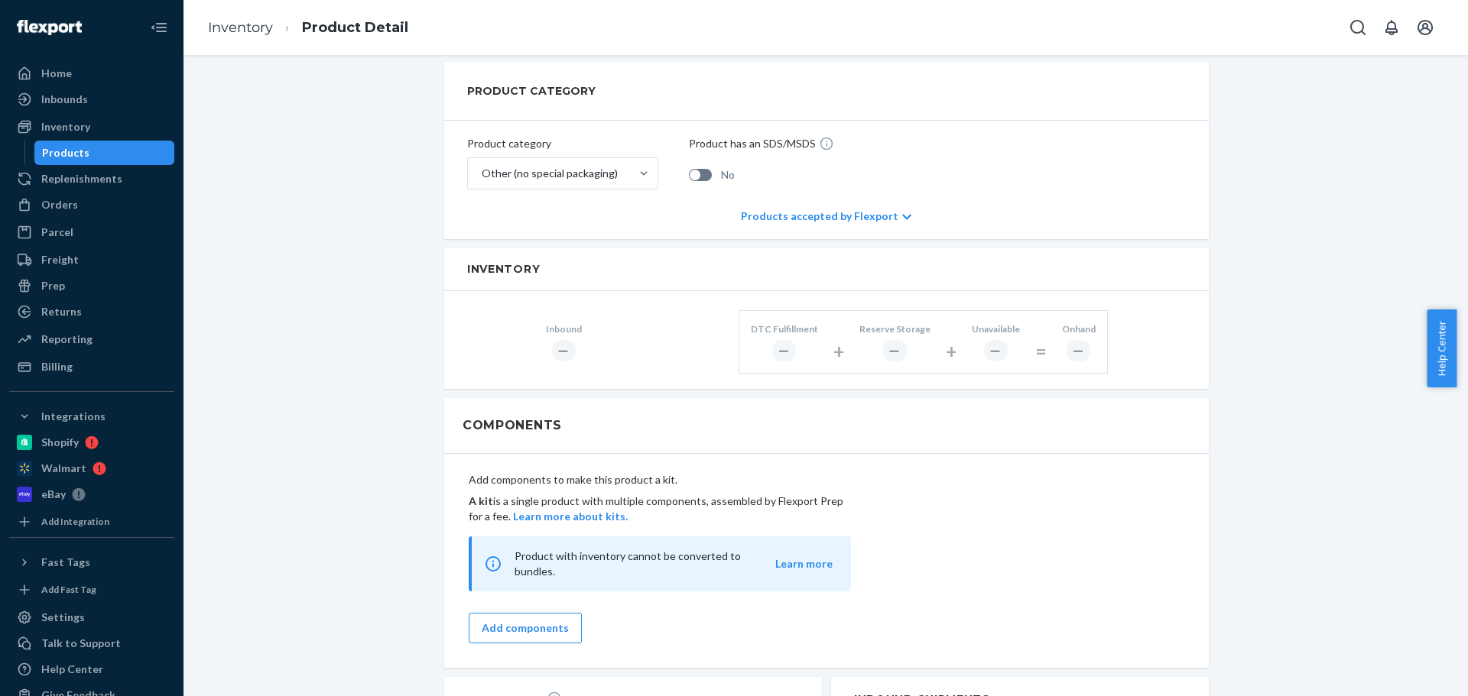
scroll to position [647, 0]
click at [83, 150] on div "Products" at bounding box center [65, 152] width 47 height 15
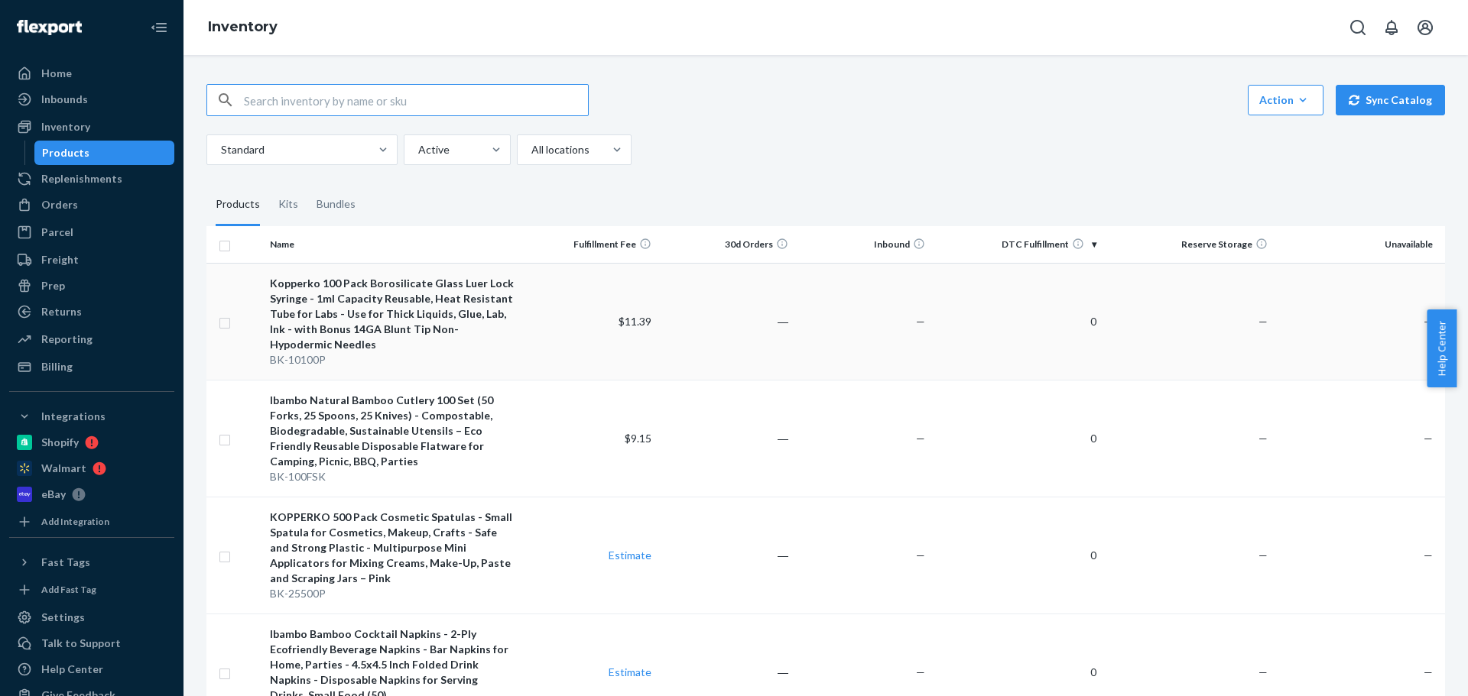
click at [380, 323] on div "Kopperko 100 Pack Borosilicate Glass Luer Lock Syringe - 1ml Capacity Reusable,…" at bounding box center [392, 314] width 245 height 76
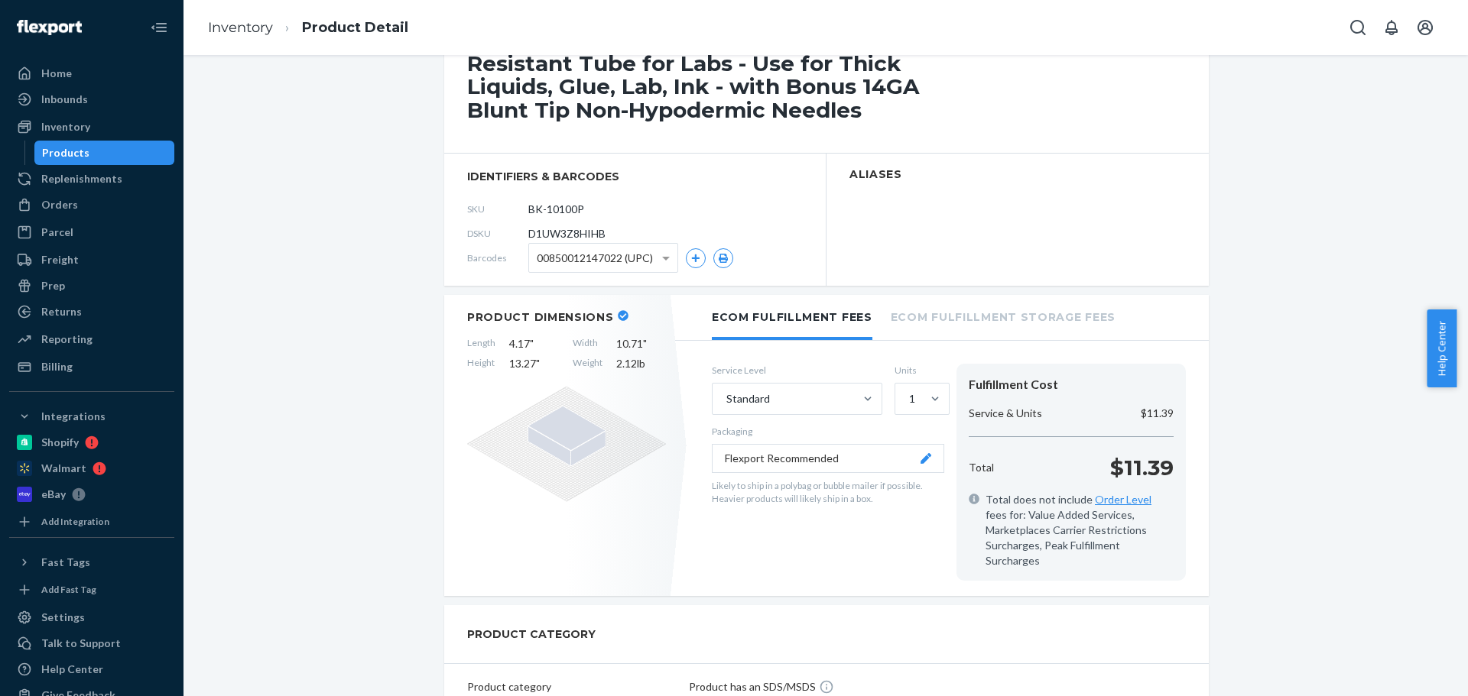
scroll to position [76, 0]
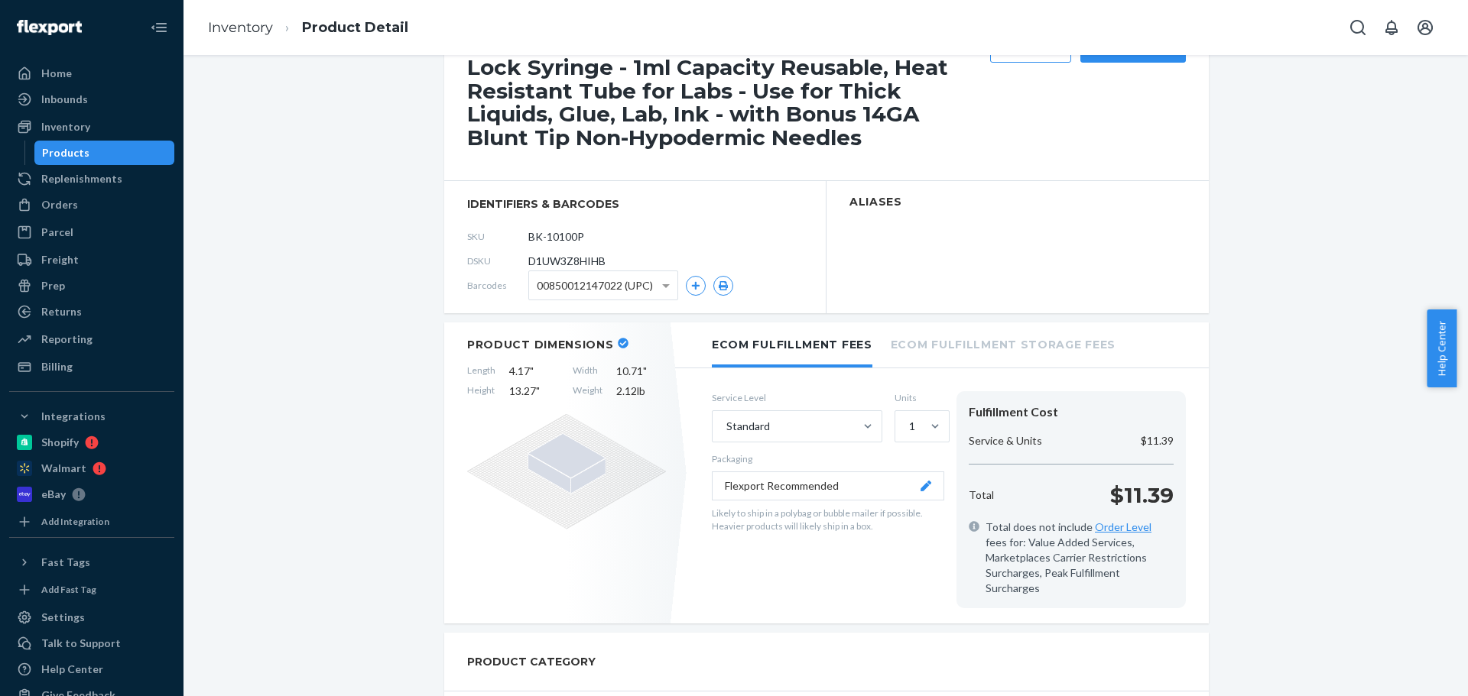
click at [66, 149] on div "Products" at bounding box center [65, 152] width 47 height 15
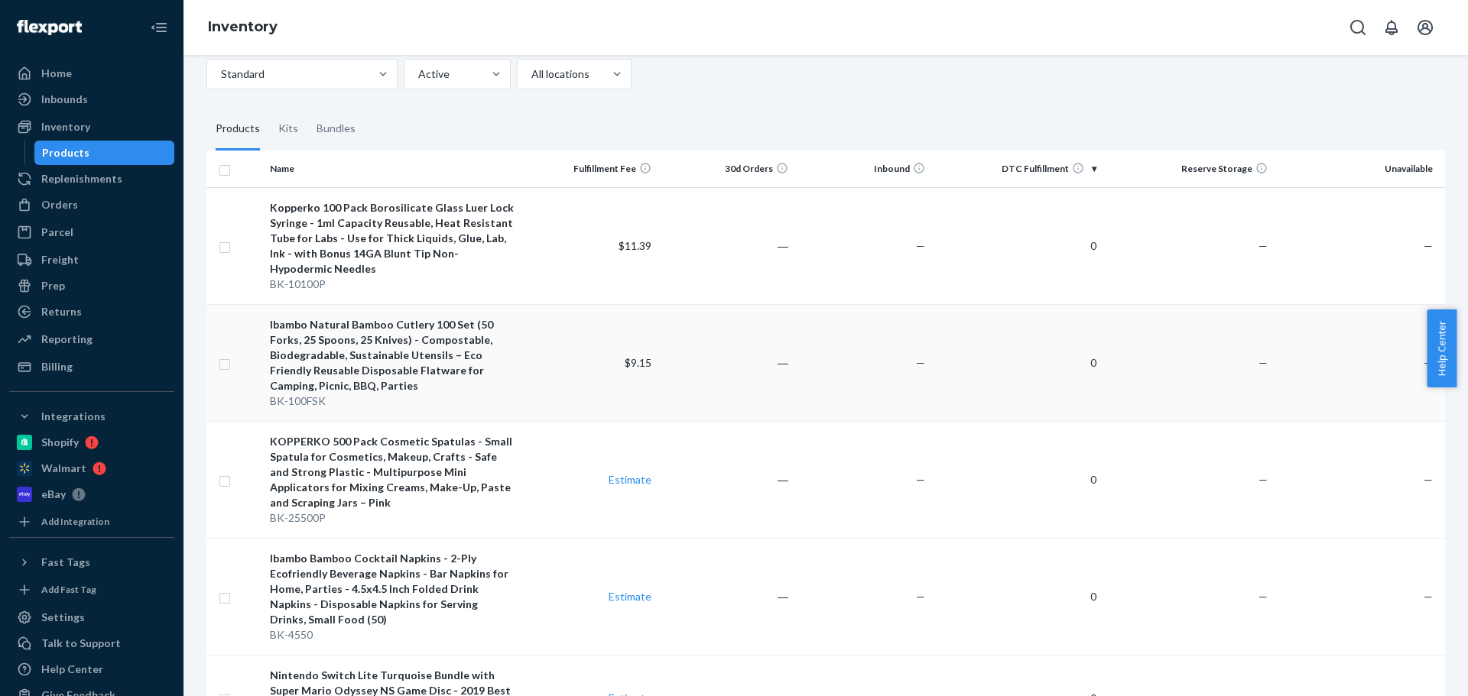
scroll to position [76, 0]
click at [461, 219] on div "Kopperko 100 Pack Borosilicate Glass Luer Lock Syringe - 1ml Capacity Reusable,…" at bounding box center [392, 238] width 245 height 76
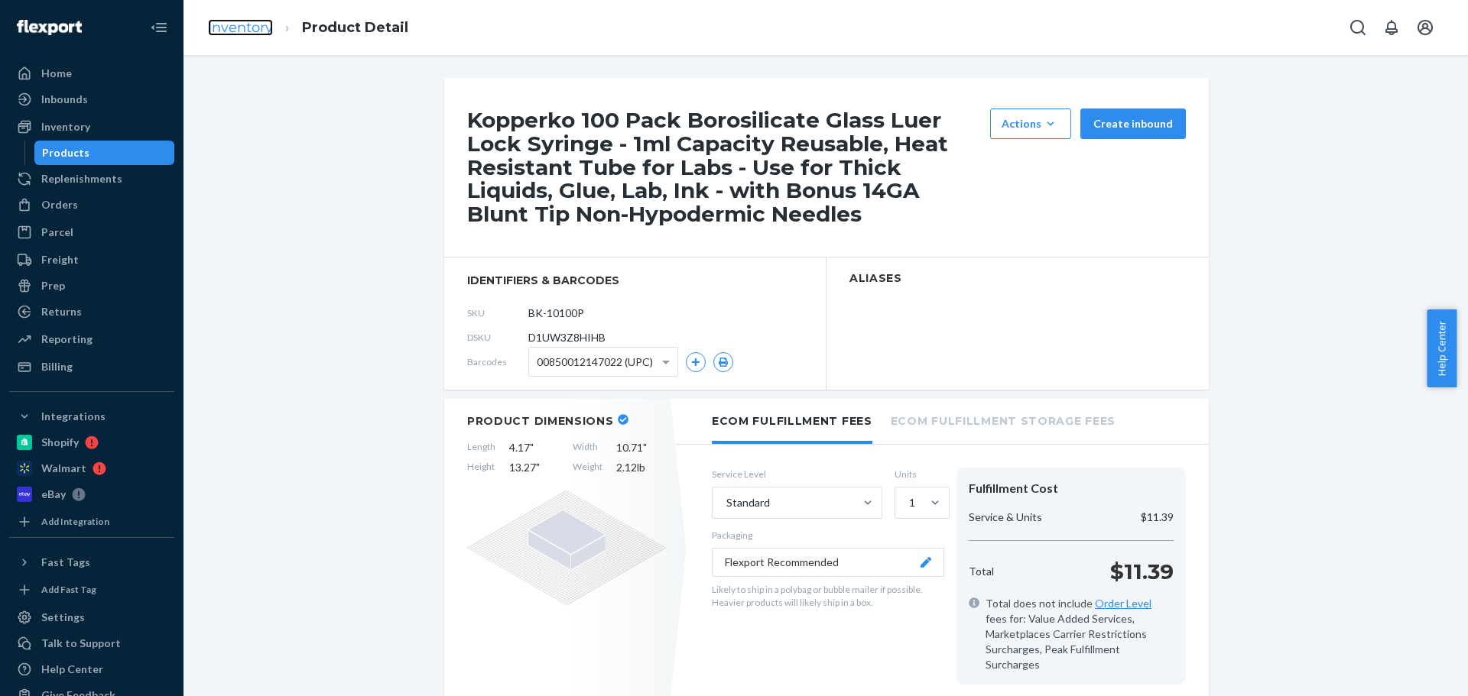
click at [242, 31] on link "Inventory" at bounding box center [240, 27] width 65 height 17
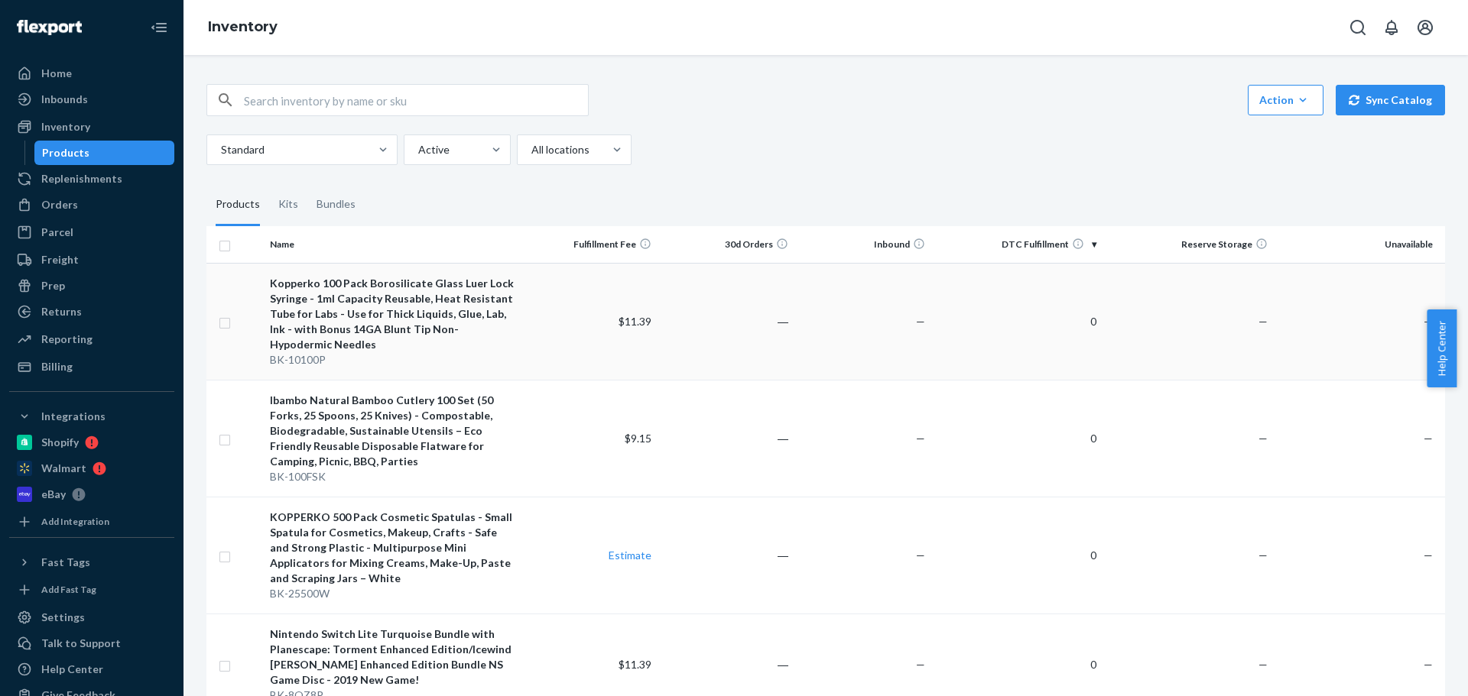
click at [232, 320] on td at bounding box center [234, 321] width 57 height 117
click at [229, 320] on input "checkbox" at bounding box center [225, 321] width 12 height 16
click at [1360, 96] on button "Create inbound" at bounding box center [1391, 100] width 105 height 31
checkbox input "true"
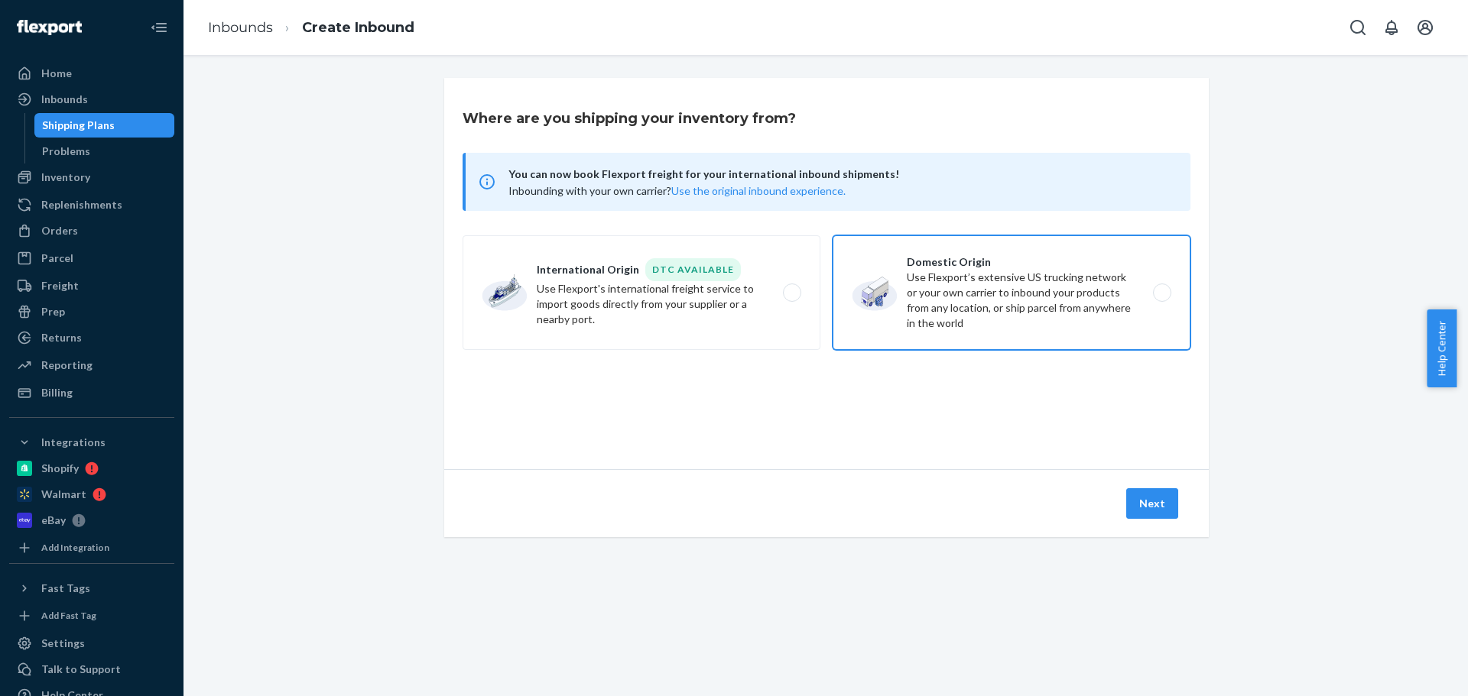
click at [968, 290] on label "Domestic Origin Use Flexport’s extensive US trucking network or your own carrie…" at bounding box center [1011, 292] width 358 height 115
click at [1161, 290] on input "Domestic Origin Use Flexport’s extensive US trucking network or your own carrie…" at bounding box center [1166, 293] width 10 height 10
radio input "true"
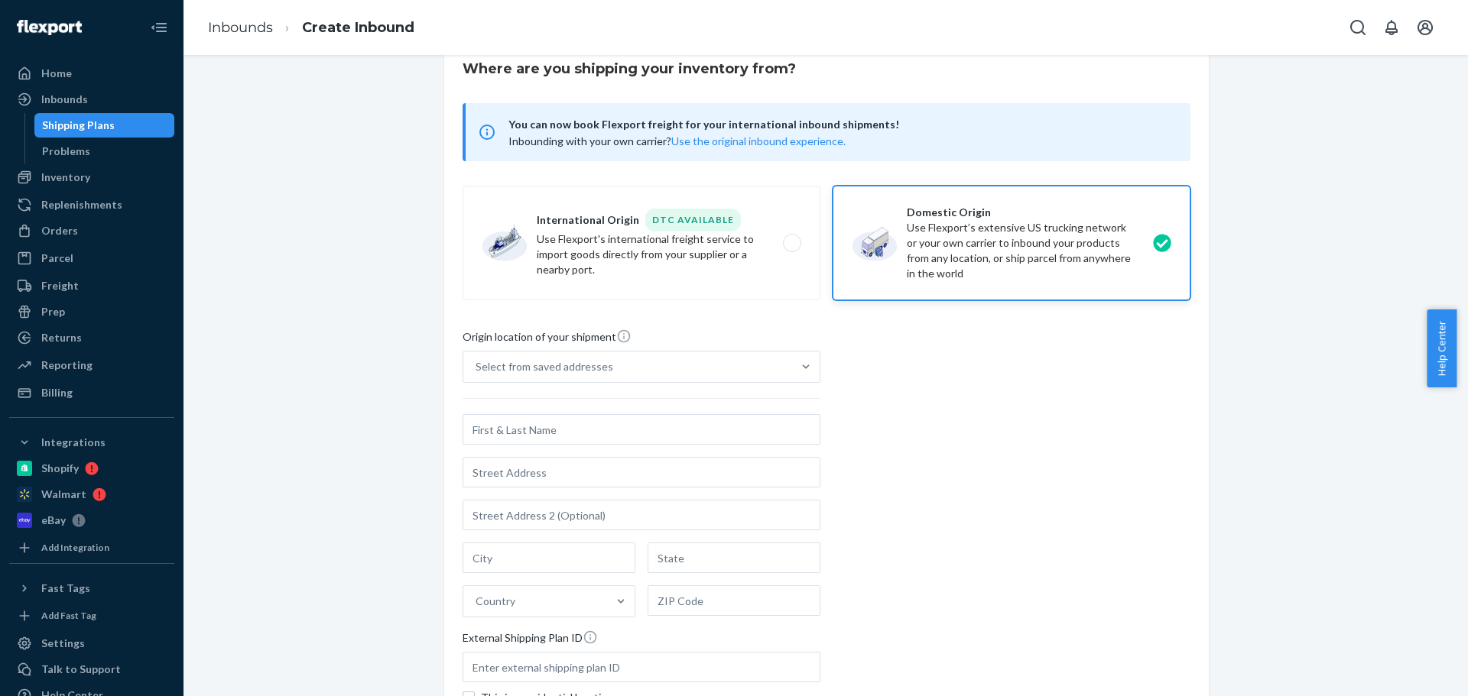
scroll to position [76, 0]
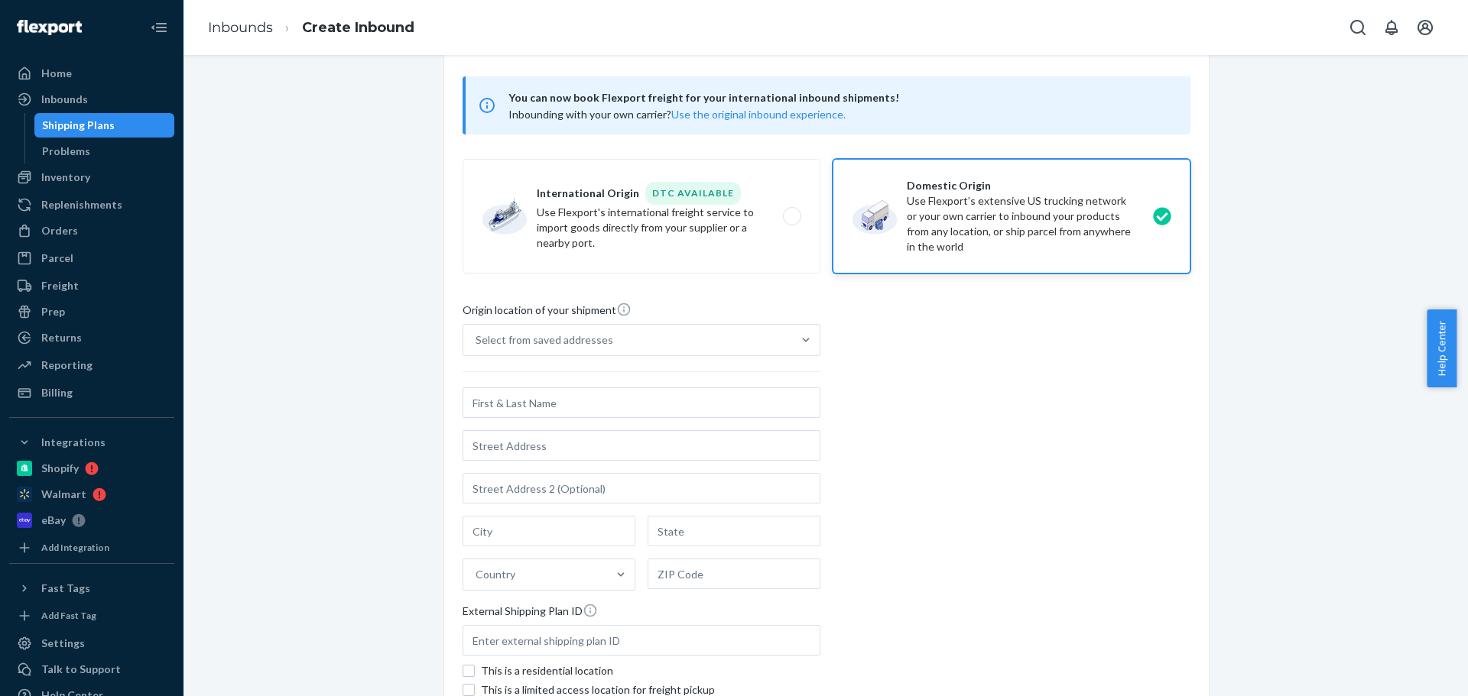
click at [626, 412] on input "text" at bounding box center [641, 403] width 358 height 31
click at [626, 351] on div "Select from saved addresses" at bounding box center [627, 340] width 329 height 31
click at [477, 348] on input "Select from saved addresses" at bounding box center [476, 340] width 2 height 15
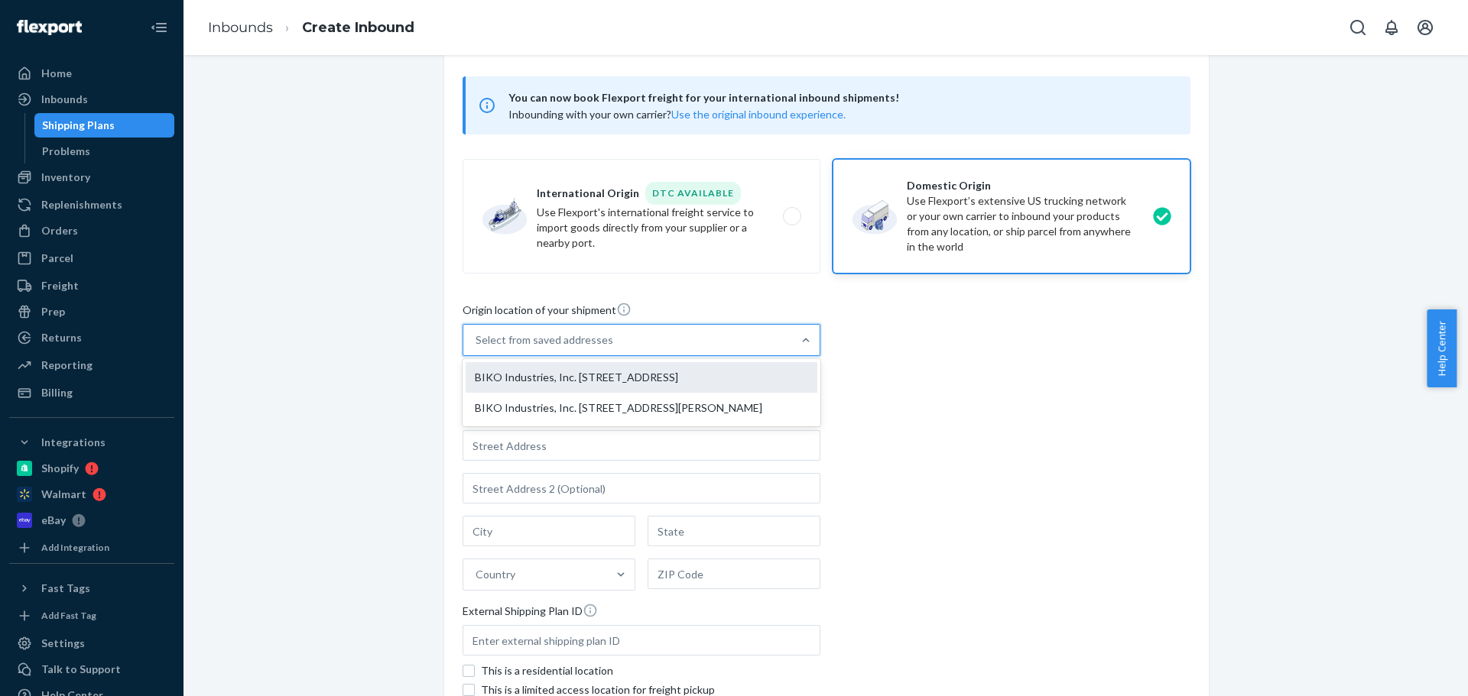
click at [587, 384] on div "BIKO Industries, Inc. [STREET_ADDRESS]" at bounding box center [642, 377] width 352 height 31
click at [477, 348] on input "option BIKO Industries, Inc. [STREET_ADDRESS] focused, 1 of 2. 2 results availa…" at bounding box center [476, 340] width 2 height 15
type input "BIKO Industries, Inc."
type input "[STREET_ADDRESS]"
type input "Naperville"
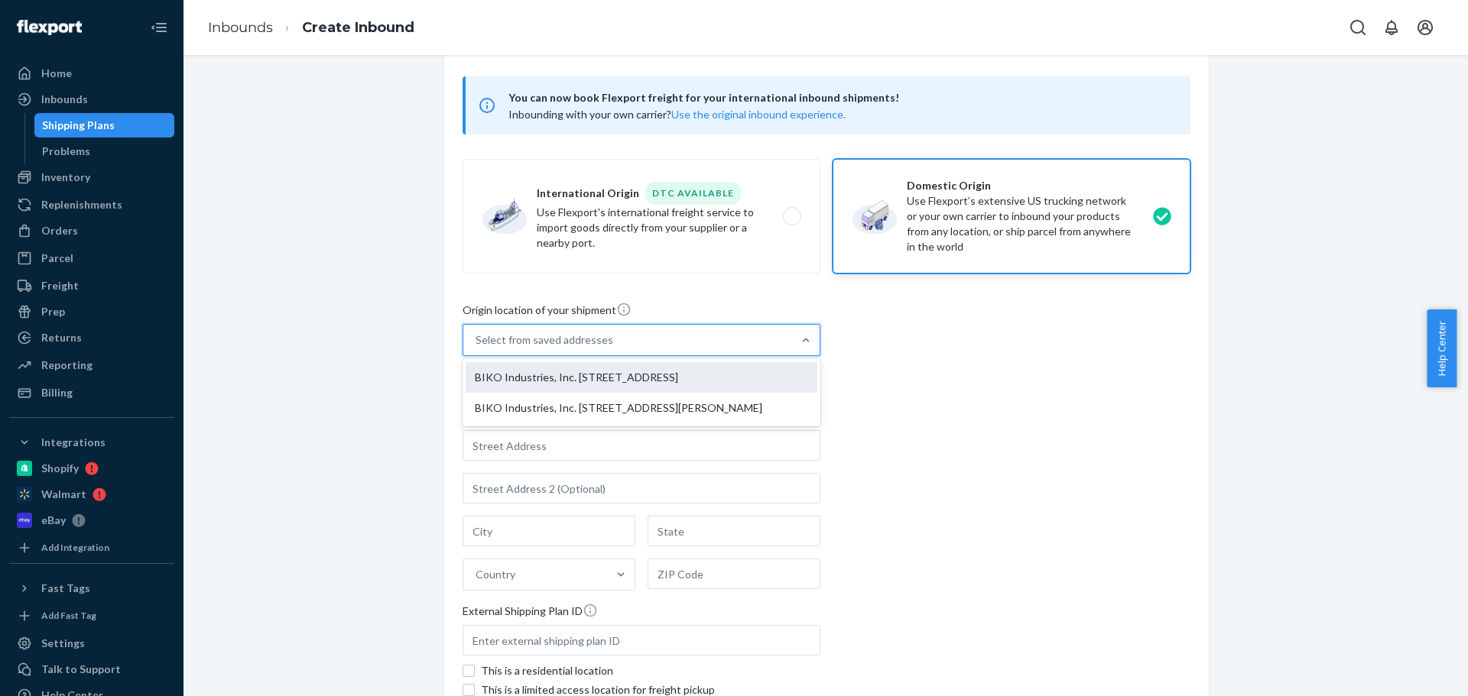
type input "IL"
type input "60540"
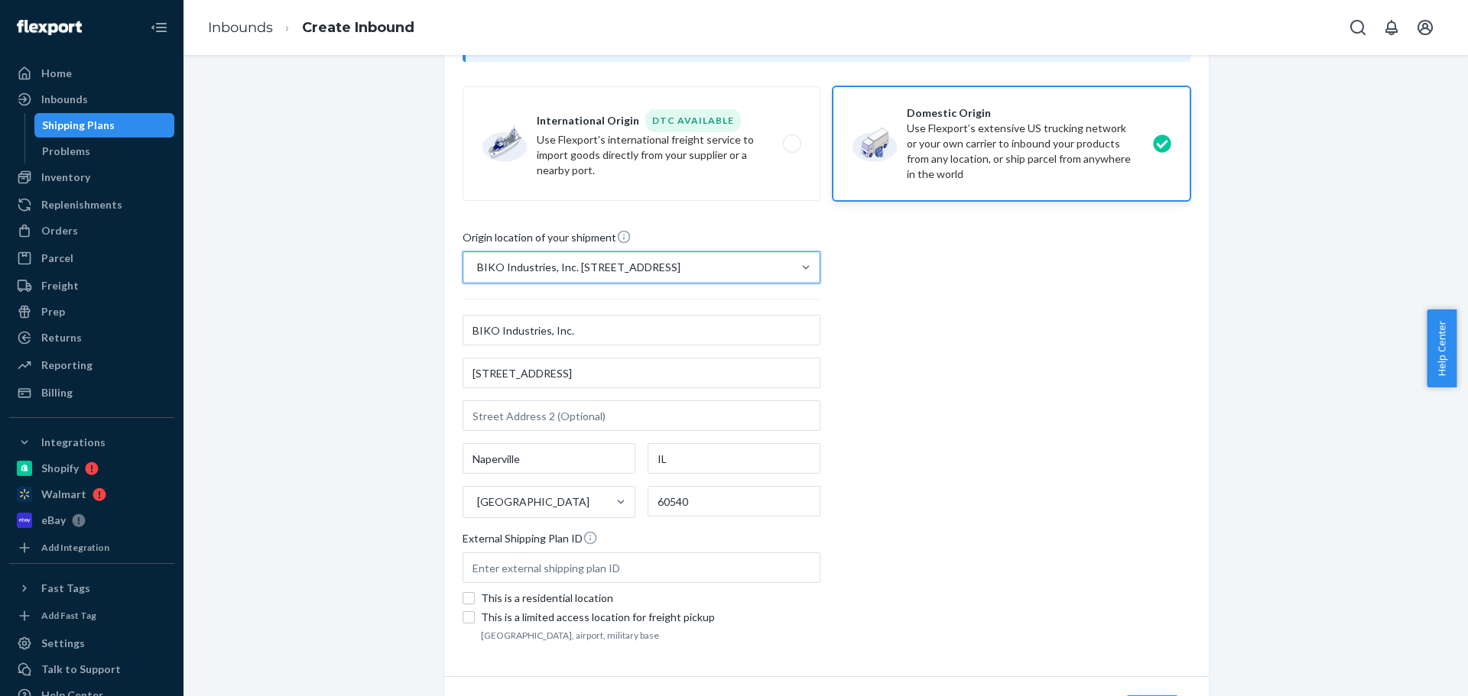
scroll to position [234, 0]
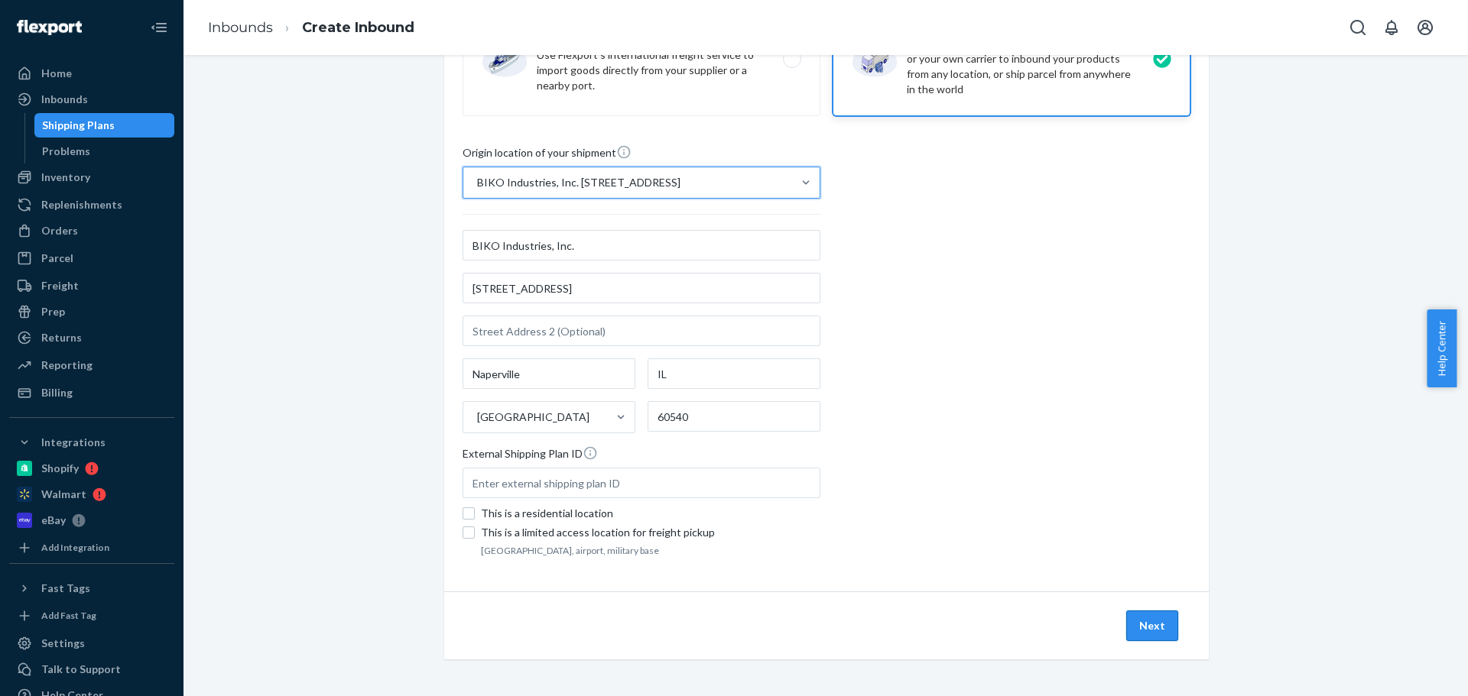
click at [1145, 634] on button "Next" at bounding box center [1152, 626] width 52 height 31
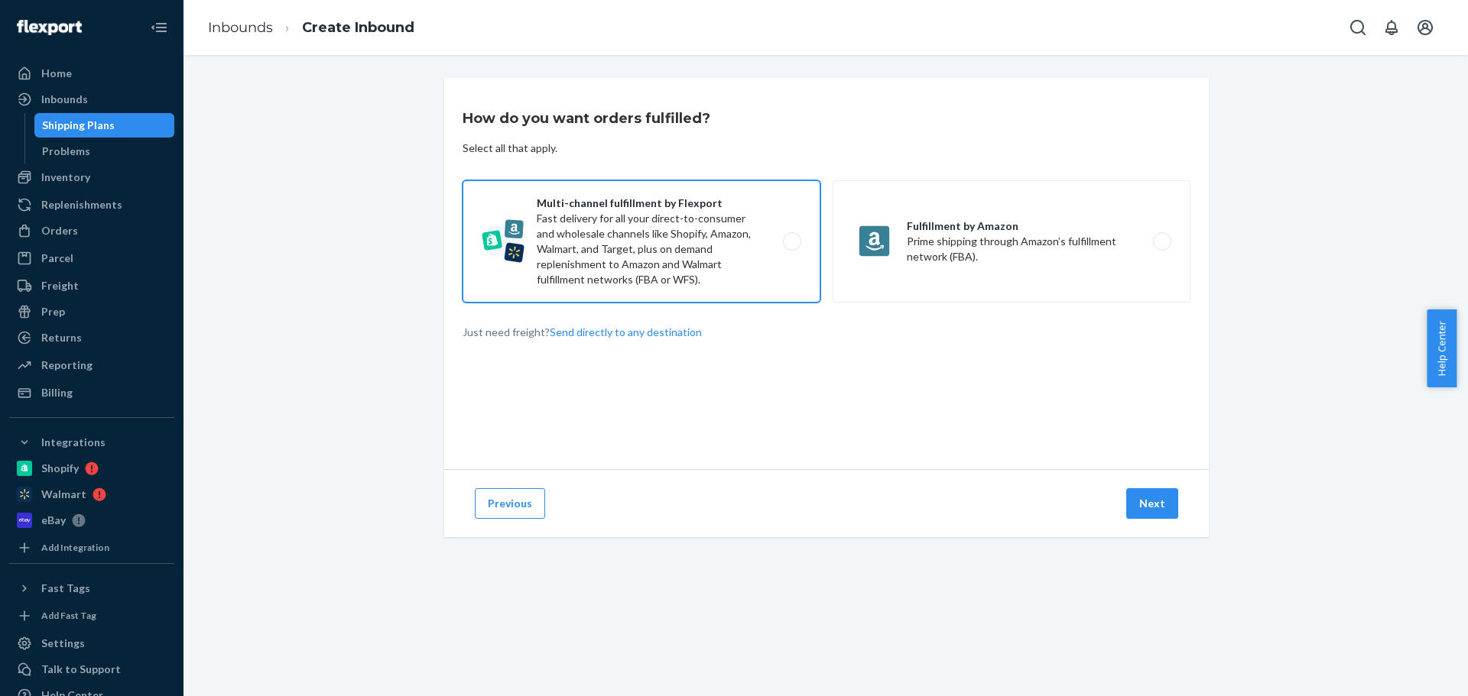
click at [747, 238] on label "Multi-channel fulfillment by Flexport Fast delivery for all your direct-to-cons…" at bounding box center [641, 241] width 358 height 122
click at [791, 238] on input "Multi-channel fulfillment by Flexport Fast delivery for all your direct-to-cons…" at bounding box center [796, 242] width 10 height 10
radio input "true"
click at [1138, 501] on button "Next" at bounding box center [1152, 503] width 52 height 31
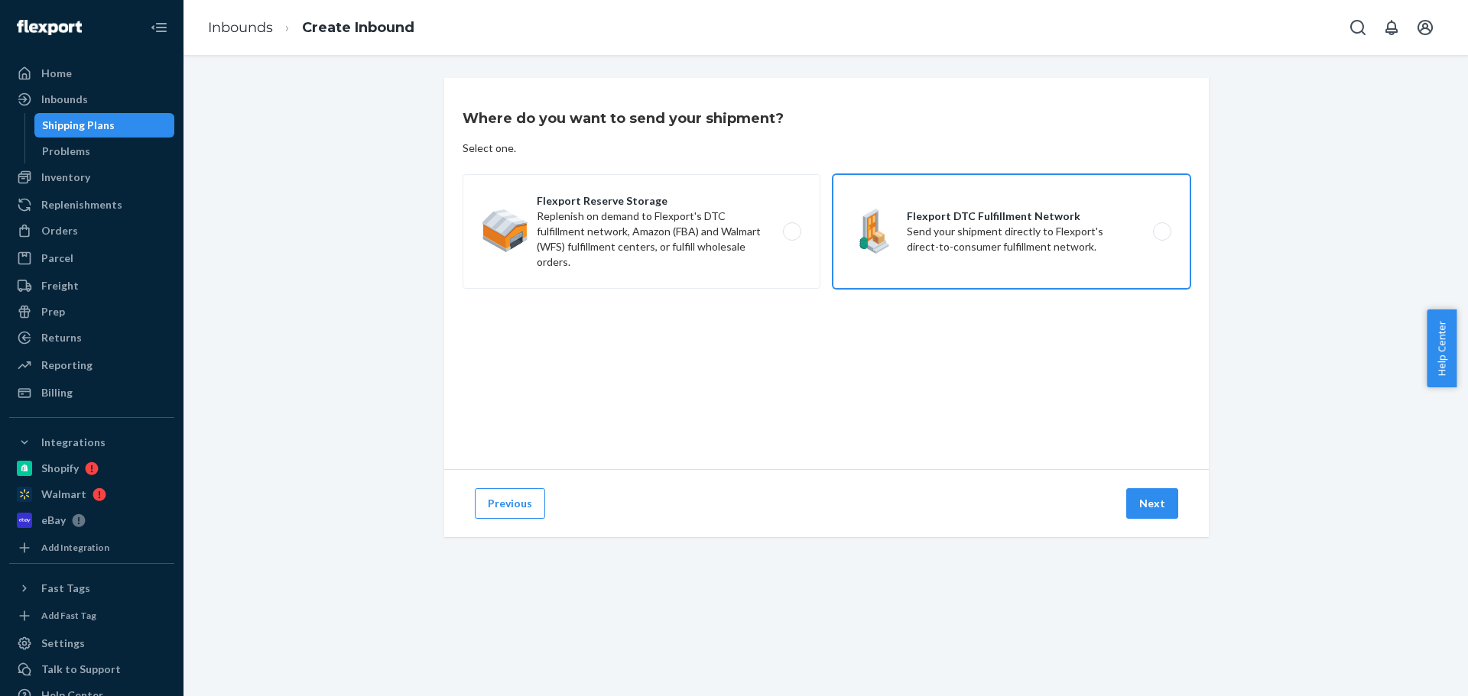
click at [1013, 232] on label "Flexport DTC Fulfillment Network Send your shipment directly to Flexport's dire…" at bounding box center [1011, 231] width 358 height 115
click at [1161, 232] on input "Flexport DTC Fulfillment Network Send your shipment directly to Flexport's dire…" at bounding box center [1166, 232] width 10 height 10
radio input "true"
click at [1157, 503] on button "Next" at bounding box center [1152, 503] width 52 height 31
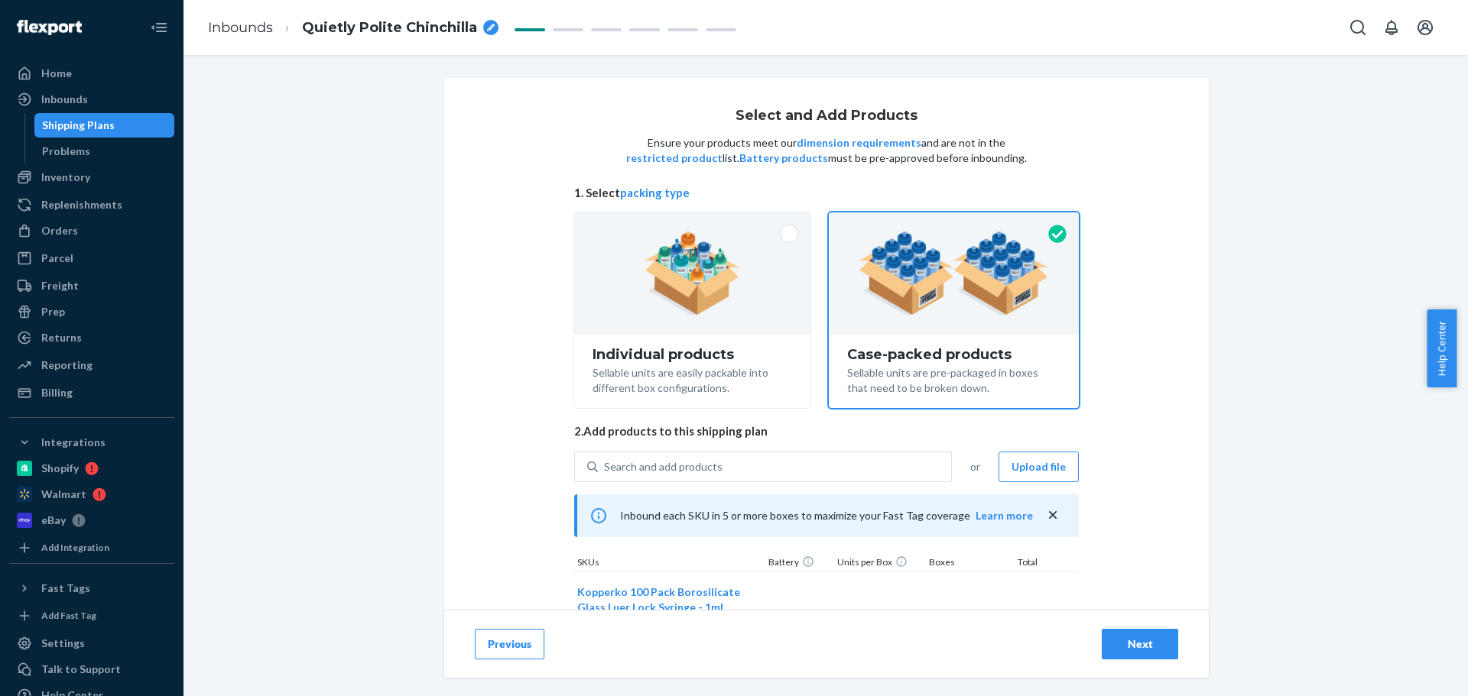
click at [929, 288] on img at bounding box center [953, 274] width 190 height 84
click at [949, 222] on input "Case-packed products Sellable units are pre-packaged in boxes that need to be b…" at bounding box center [954, 218] width 10 height 10
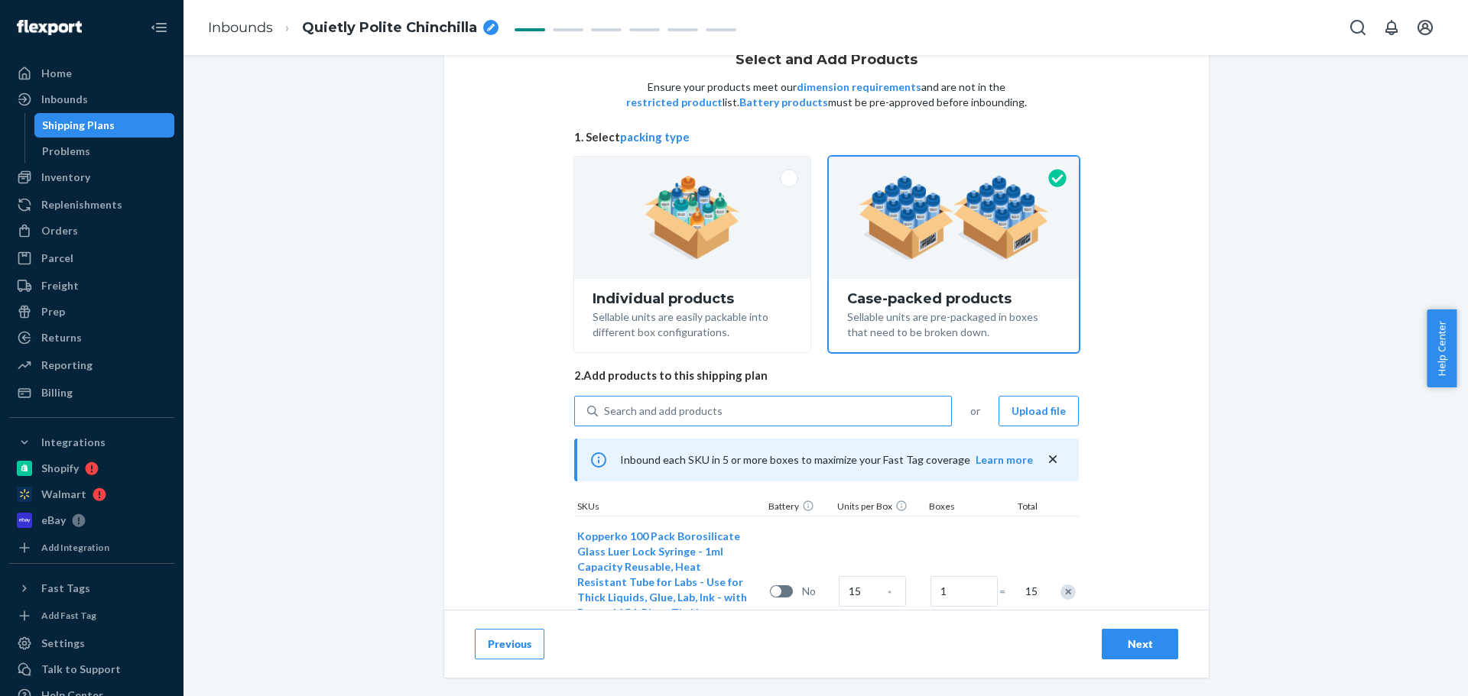
scroll to position [128, 0]
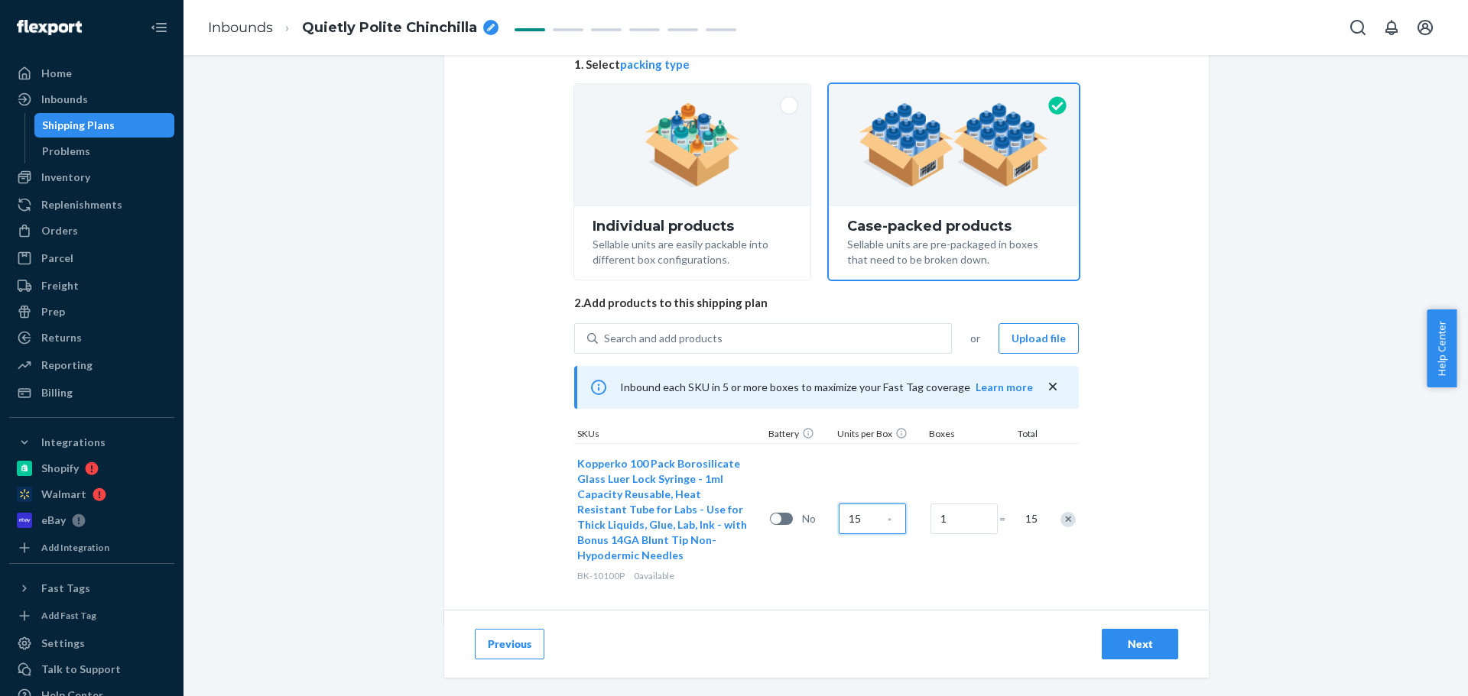
click at [855, 509] on input "15" at bounding box center [872, 519] width 67 height 31
type input "10"
click at [985, 565] on div "Kopperko 100 Pack Borosilicate Glass Luer Lock Syringe - 1ml Capacity Reusable,…" at bounding box center [826, 518] width 504 height 151
click at [1164, 639] on button "Next" at bounding box center [1139, 644] width 76 height 31
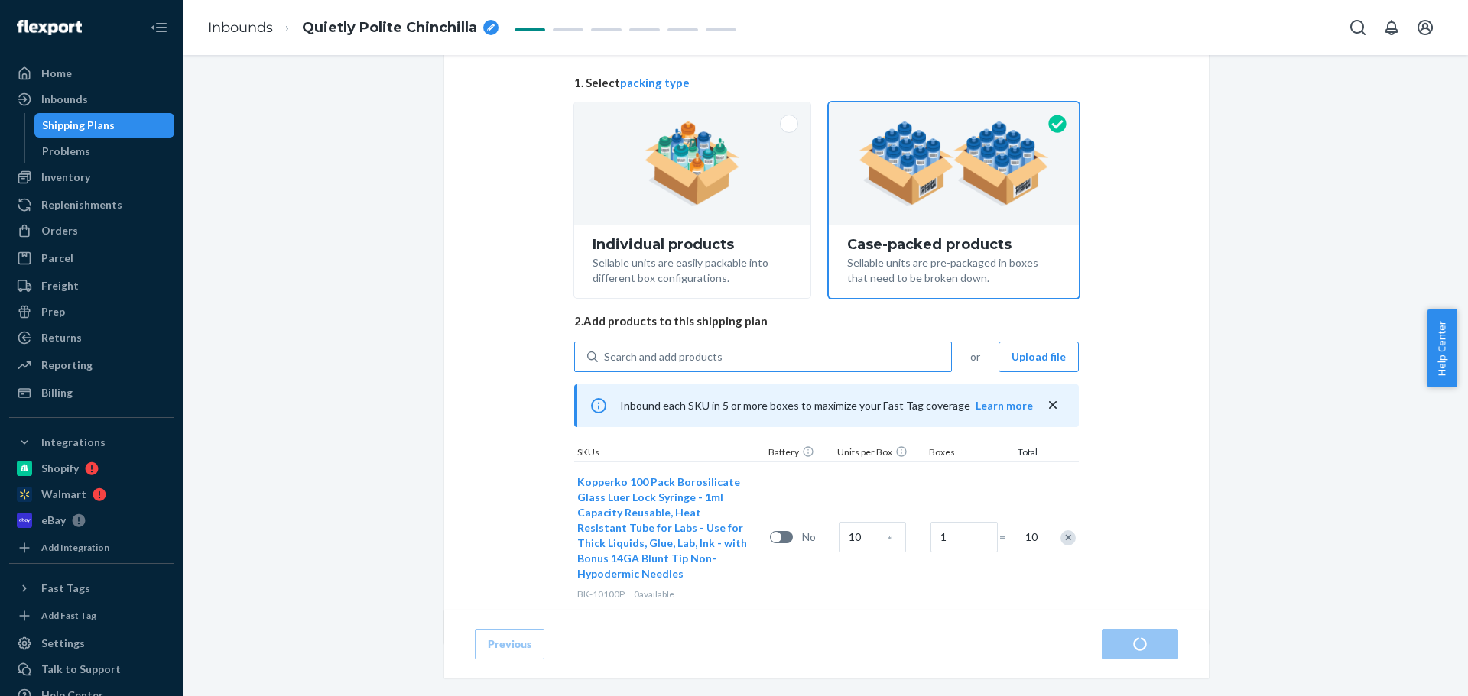
scroll to position [128, 0]
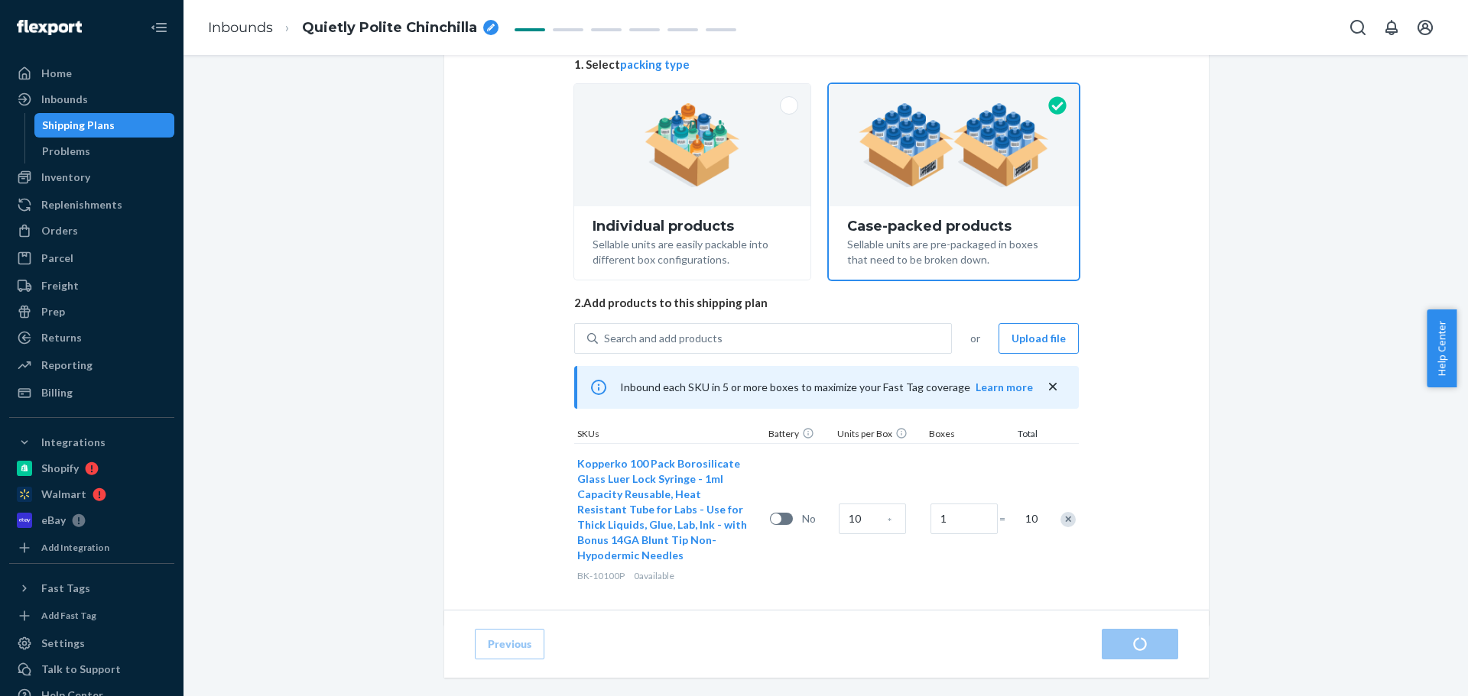
radio input "true"
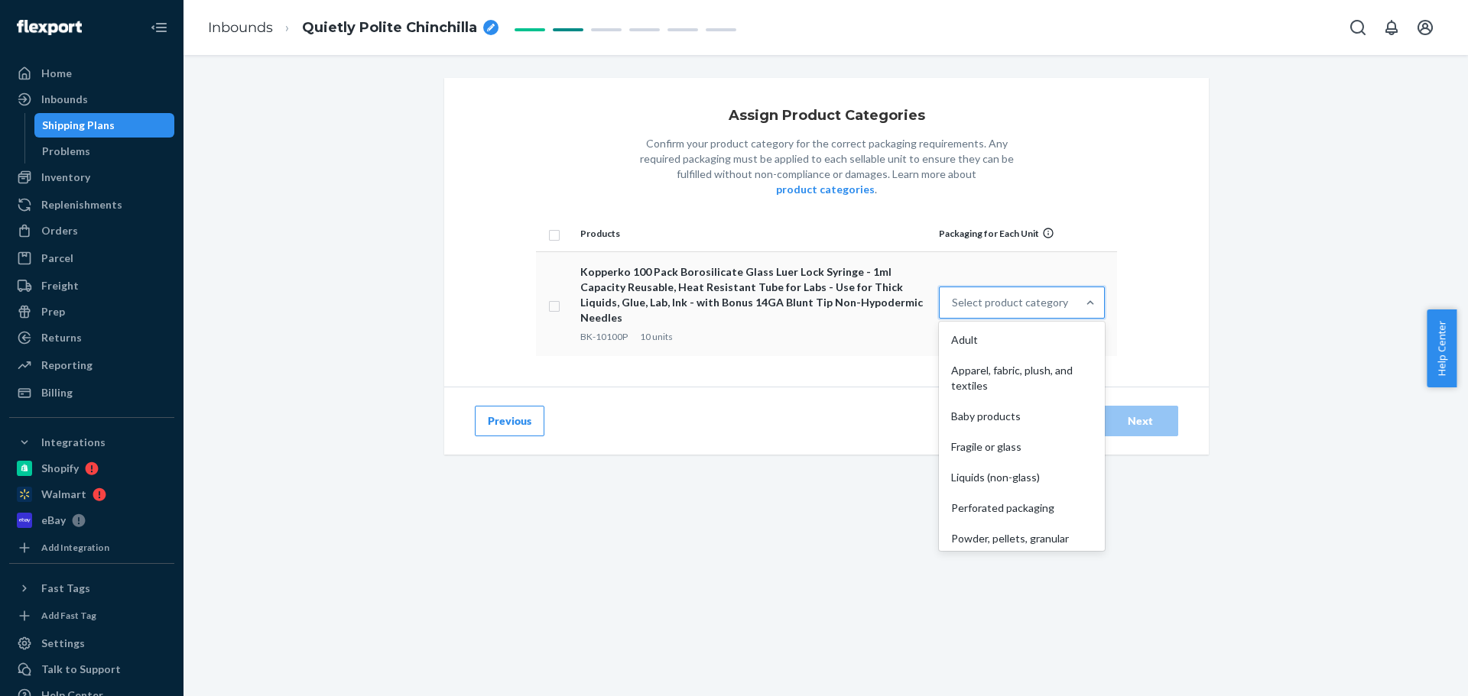
click at [1043, 290] on div "Select product category" at bounding box center [1007, 302] width 137 height 31
click at [953, 295] on input "option Adult focused, 1 of 10. 10 results available. Use Up and Down to choose …" at bounding box center [953, 302] width 2 height 15
click at [997, 517] on div "Other (no special packaging)" at bounding box center [1022, 532] width 160 height 31
click at [953, 310] on input "option Other (no special packaging) focused, 10 of 10. 10 results available. Us…" at bounding box center [953, 302] width 2 height 15
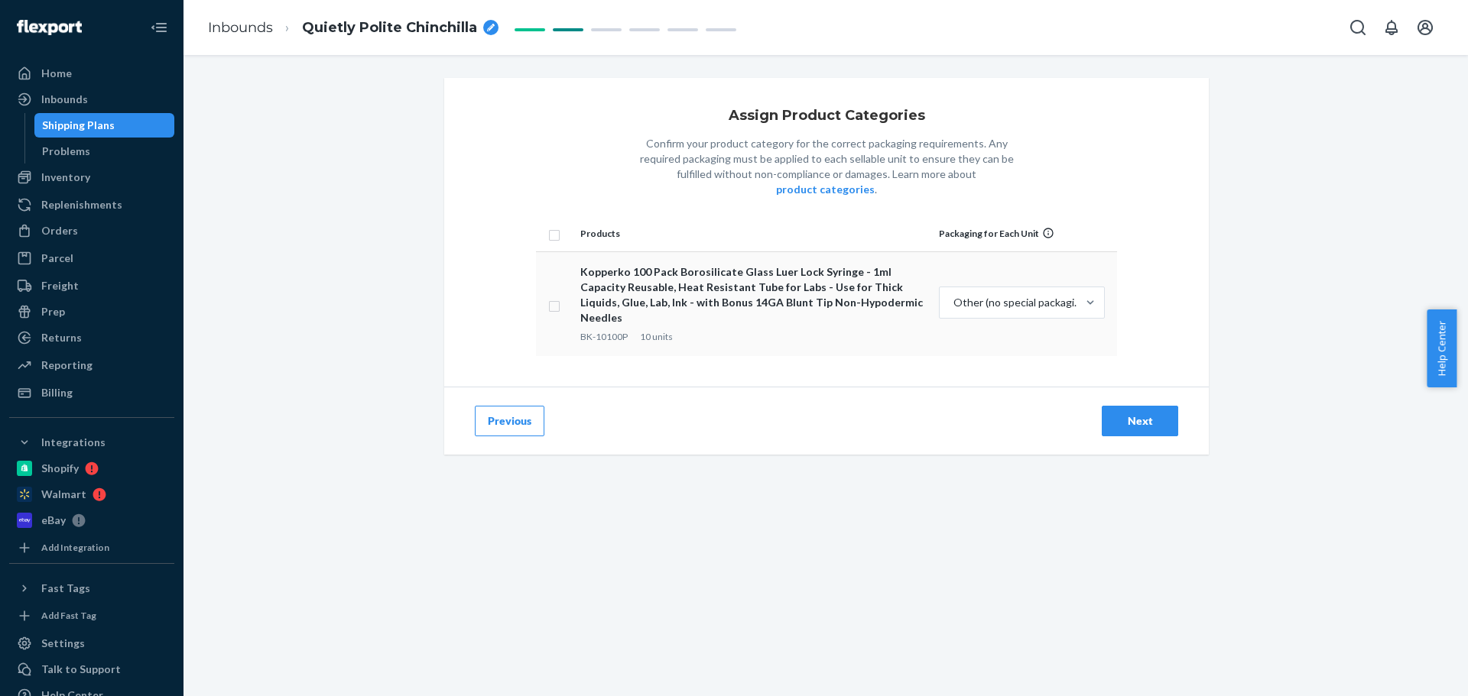
click at [1221, 365] on div "Assign Product Categories Confirm your product category for the correct packagi…" at bounding box center [825, 370] width 1261 height 584
click at [1127, 414] on div "Next" at bounding box center [1139, 421] width 50 height 15
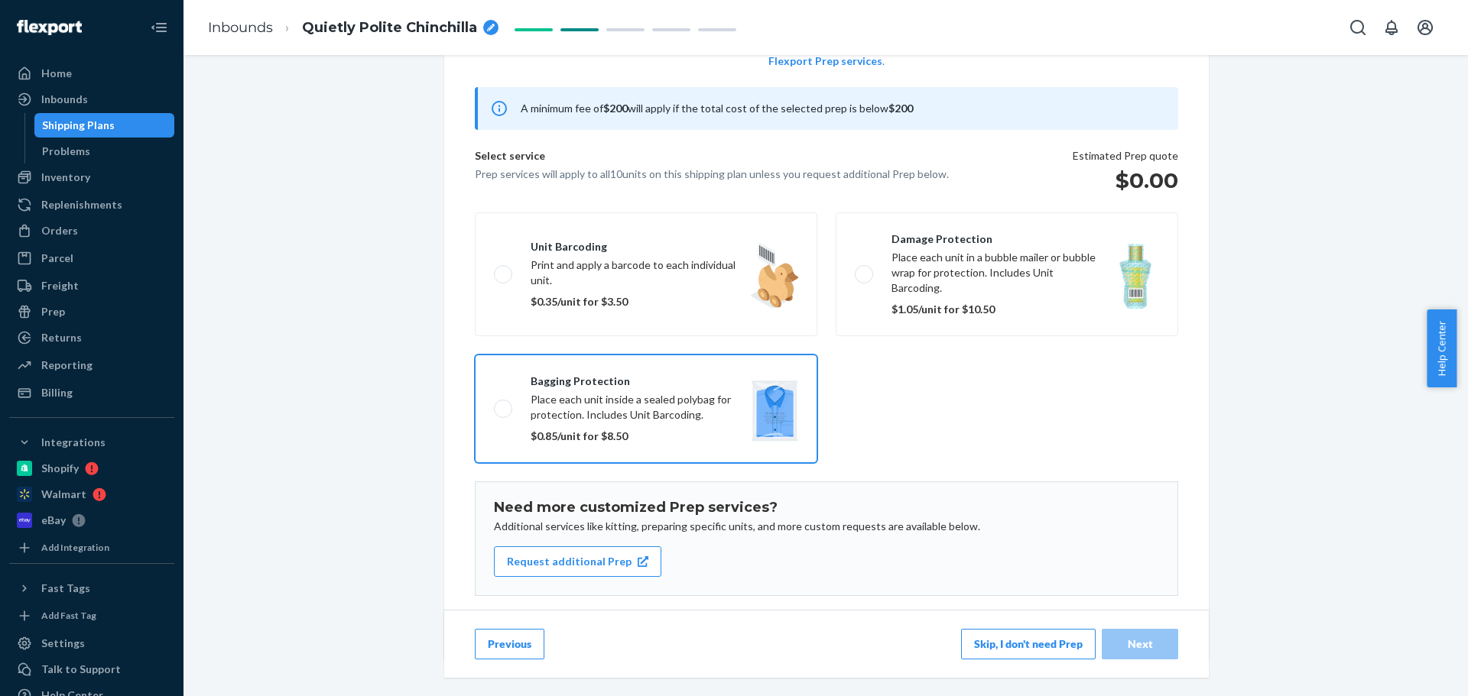
scroll to position [133, 0]
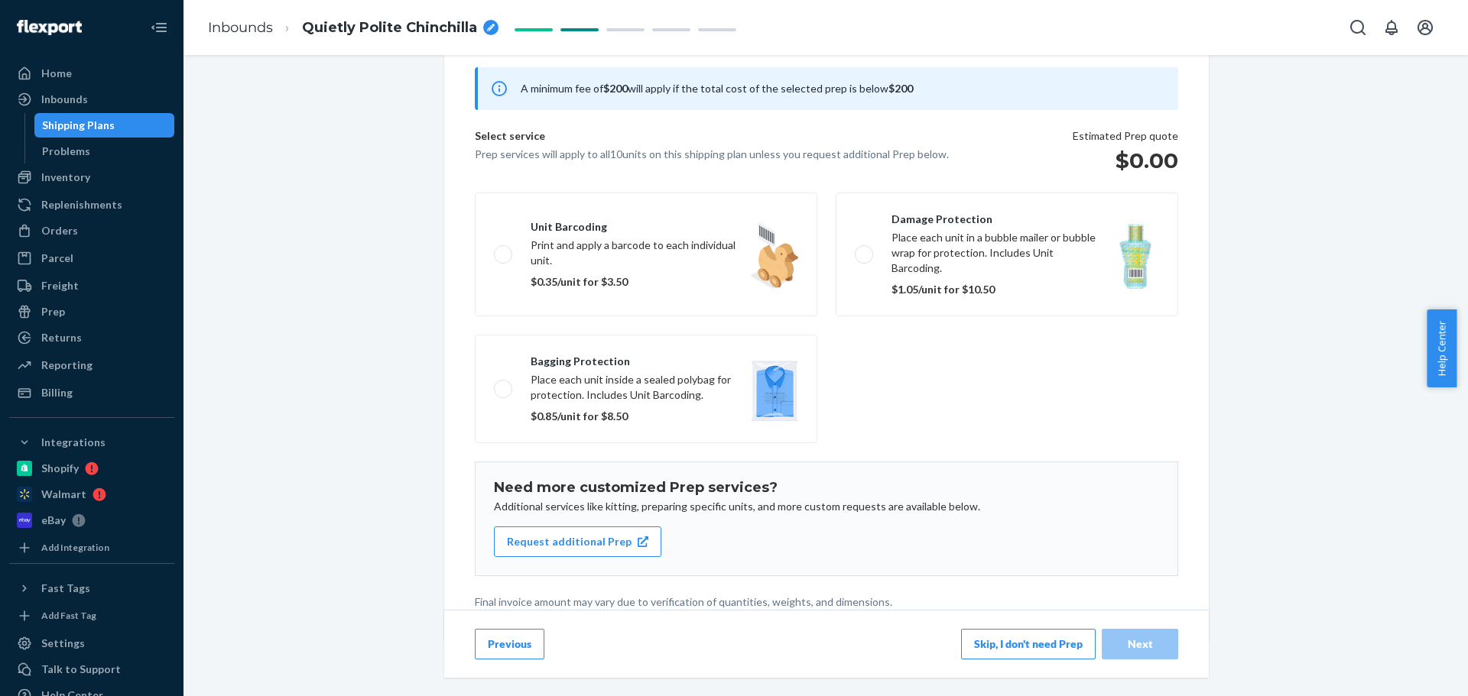
click at [1038, 657] on button "Skip, I don't need Prep" at bounding box center [1028, 644] width 135 height 31
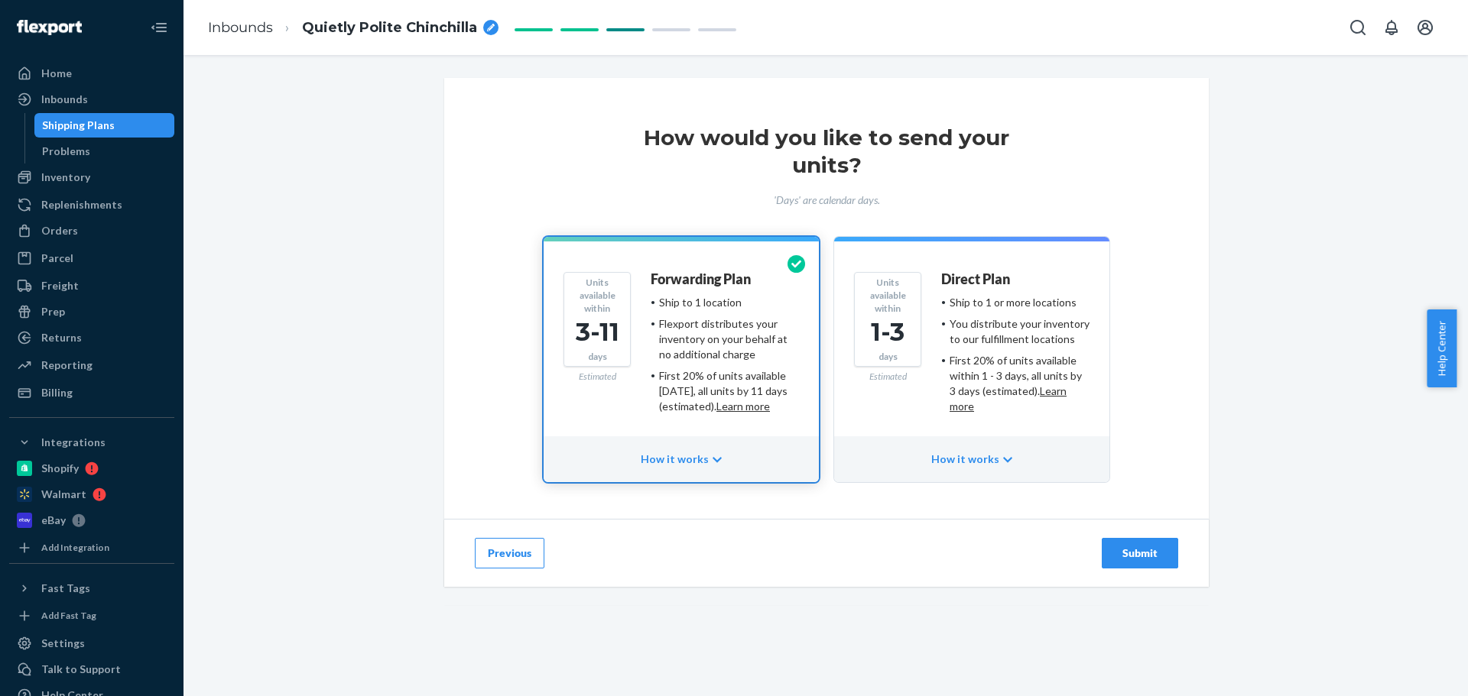
click at [1140, 556] on div "Submit" at bounding box center [1139, 553] width 50 height 15
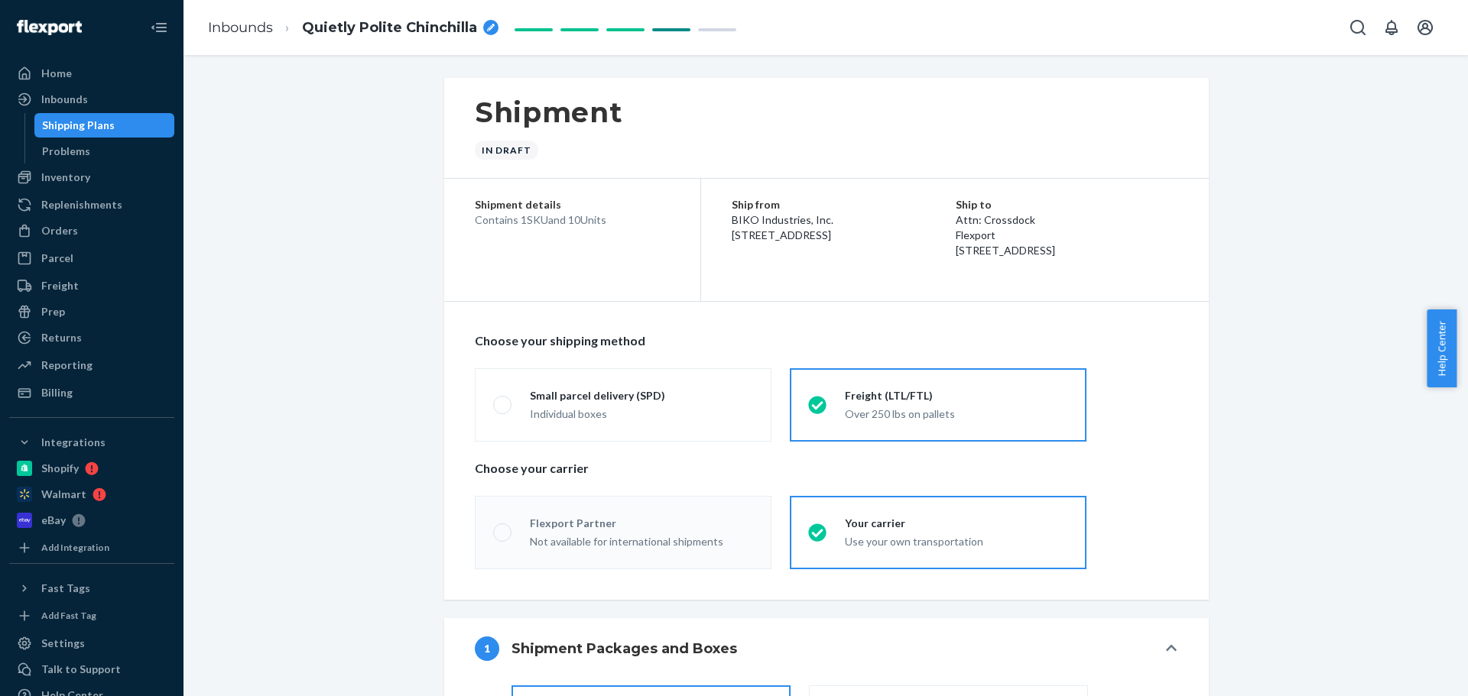
radio input "true"
radio input "false"
radio input "true"
radio input "false"
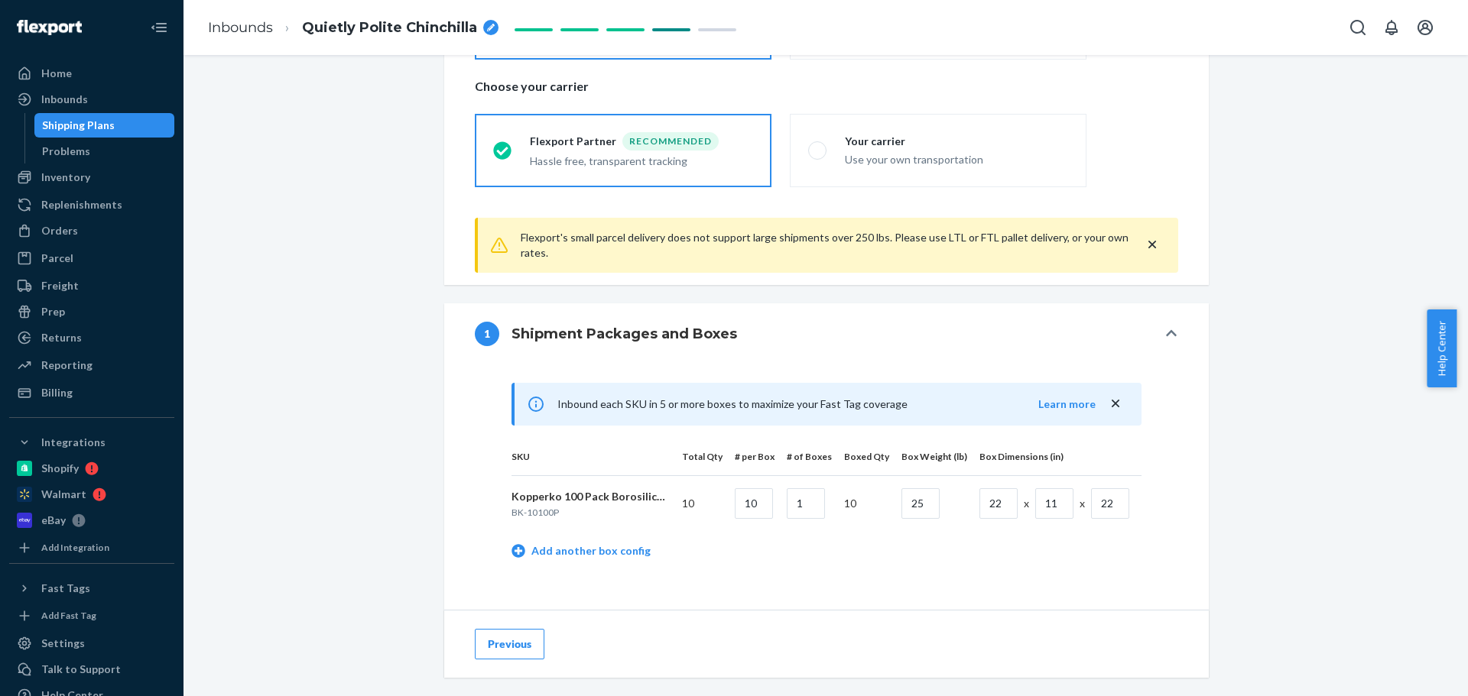
scroll to position [764, 0]
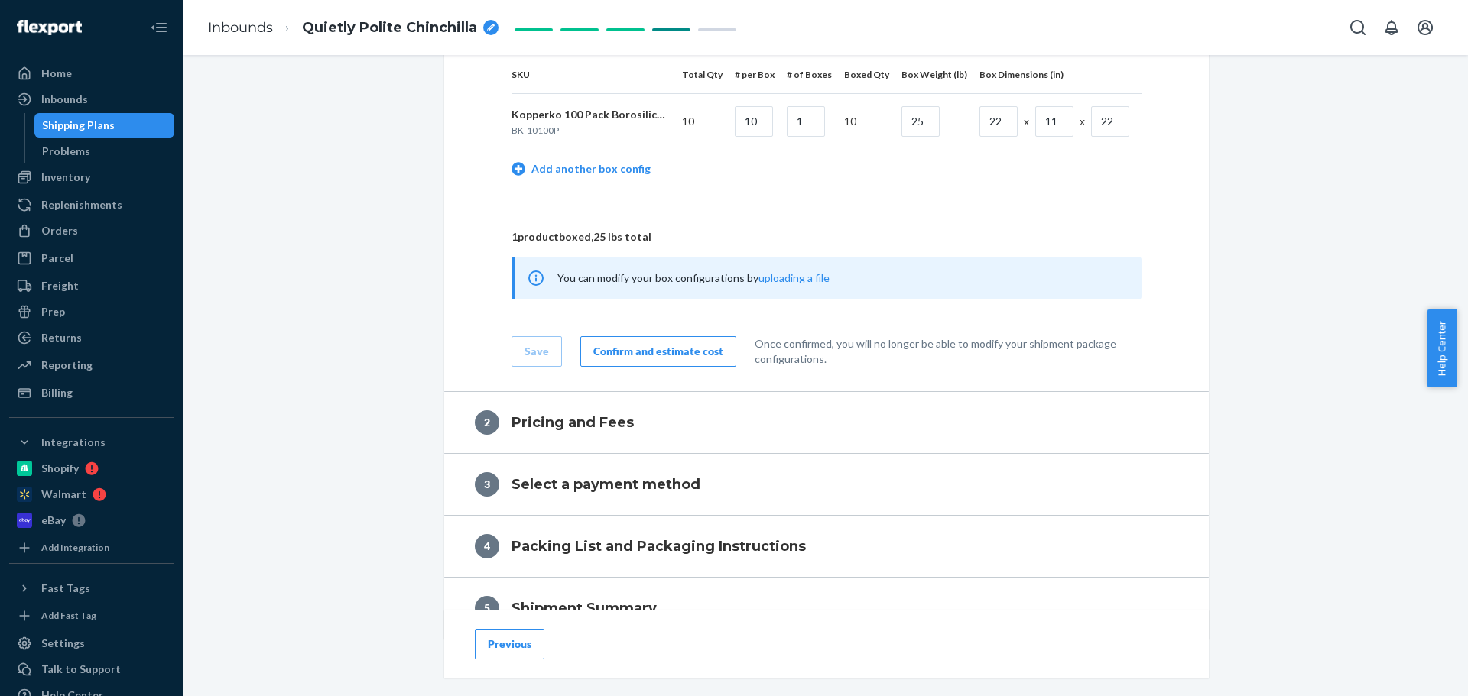
click at [617, 350] on div "Confirm and estimate cost" at bounding box center [658, 351] width 130 height 15
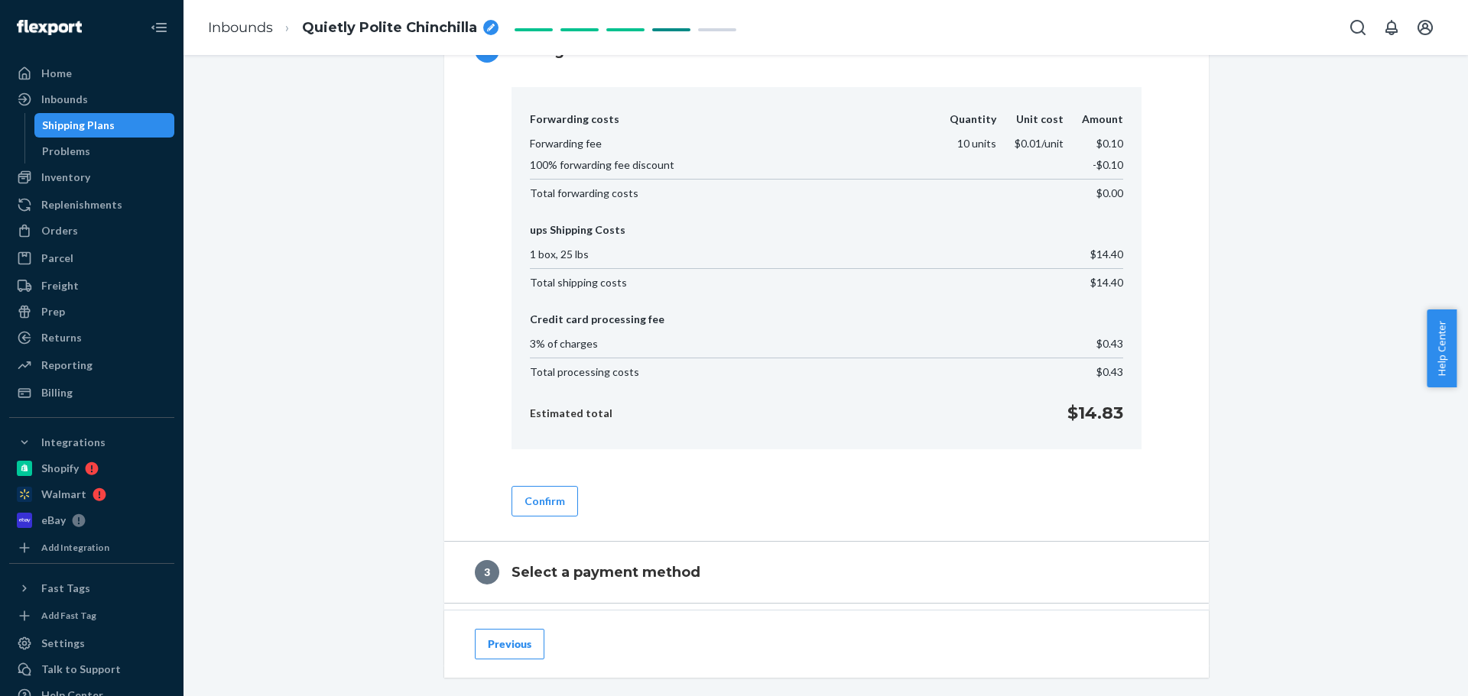
scroll to position [700, 0]
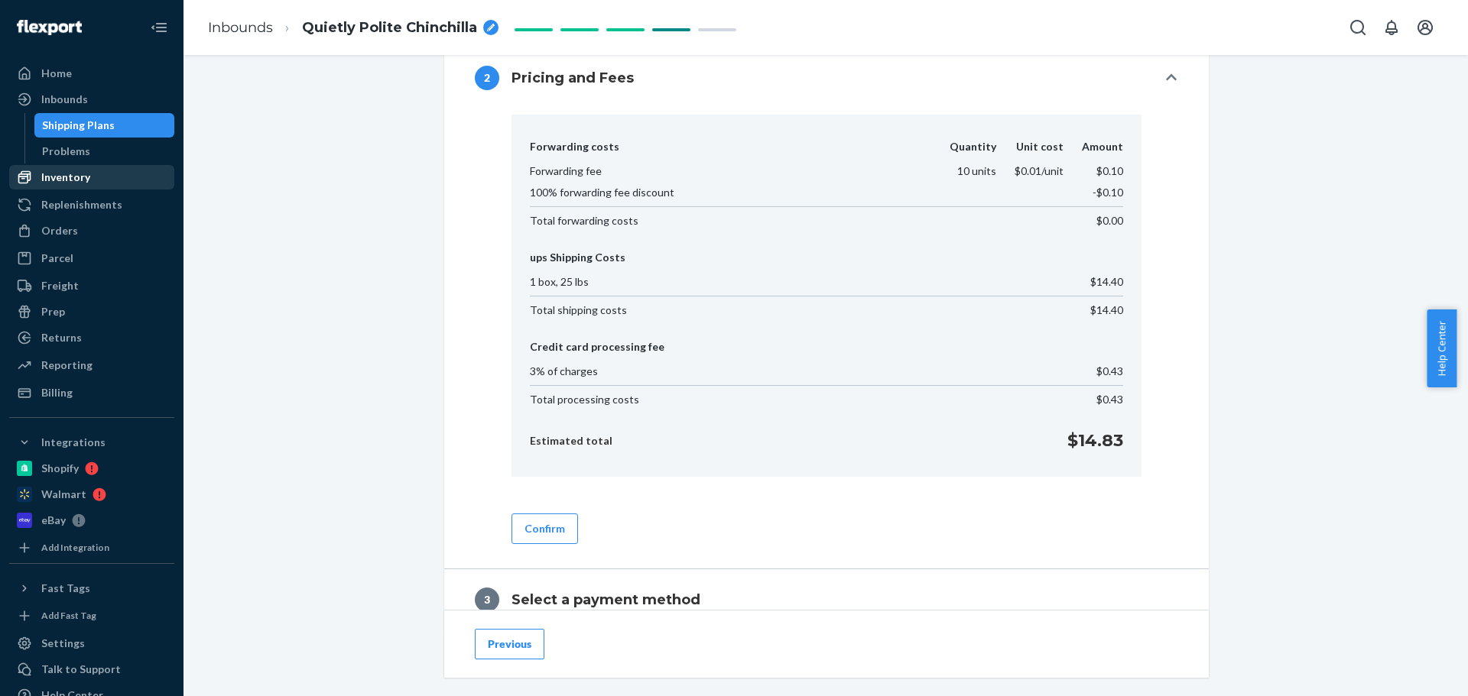
click at [87, 166] on link "Inventory" at bounding box center [91, 177] width 165 height 24
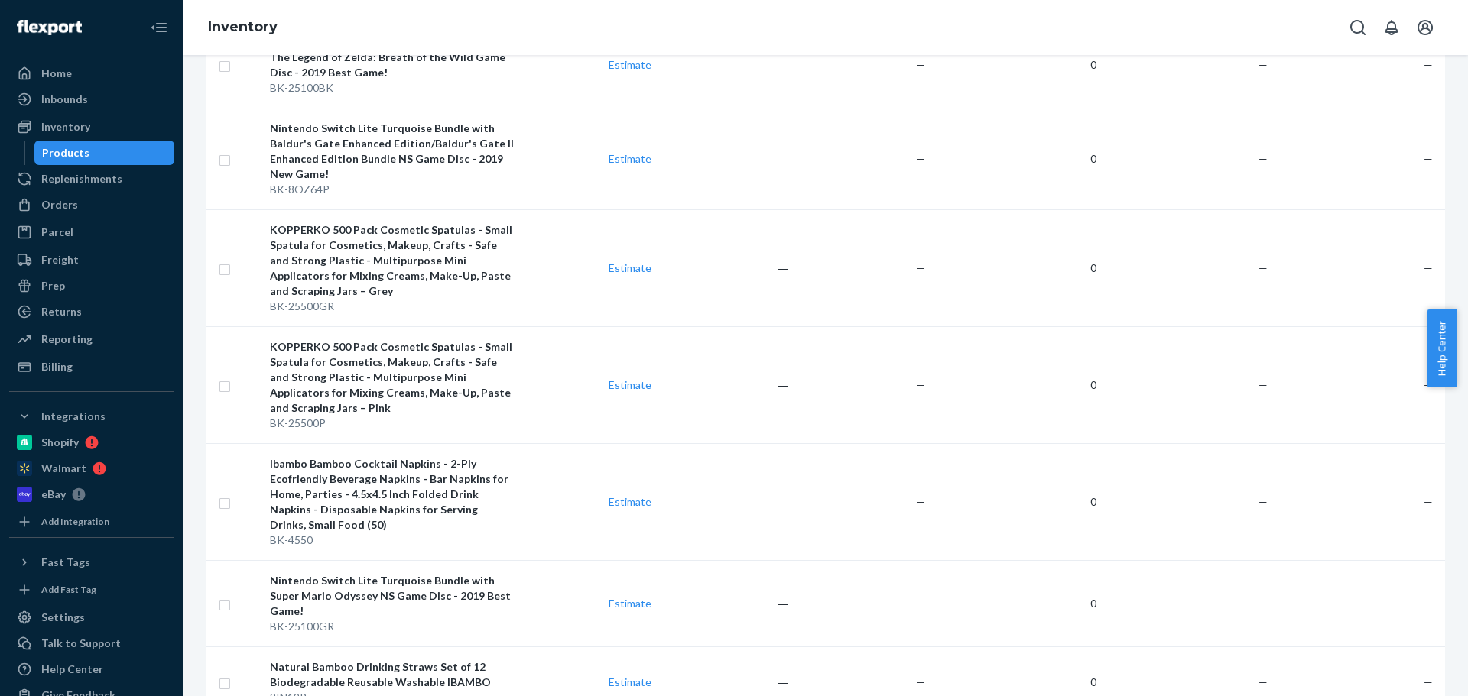
scroll to position [725, 0]
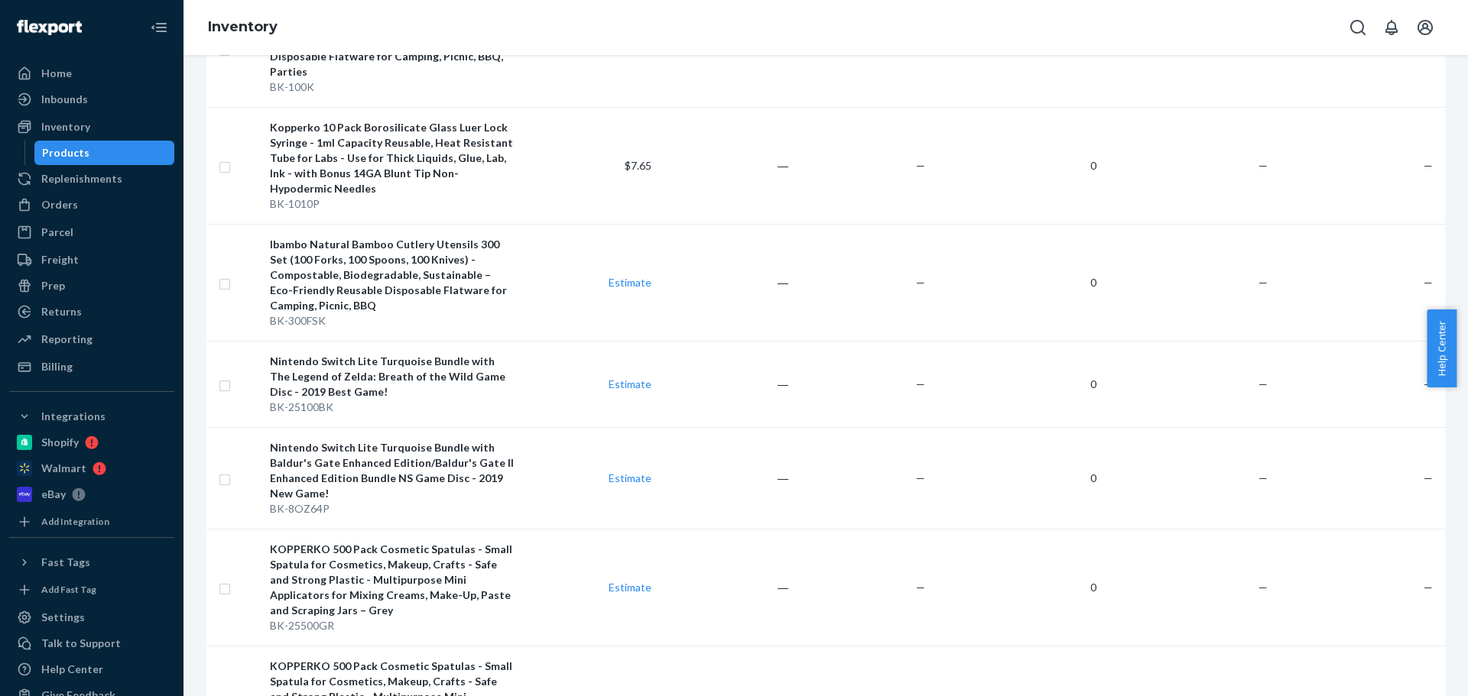
click at [105, 147] on div "Products" at bounding box center [105, 152] width 138 height 21
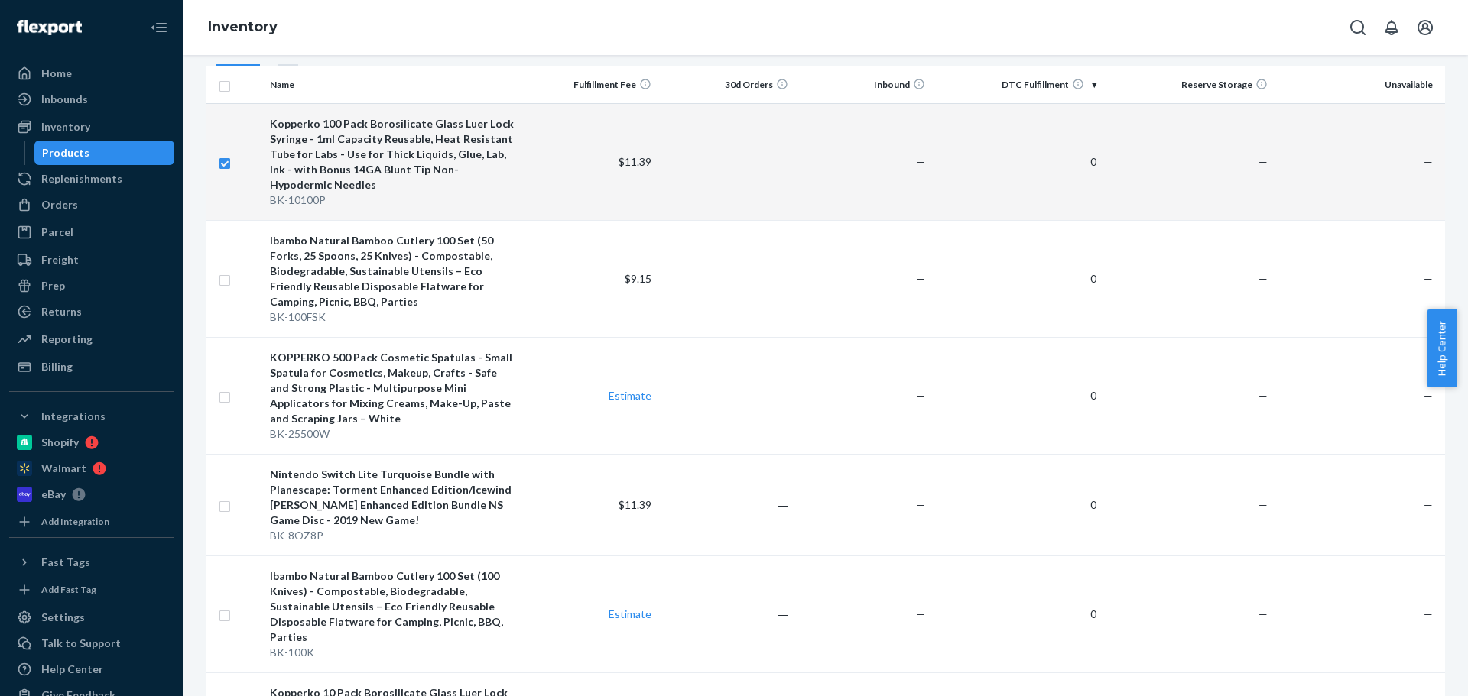
scroll to position [0, 0]
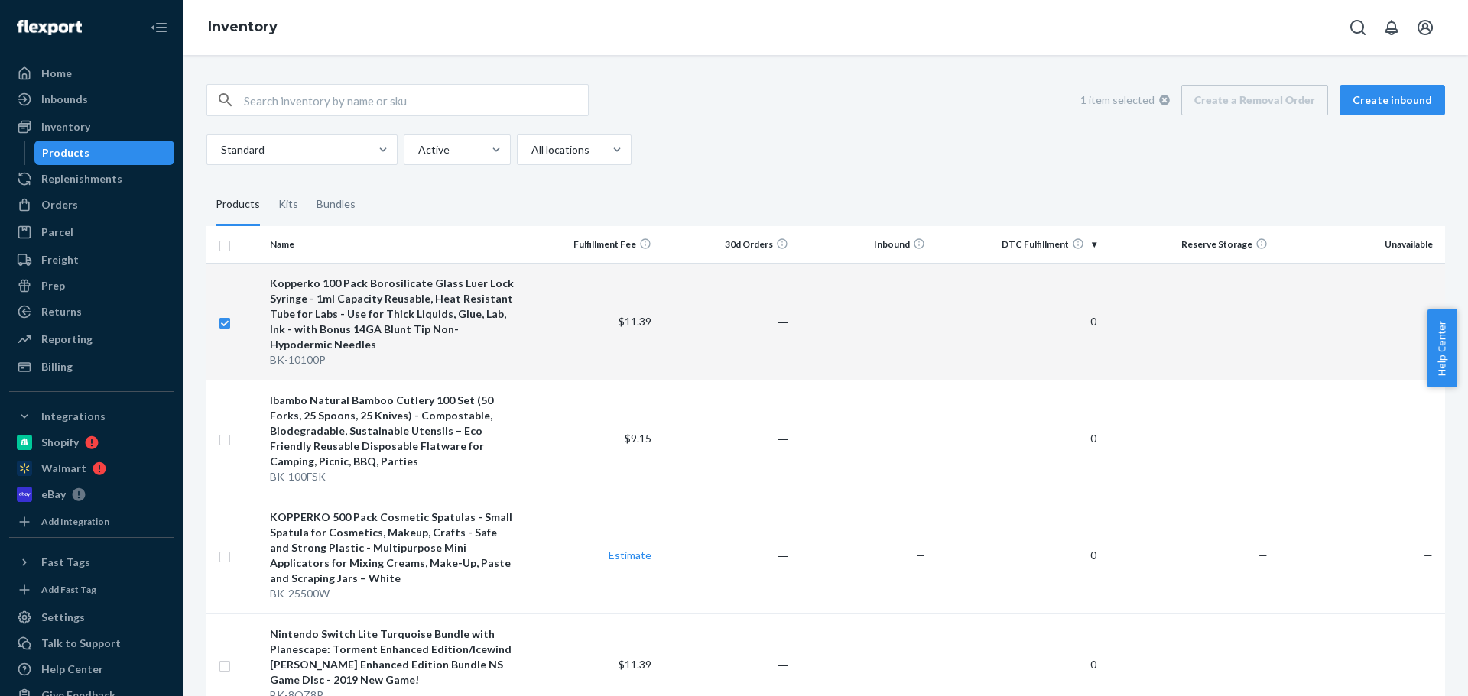
click at [225, 320] on input "checkbox" at bounding box center [225, 321] width 12 height 16
checkbox input "false"
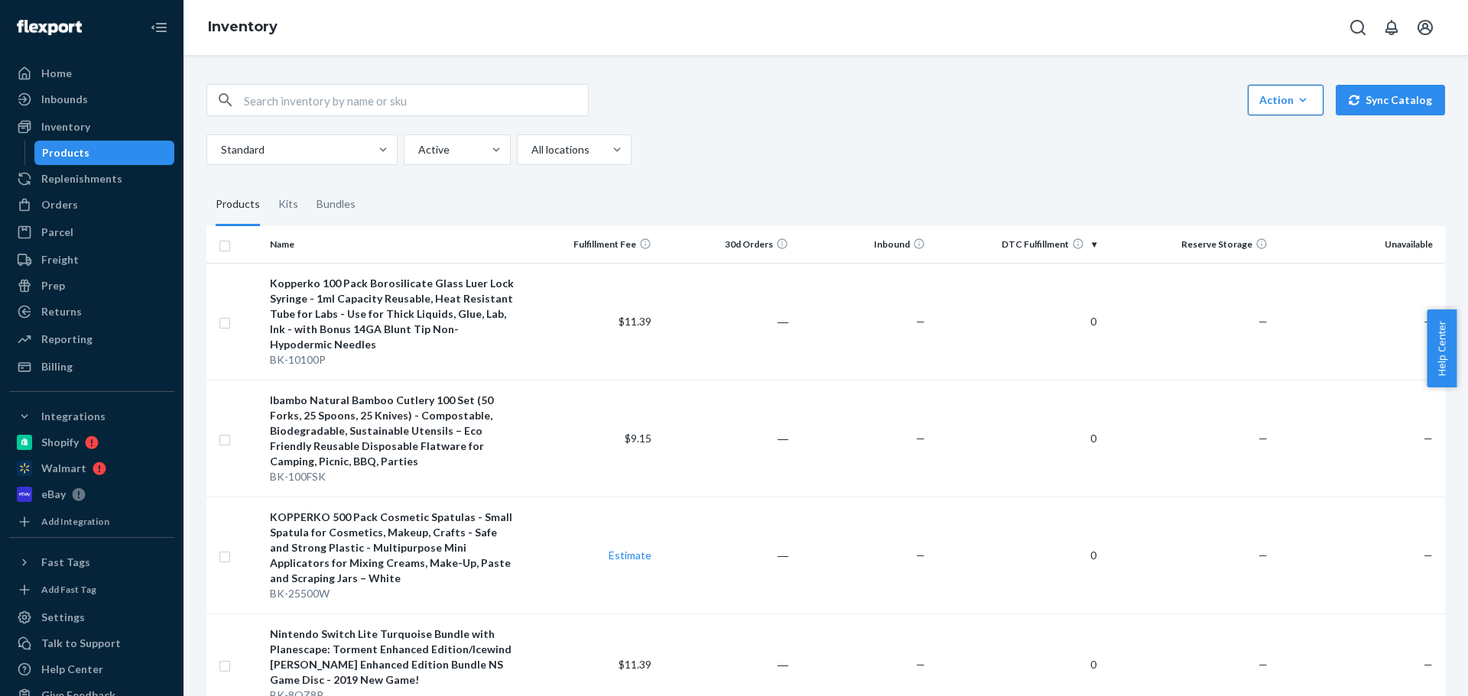
click at [1299, 101] on icon "button" at bounding box center [1302, 100] width 7 height 4
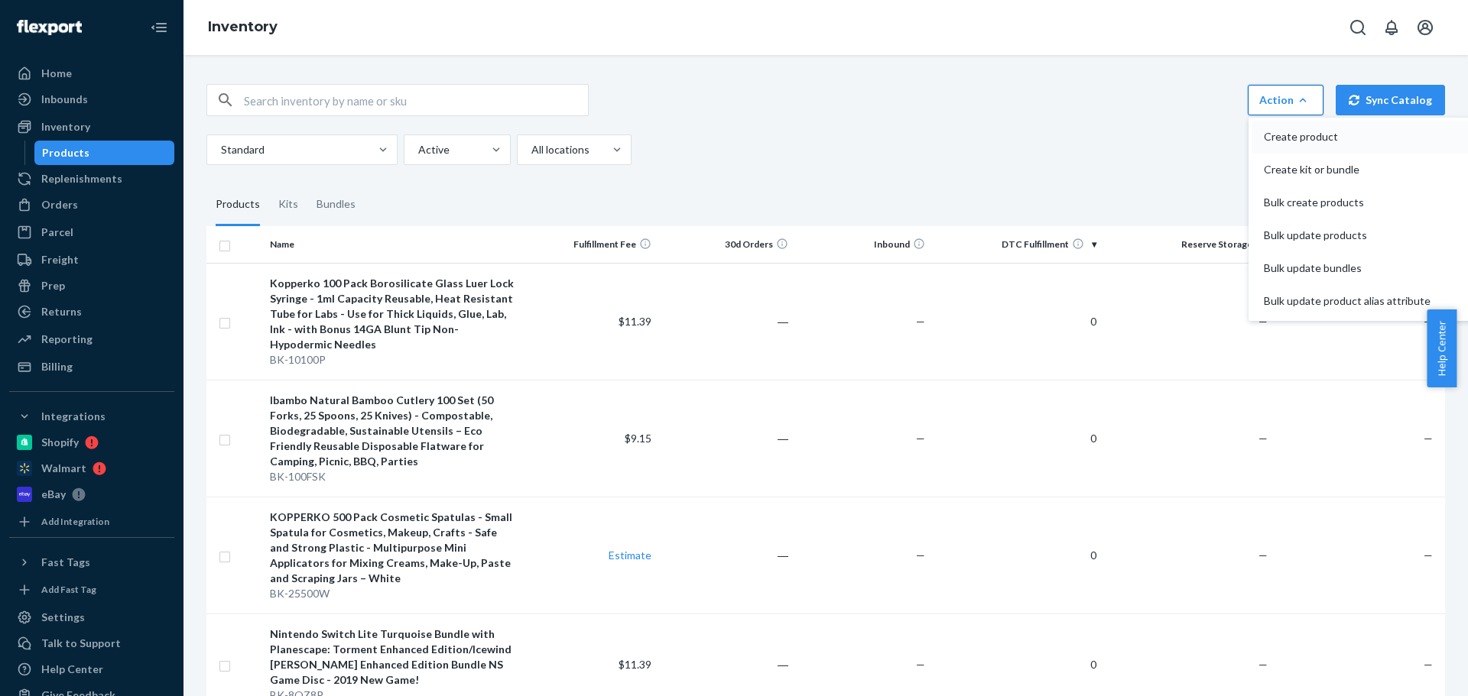
click at [1283, 142] on span "Create product" at bounding box center [1347, 136] width 167 height 11
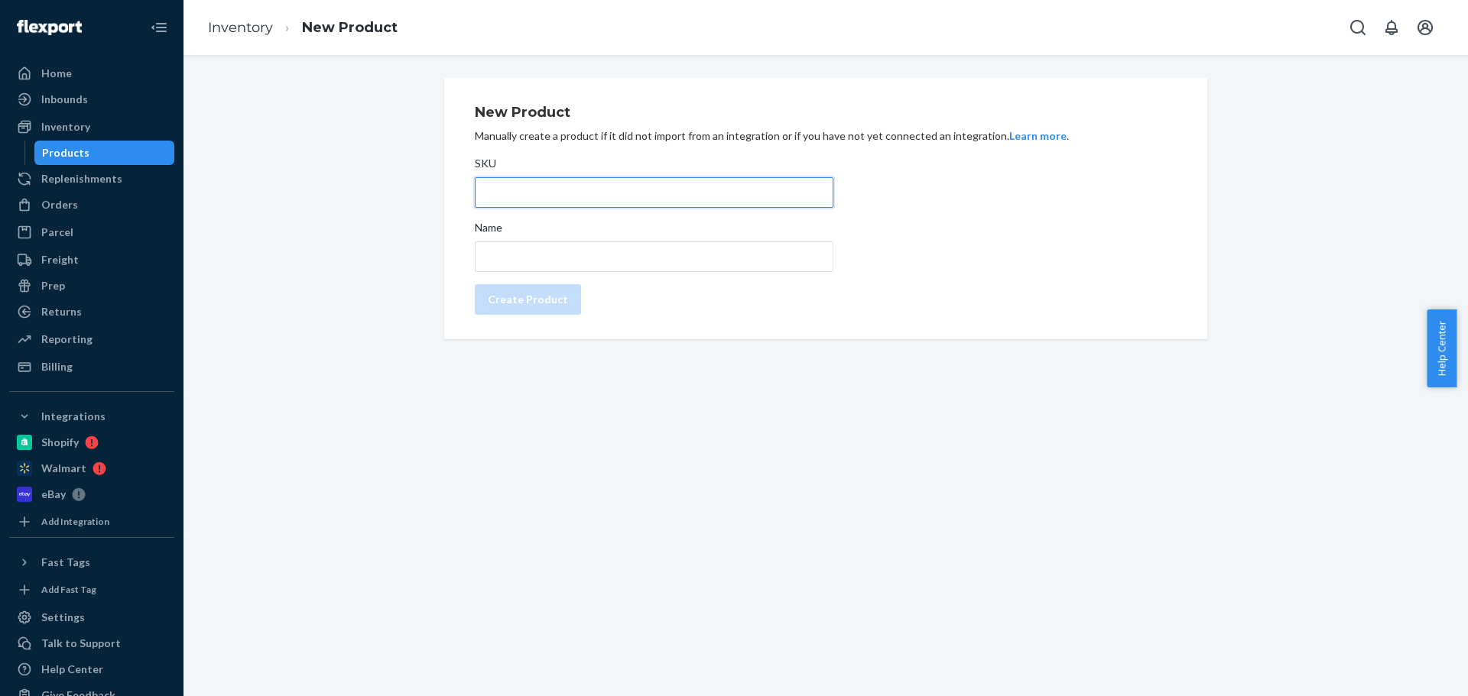
click at [553, 199] on input "SKU" at bounding box center [654, 192] width 358 height 31
type input "BK-CS500"
click at [556, 251] on input "Name" at bounding box center [654, 257] width 358 height 31
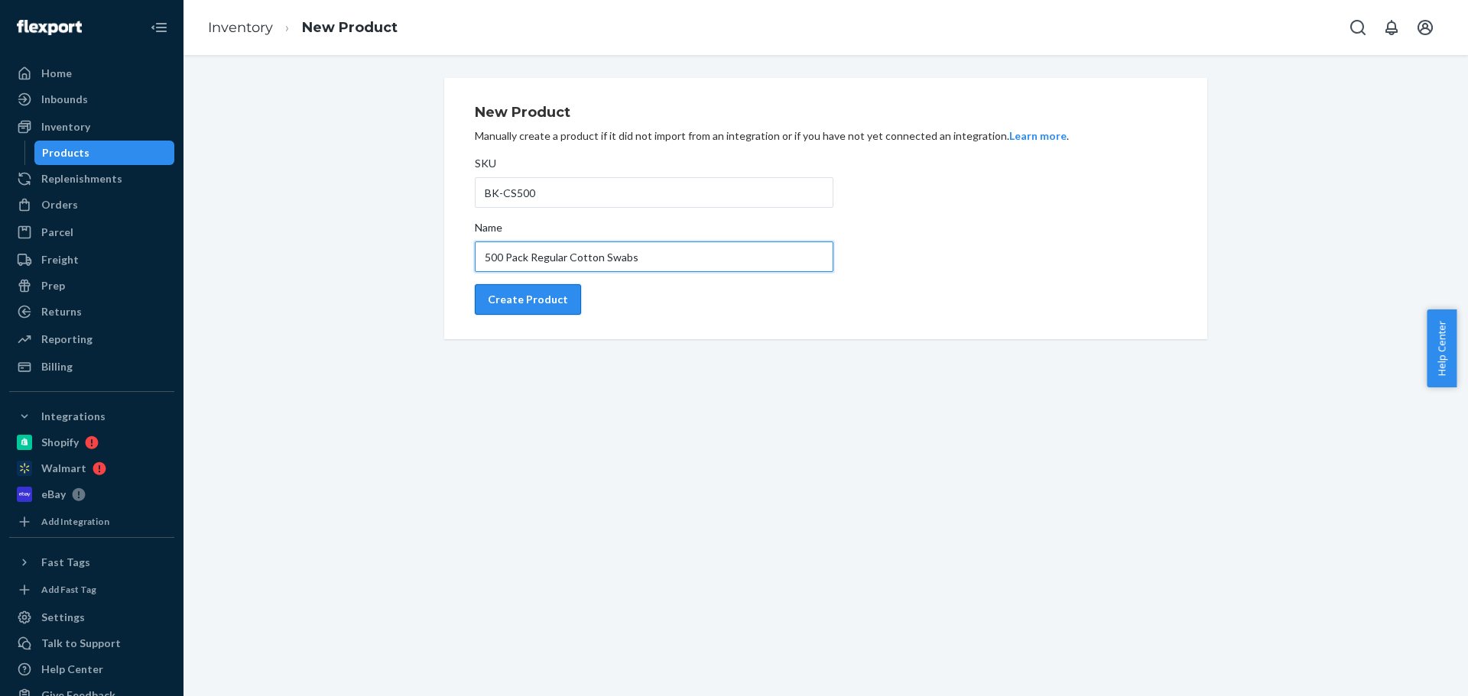
type input "500 Pack Regular Cotton Swabs"
click at [504, 302] on div "Create Product" at bounding box center [528, 299] width 80 height 15
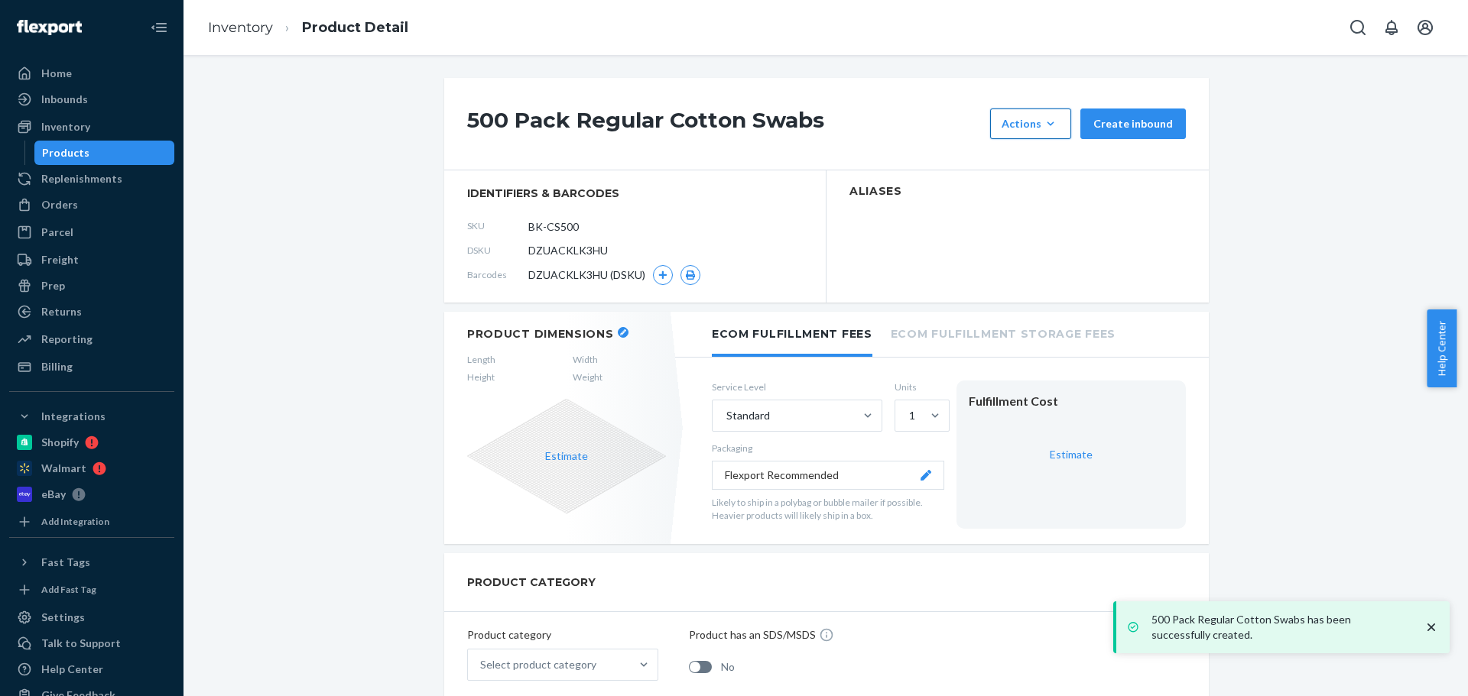
click at [1037, 122] on div "Actions" at bounding box center [1030, 123] width 58 height 15
click at [853, 155] on div "500 Pack Regular Cotton Swabs Actions Add components Hide Create inbound" at bounding box center [826, 124] width 764 height 92
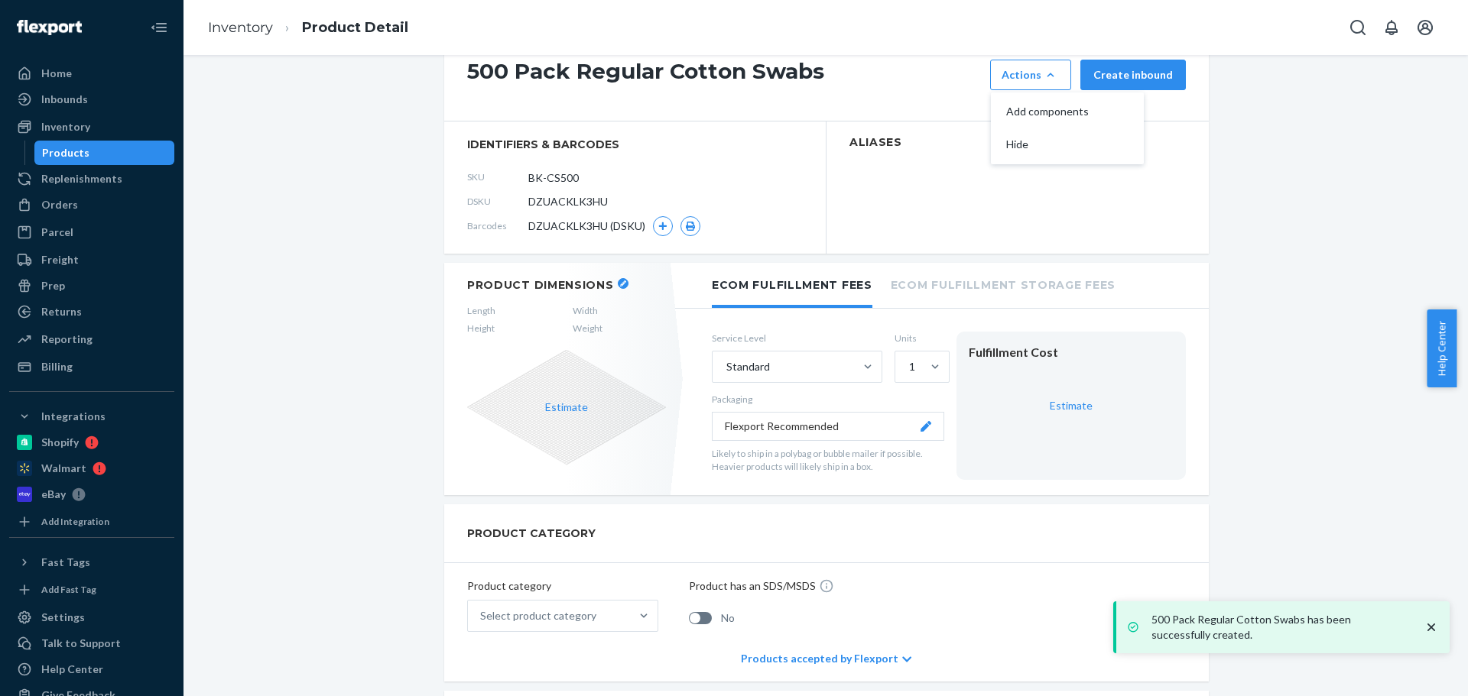
scroll to position [76, 0]
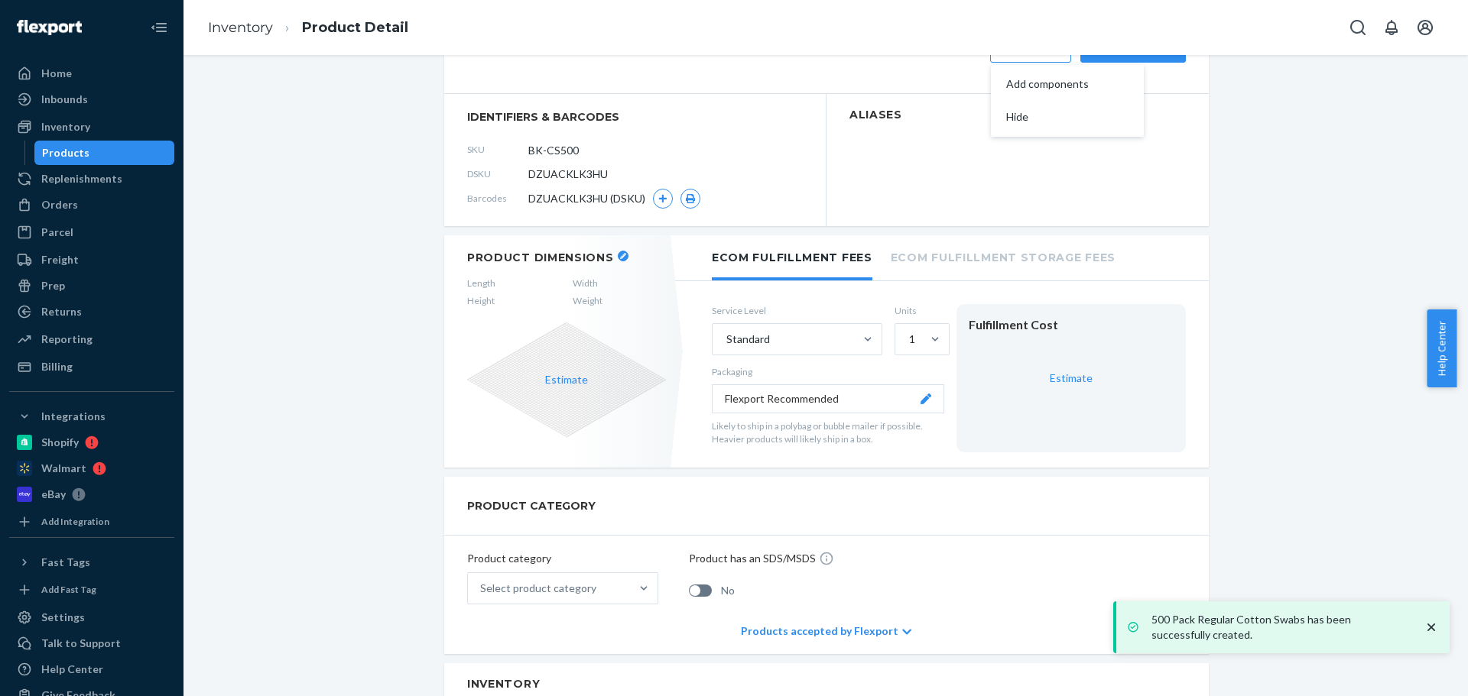
click at [968, 261] on li "Ecom Fulfillment Storage Fees" at bounding box center [1003, 256] width 225 height 42
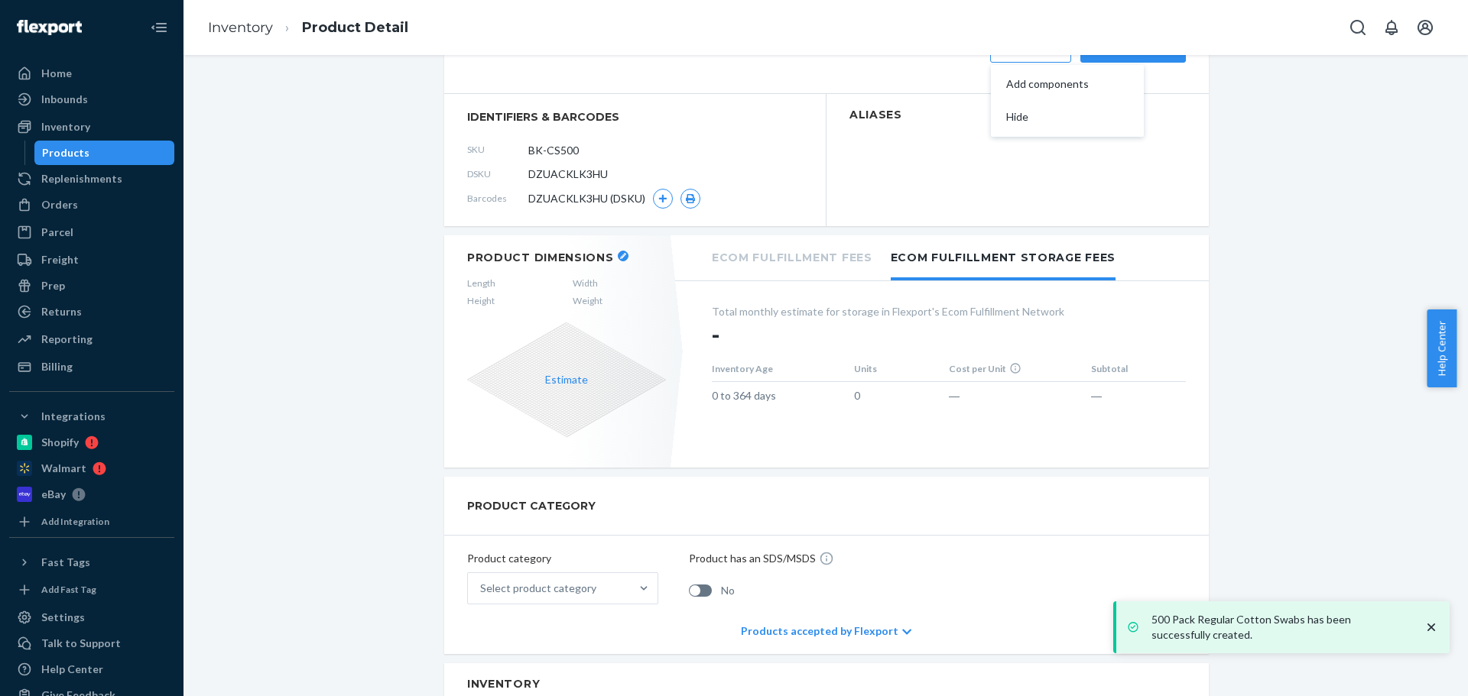
click at [824, 263] on li "Ecom Fulfillment Fees" at bounding box center [792, 256] width 161 height 42
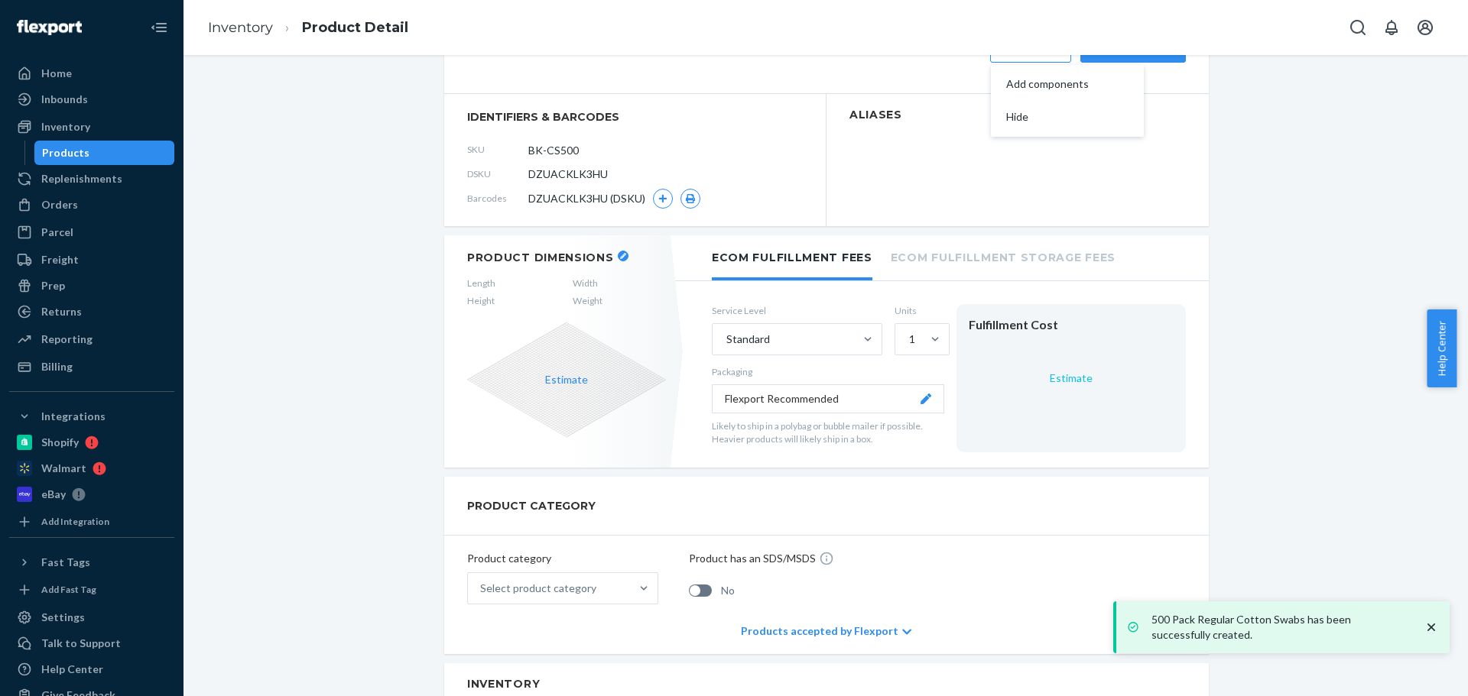
click at [1053, 378] on link "Estimate" at bounding box center [1071, 377] width 43 height 13
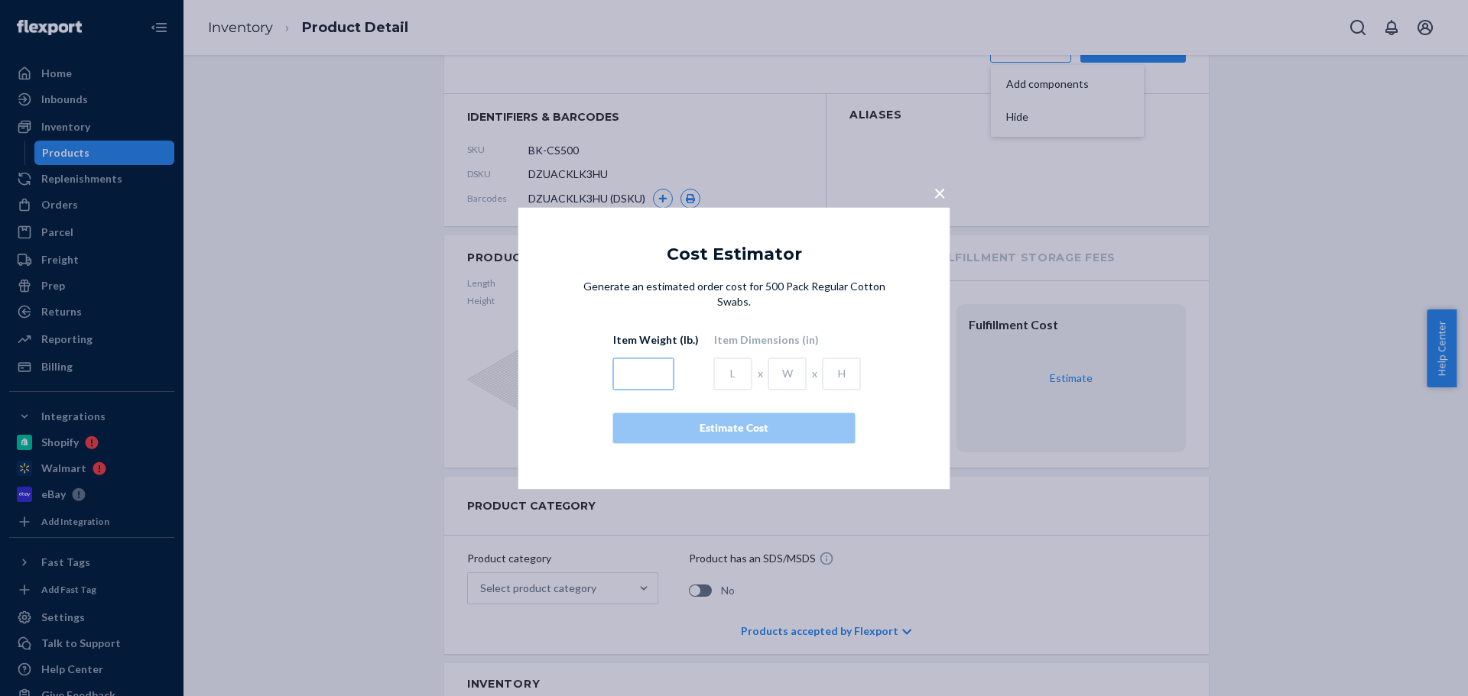
click at [647, 366] on input "text" at bounding box center [643, 374] width 61 height 32
type input "0.5"
click at [723, 370] on input "text" at bounding box center [733, 374] width 38 height 32
click at [714, 367] on input "text" at bounding box center [733, 374] width 38 height 32
type input "7.5"
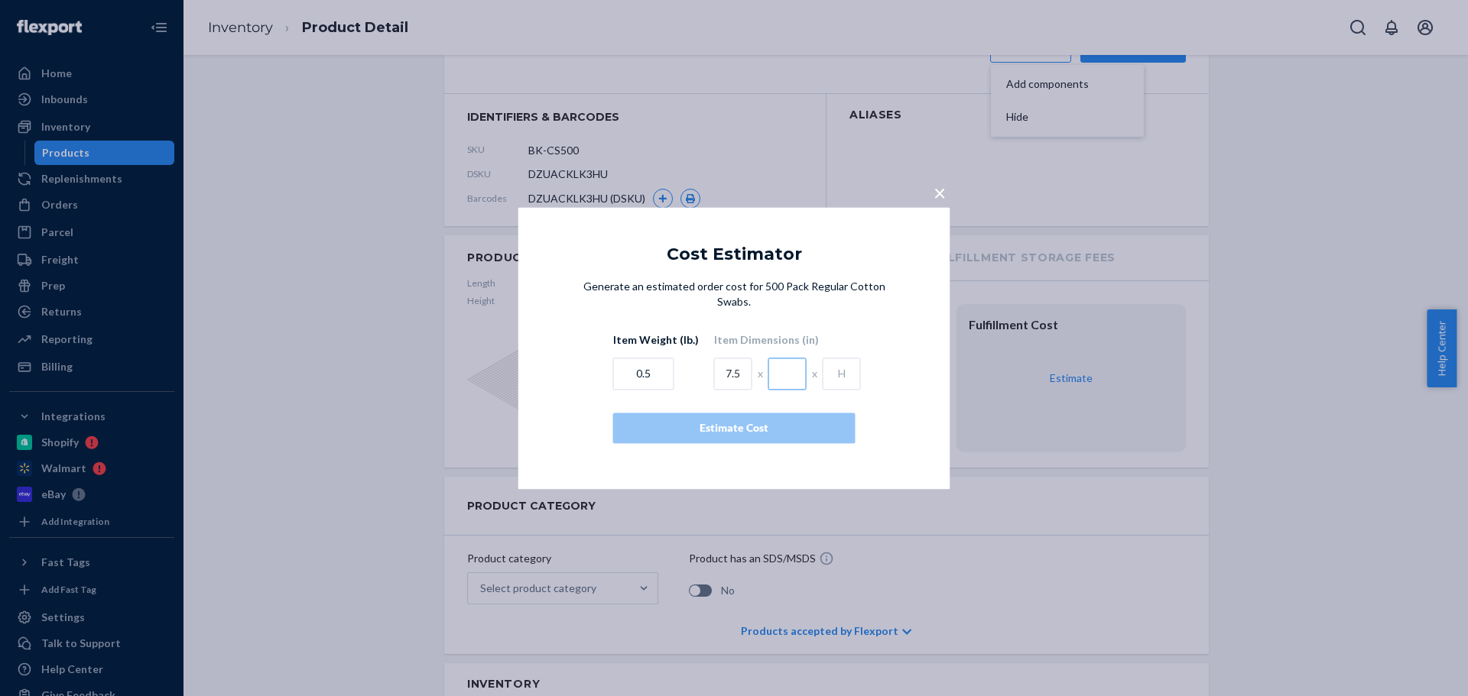
click at [785, 376] on input "text" at bounding box center [787, 374] width 38 height 32
type input "3.7"
click at [828, 373] on input "text" at bounding box center [841, 374] width 38 height 32
type input "2.5"
click at [754, 436] on button "Estimate Cost" at bounding box center [734, 428] width 242 height 31
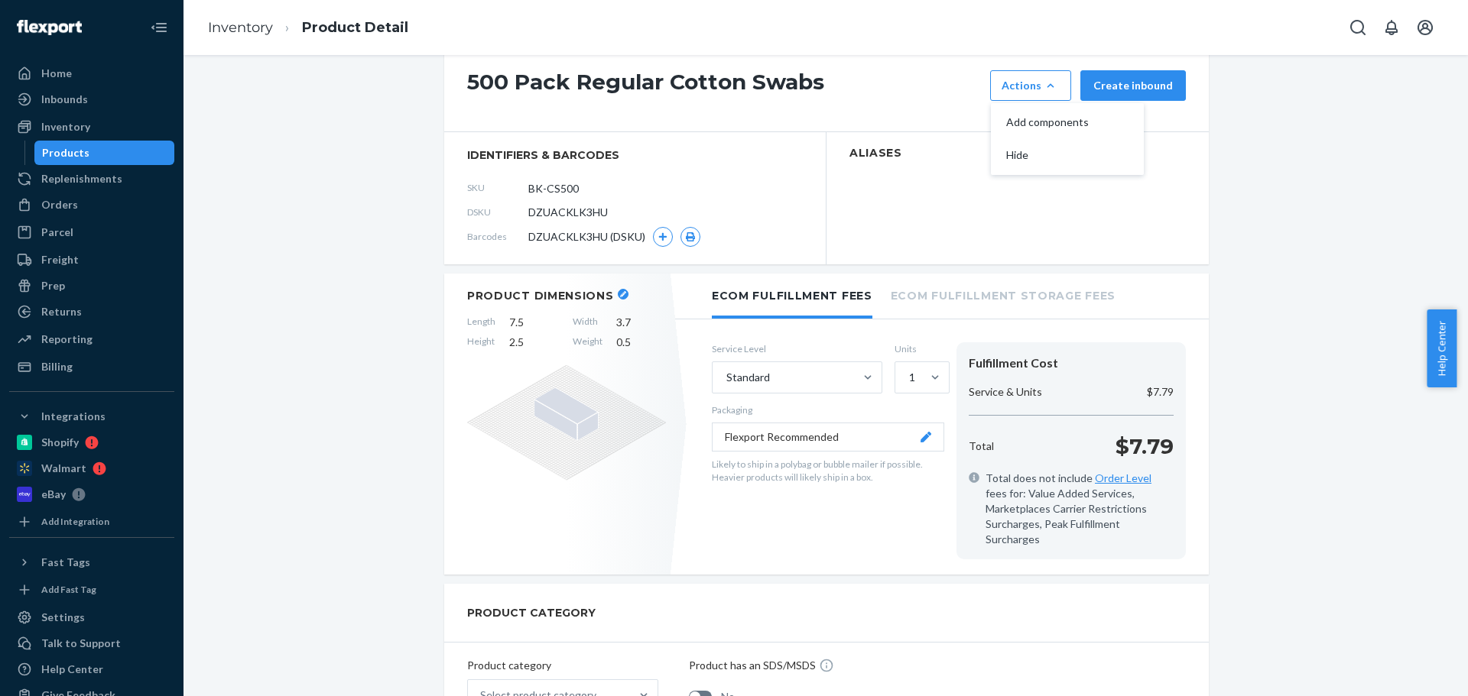
scroll to position [0, 0]
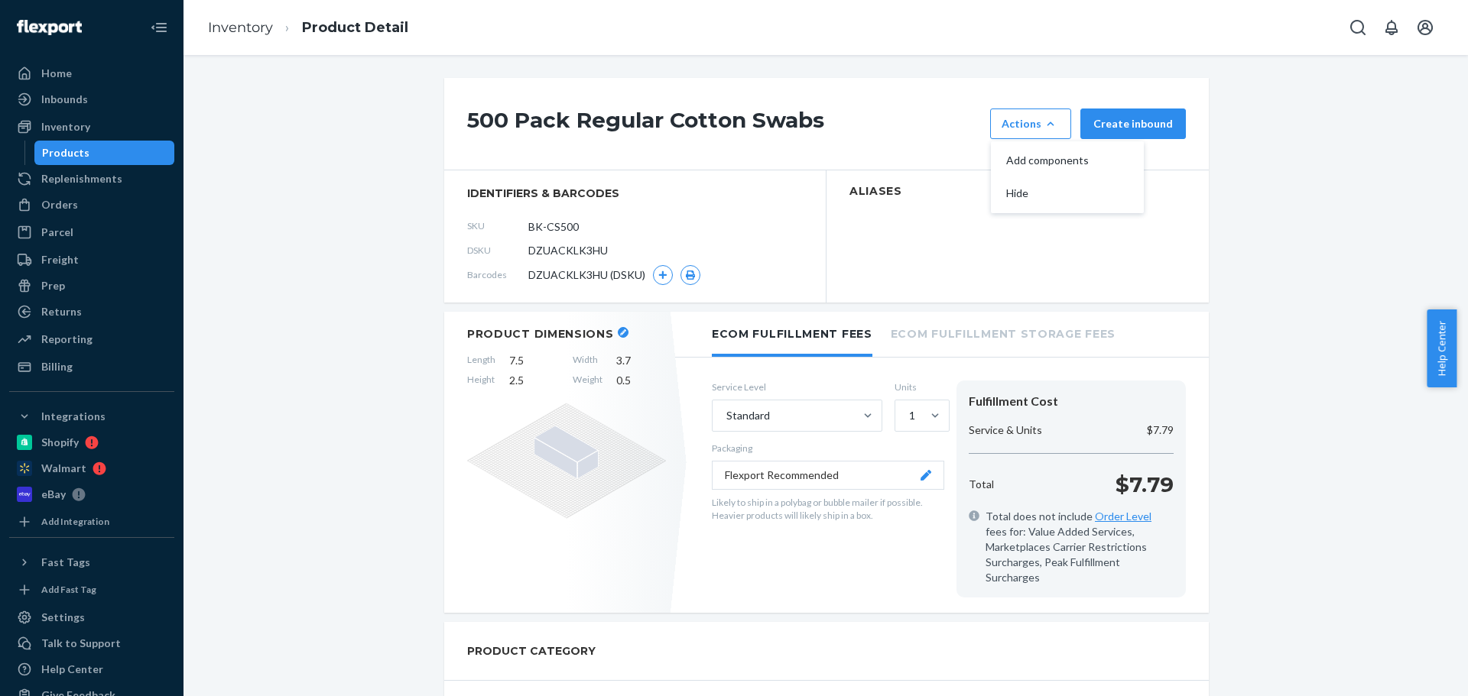
click at [89, 156] on div "Products" at bounding box center [105, 152] width 138 height 21
